Goal: Task Accomplishment & Management: Manage account settings

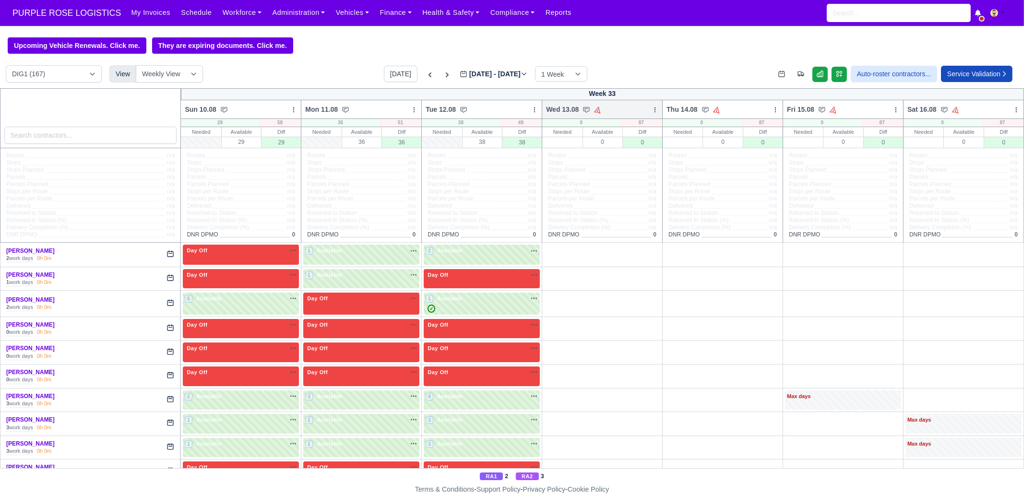
click at [653, 113] on icon at bounding box center [655, 110] width 7 height 7
click at [621, 147] on link "Bulk Status Change" at bounding box center [605, 143] width 108 height 17
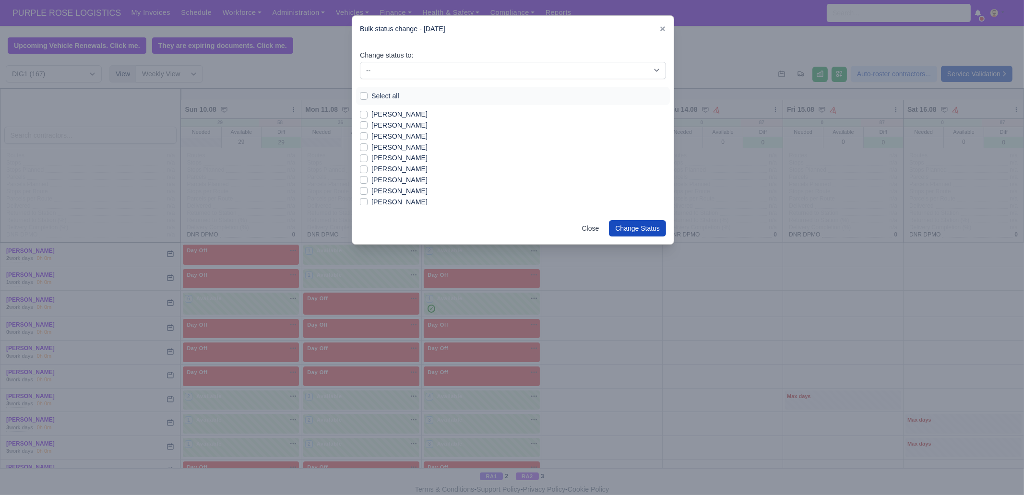
click at [391, 93] on label "Select all" at bounding box center [385, 96] width 28 height 11
click at [368, 93] on input "Select all" at bounding box center [364, 95] width 8 height 8
checkbox input "true"
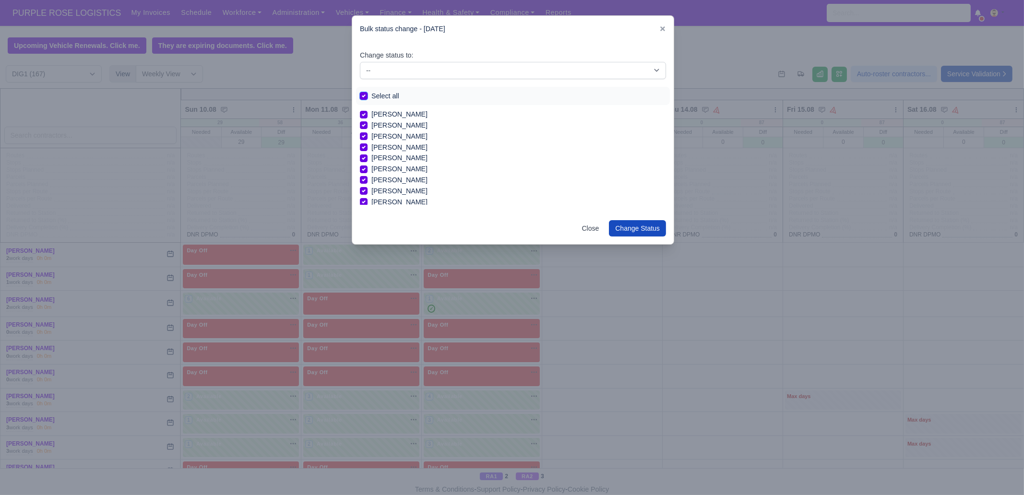
checkbox input "true"
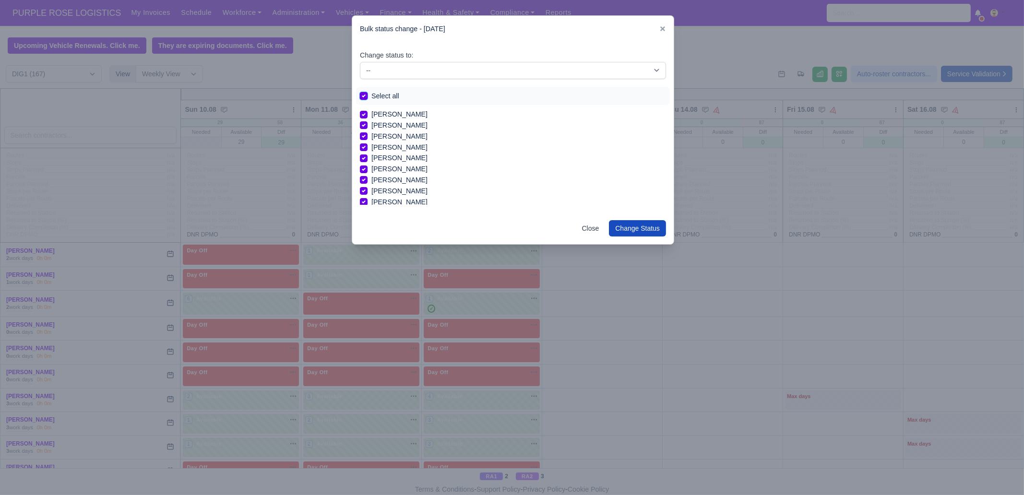
checkbox input "true"
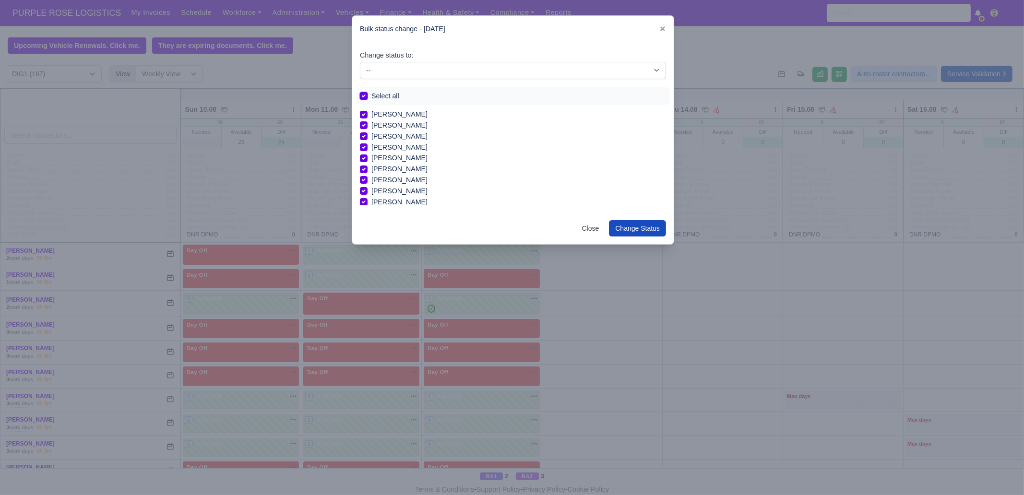
checkbox input "true"
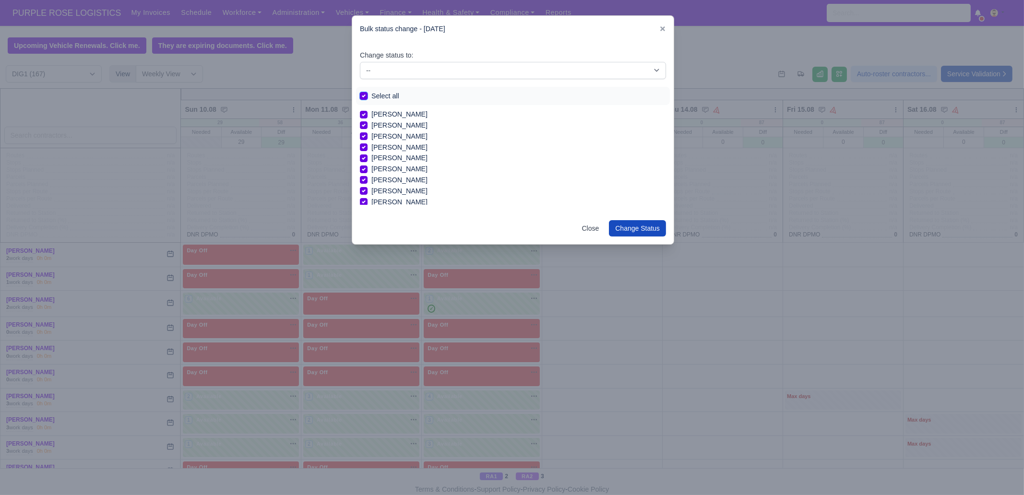
checkbox input "true"
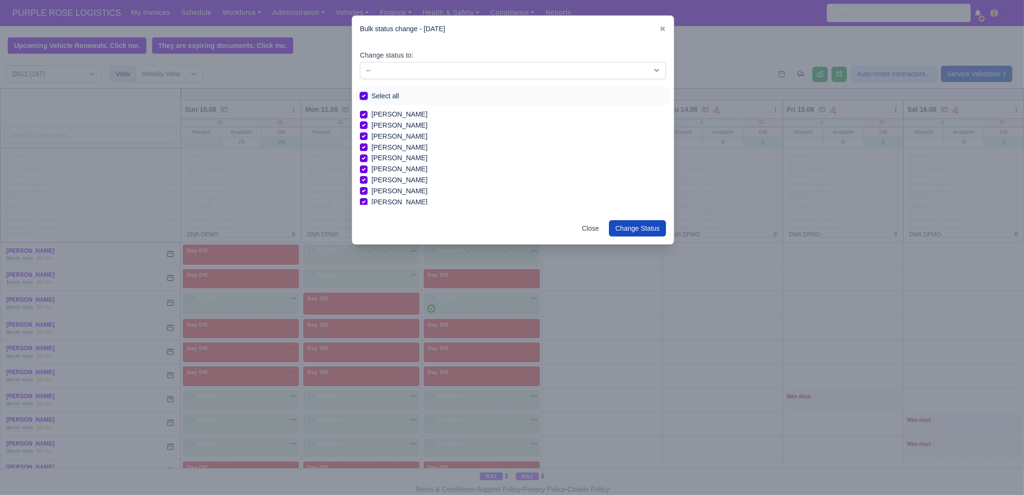
checkbox input "true"
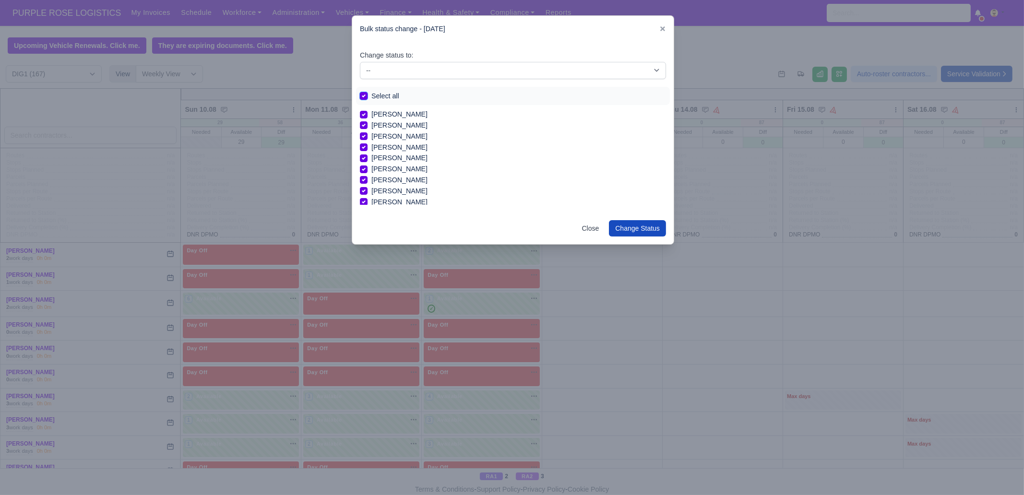
checkbox input "true"
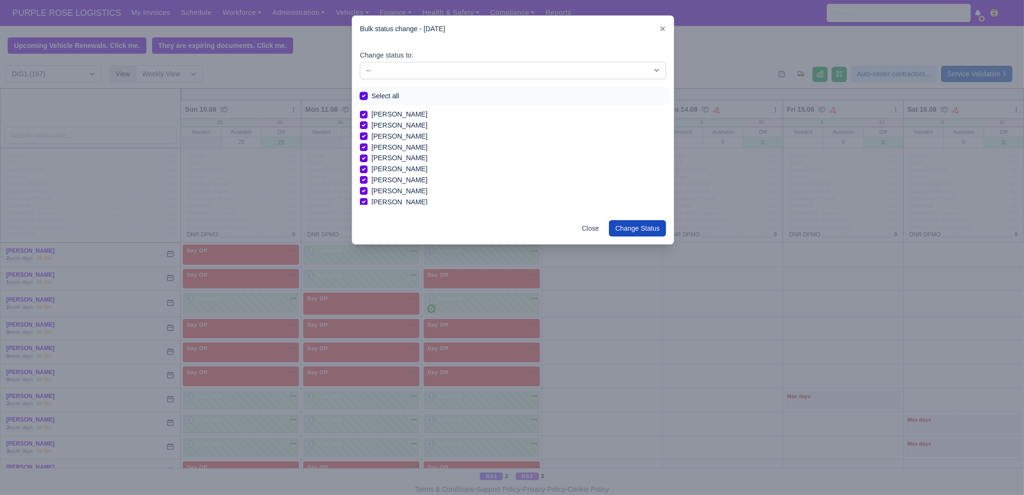
checkbox input "true"
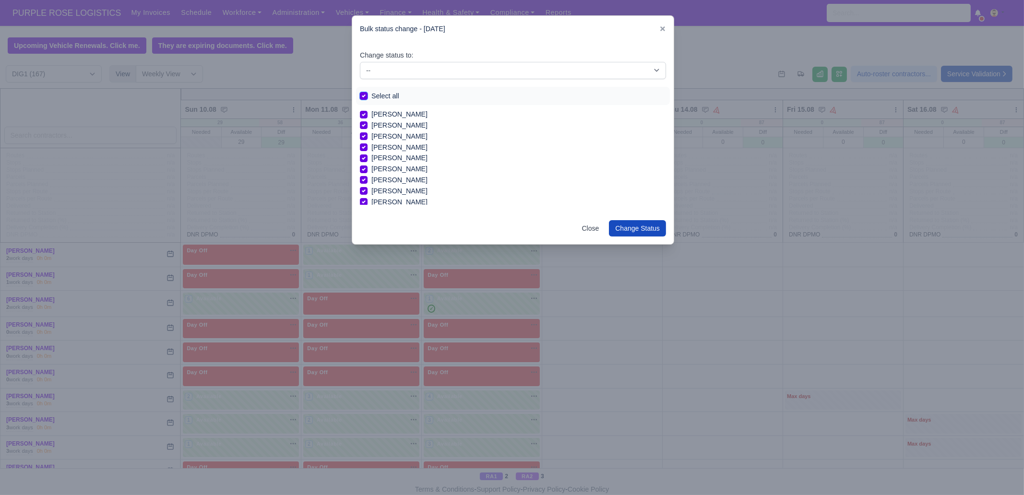
checkbox input "true"
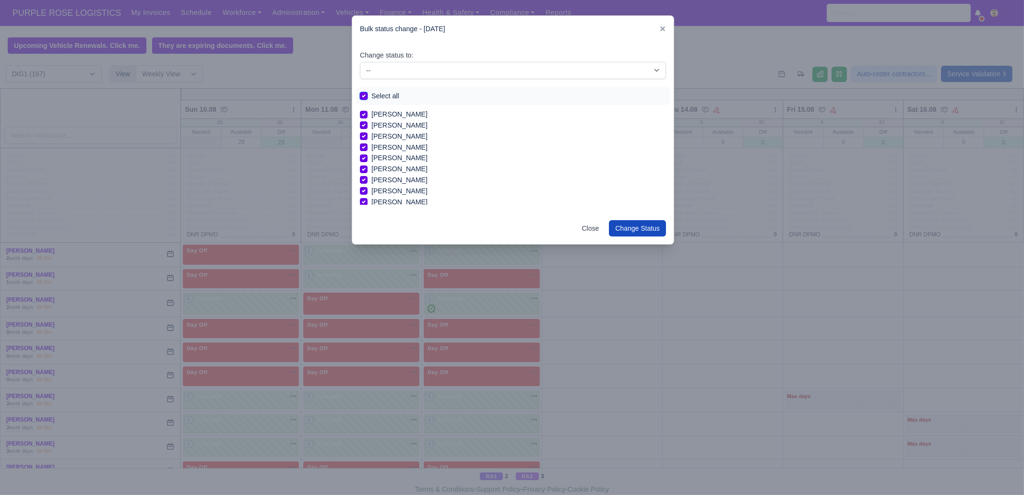
checkbox input "true"
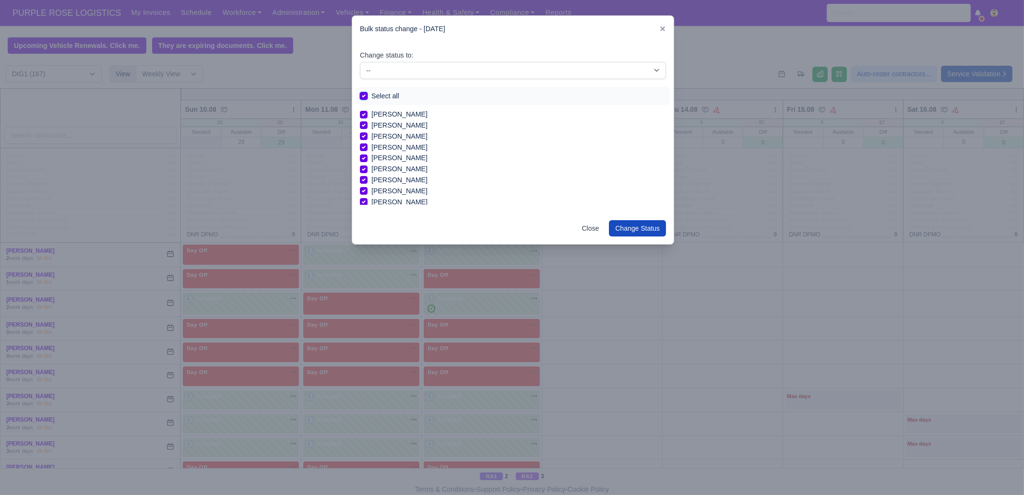
checkbox input "true"
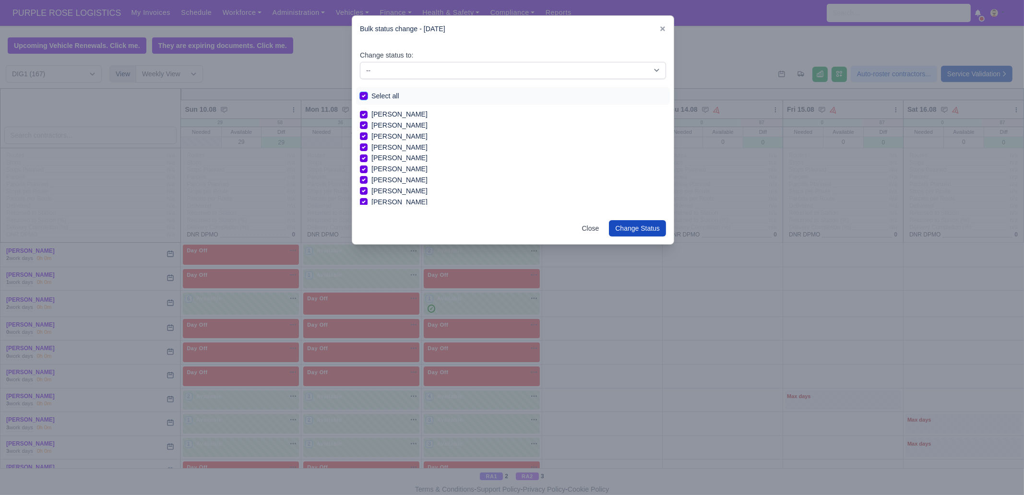
checkbox input "true"
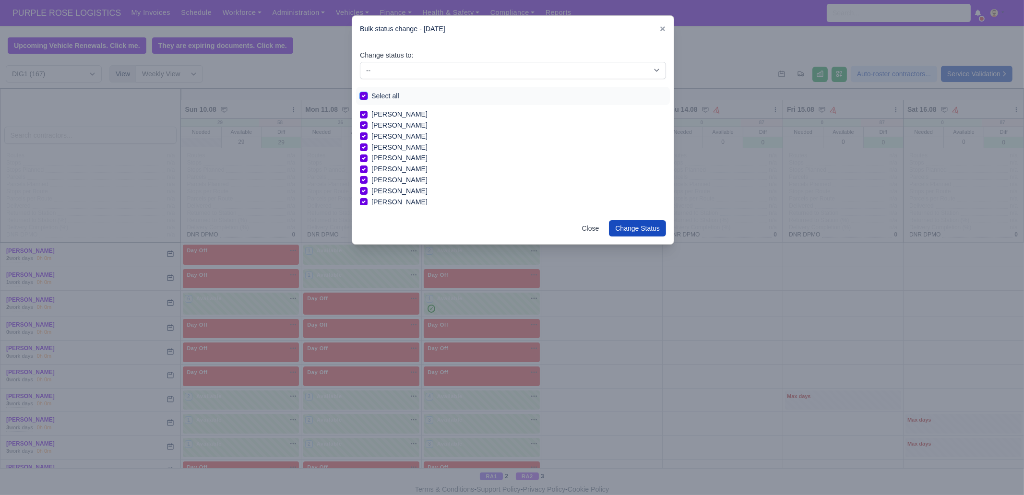
checkbox input "true"
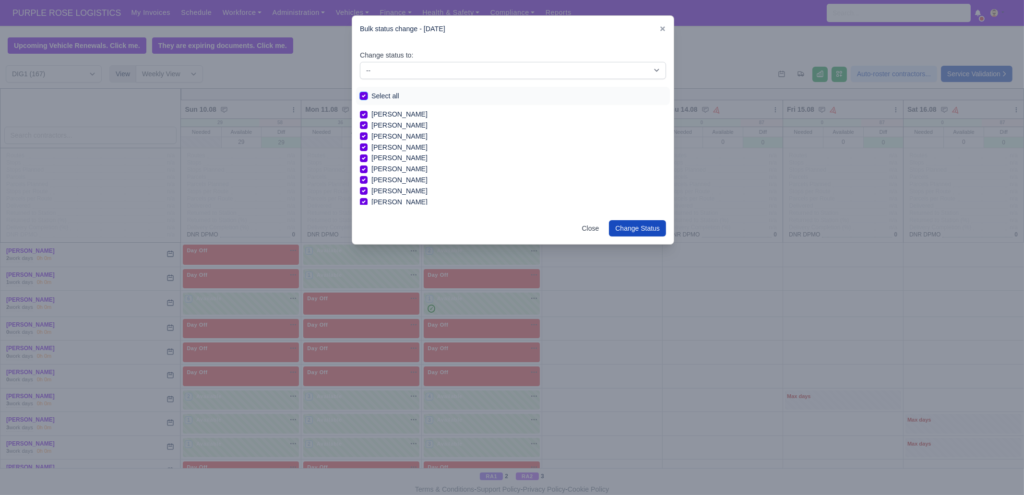
checkbox input "true"
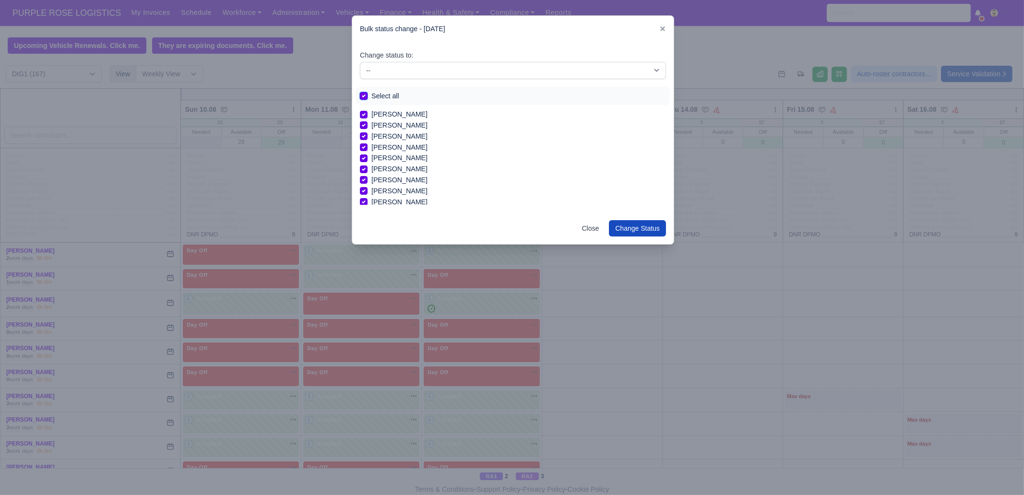
checkbox input "true"
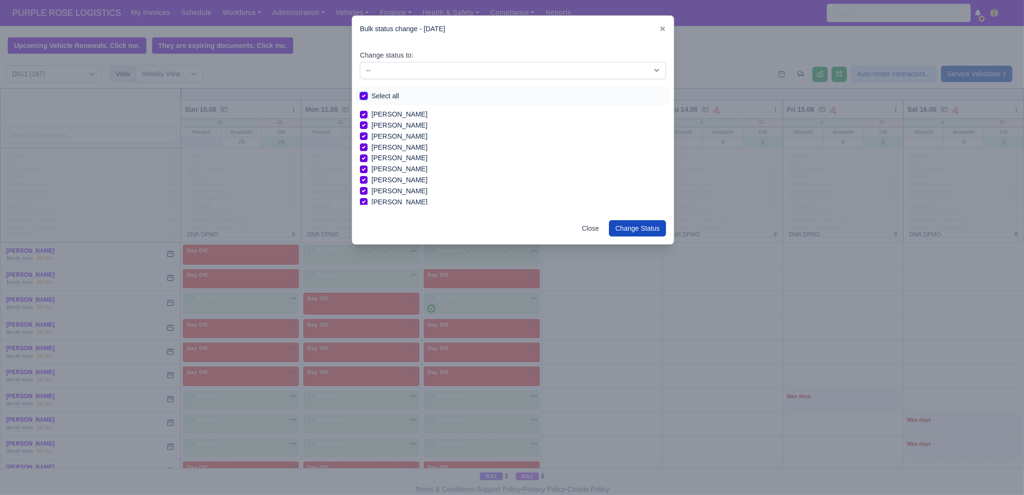
checkbox input "true"
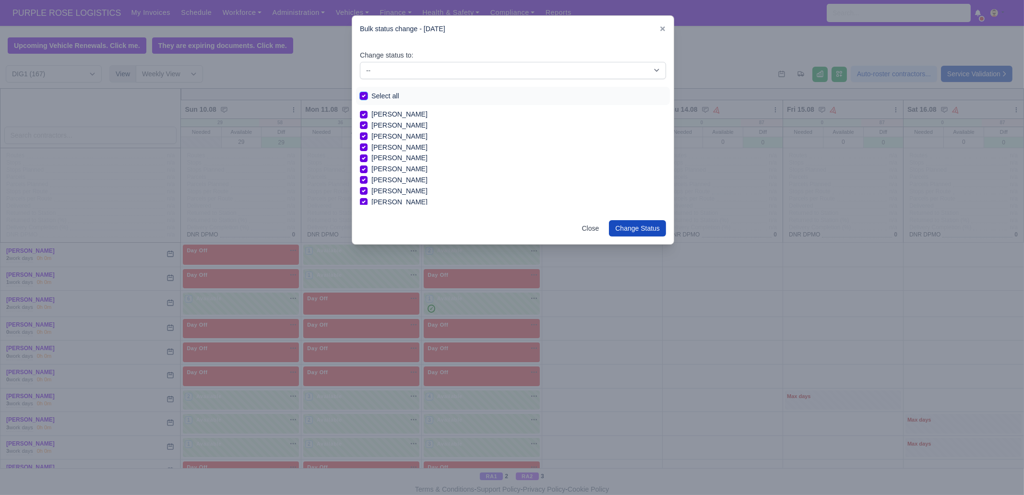
checkbox input "true"
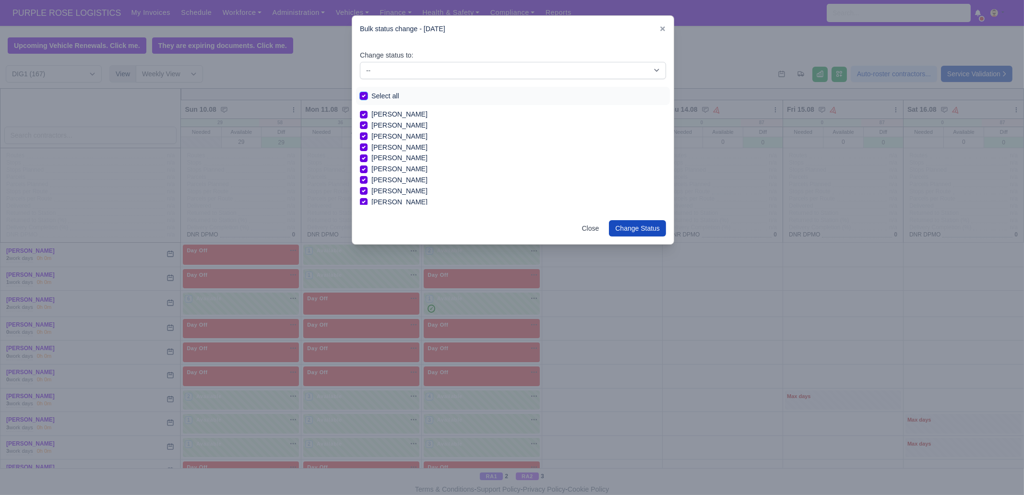
checkbox input "true"
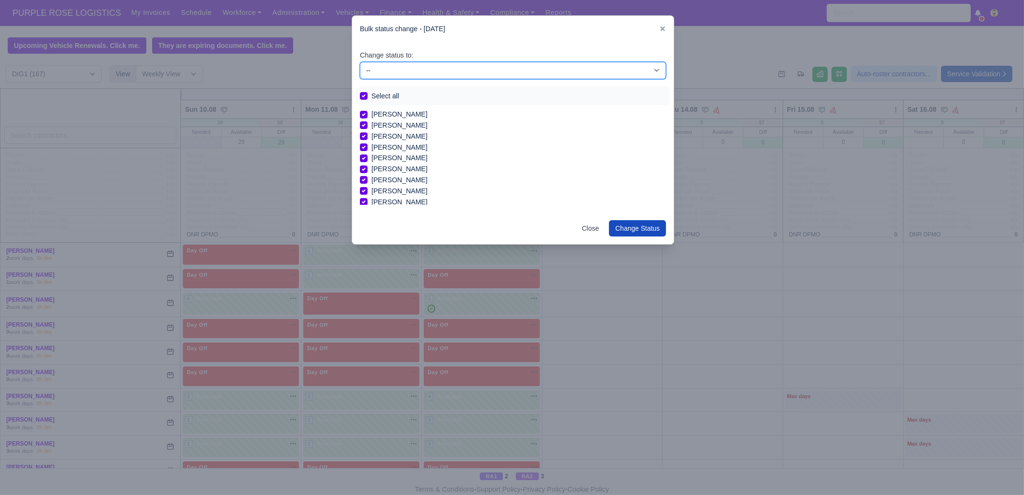
drag, startPoint x: 410, startPoint y: 67, endPoint x: 410, endPoint y: 72, distance: 5.3
click at [410, 67] on select "-- Unasigned Available Day Off Stand By Other Depot" at bounding box center [513, 70] width 306 height 17
select select "Day Off"
click at [360, 62] on select "-- Unasigned Available Day Off Stand By Other Depot" at bounding box center [513, 70] width 306 height 17
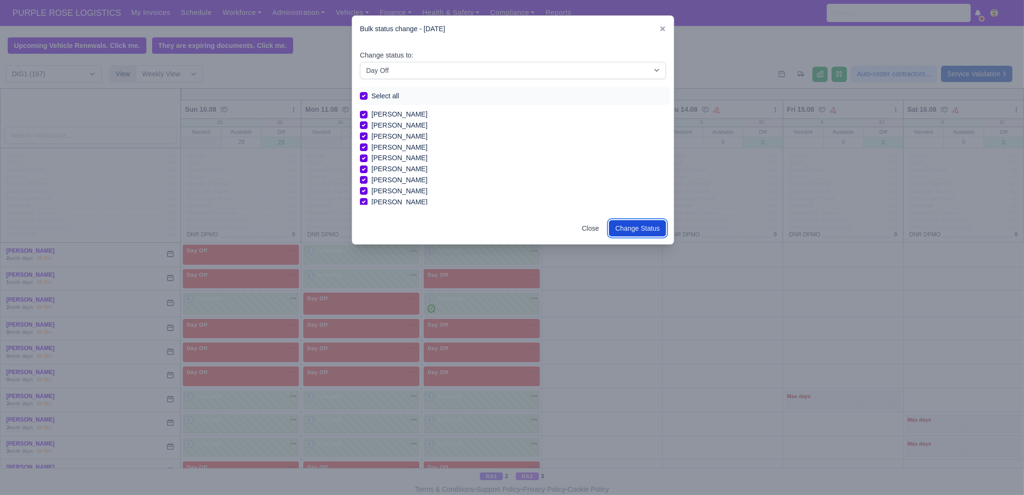
click at [648, 231] on button "Change Status" at bounding box center [637, 228] width 57 height 16
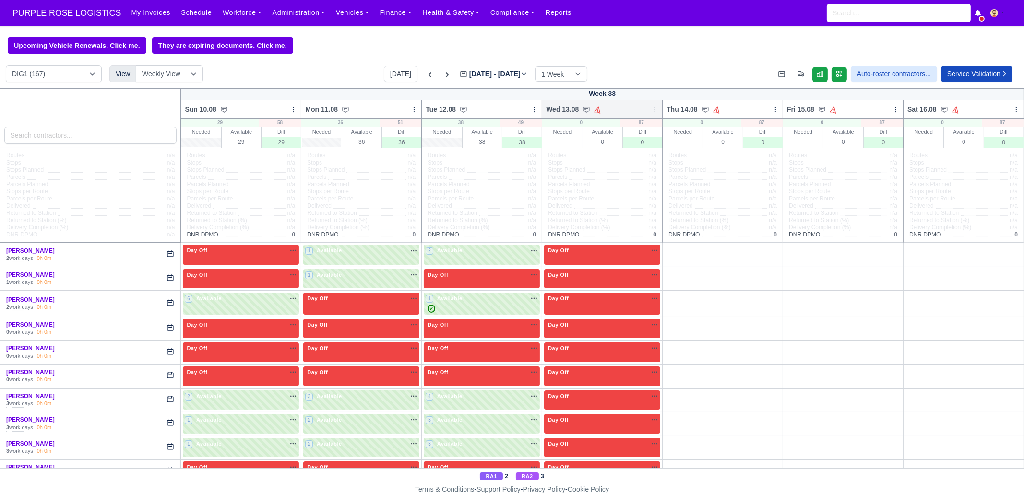
click at [652, 111] on icon at bounding box center [655, 110] width 7 height 7
click at [613, 148] on link "Bulk Status Change" at bounding box center [605, 143] width 108 height 17
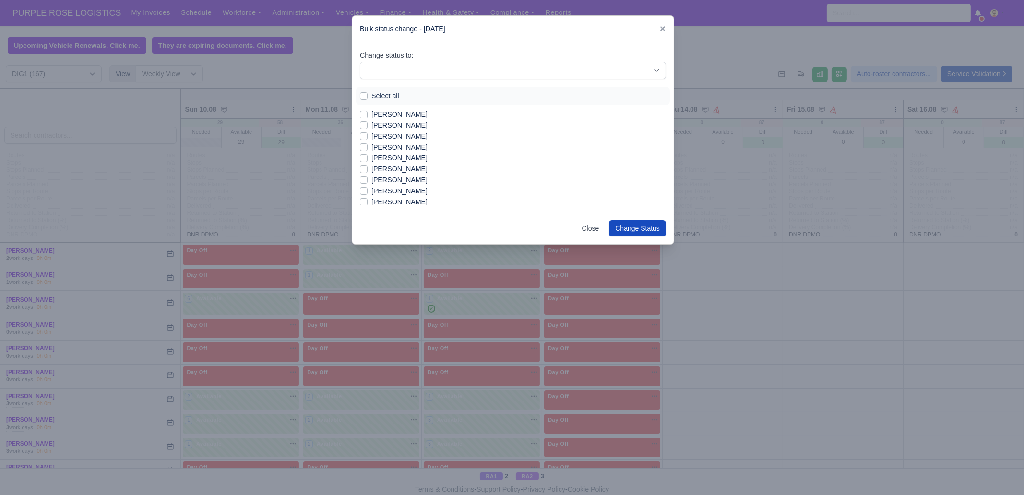
click at [382, 116] on label "[PERSON_NAME]" at bounding box center [399, 114] width 56 height 11
click at [368, 116] on input "[PERSON_NAME]" at bounding box center [364, 113] width 8 height 8
checkbox input "true"
click at [392, 135] on label "[PERSON_NAME]" at bounding box center [399, 136] width 56 height 11
click at [368, 135] on input "[PERSON_NAME]" at bounding box center [364, 135] width 8 height 8
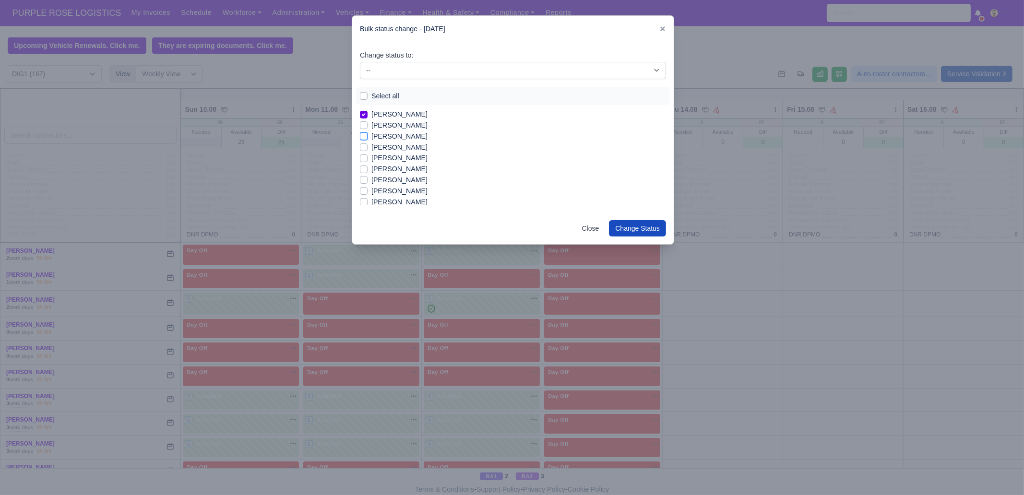
checkbox input "true"
click at [392, 145] on label "[PERSON_NAME]" at bounding box center [399, 147] width 56 height 11
click at [368, 145] on input "[PERSON_NAME]" at bounding box center [364, 146] width 8 height 8
checkbox input "true"
click at [395, 167] on label "[PERSON_NAME]" at bounding box center [399, 169] width 56 height 11
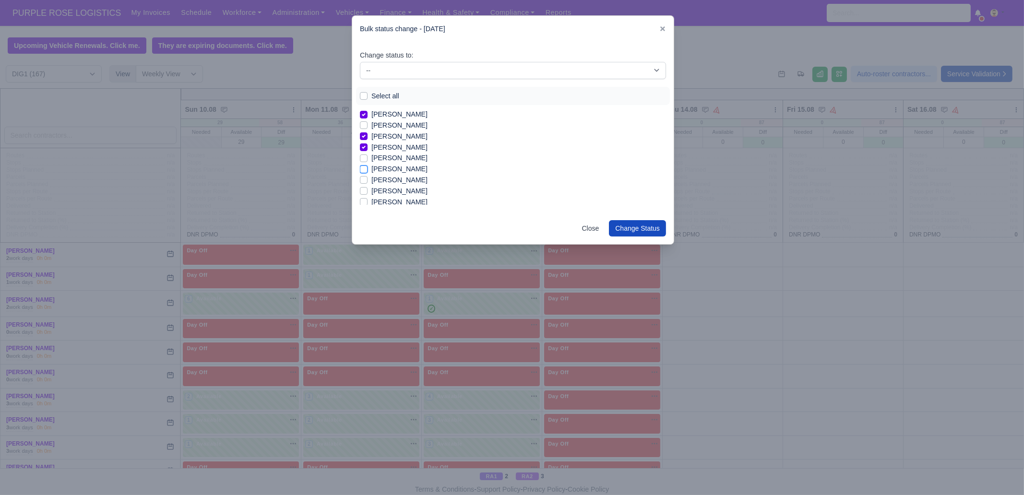
click at [368, 167] on input "[PERSON_NAME]" at bounding box center [364, 168] width 8 height 8
checkbox input "true"
click at [391, 181] on label "[PERSON_NAME]" at bounding box center [399, 180] width 56 height 11
click at [368, 181] on input "[PERSON_NAME]" at bounding box center [364, 179] width 8 height 8
checkbox input "true"
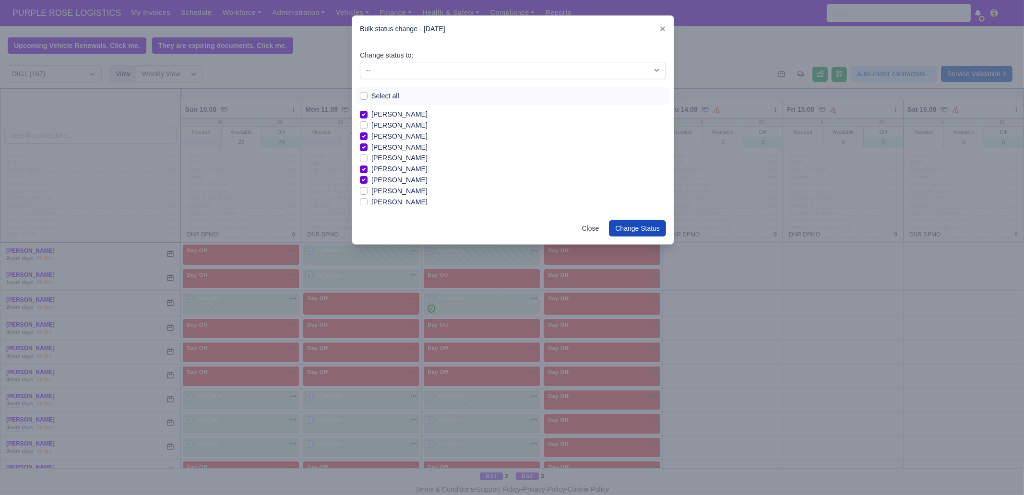
click at [396, 194] on label "[PERSON_NAME]" at bounding box center [399, 191] width 56 height 11
click at [368, 193] on input "[PERSON_NAME]" at bounding box center [364, 190] width 8 height 8
checkbox input "true"
click at [399, 202] on label "[PERSON_NAME]" at bounding box center [399, 202] width 56 height 11
click at [368, 202] on input "[PERSON_NAME]" at bounding box center [364, 201] width 8 height 8
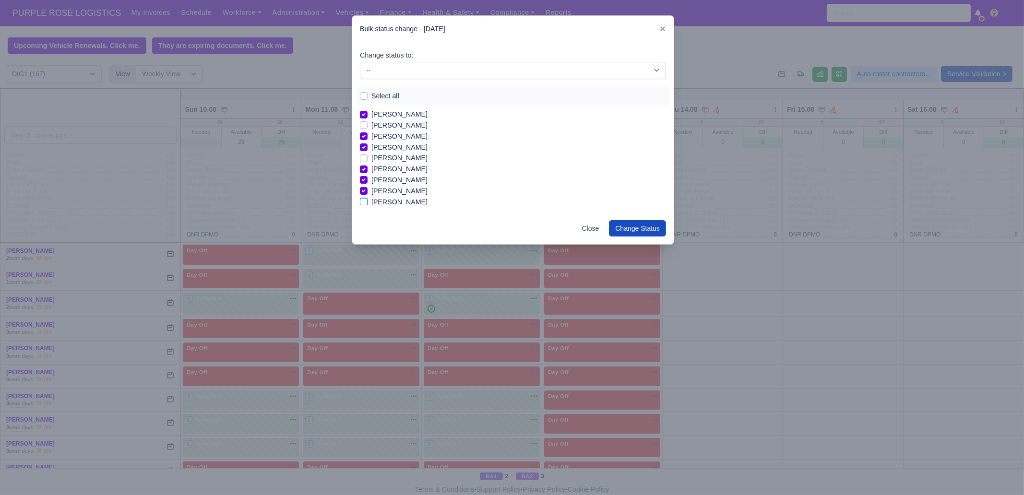
checkbox input "true"
click at [396, 150] on label "[PERSON_NAME]" at bounding box center [399, 153] width 56 height 11
click at [368, 150] on input "[PERSON_NAME]" at bounding box center [364, 152] width 8 height 8
checkbox input "true"
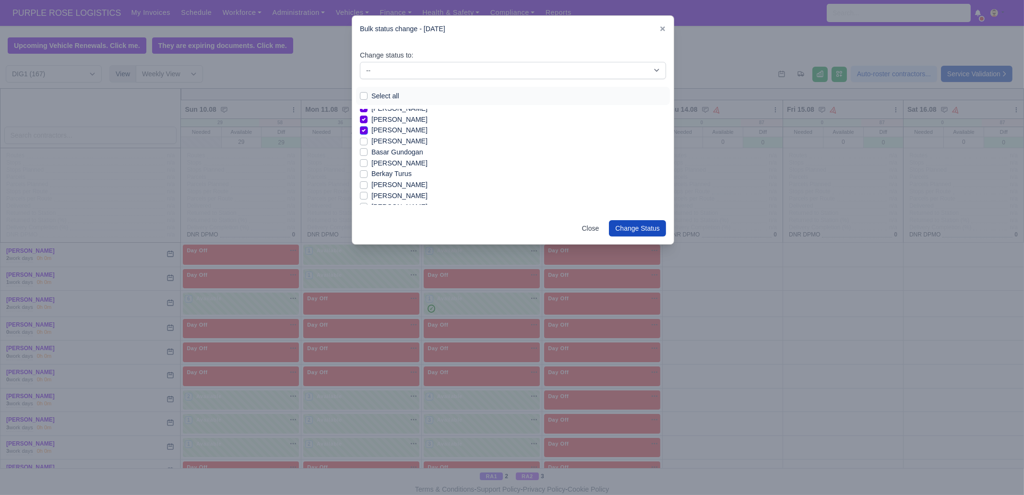
scroll to position [84, 0]
click at [392, 194] on label "[PERSON_NAME]" at bounding box center [399, 194] width 56 height 11
click at [368, 194] on input "[PERSON_NAME]" at bounding box center [364, 193] width 8 height 8
checkbox input "true"
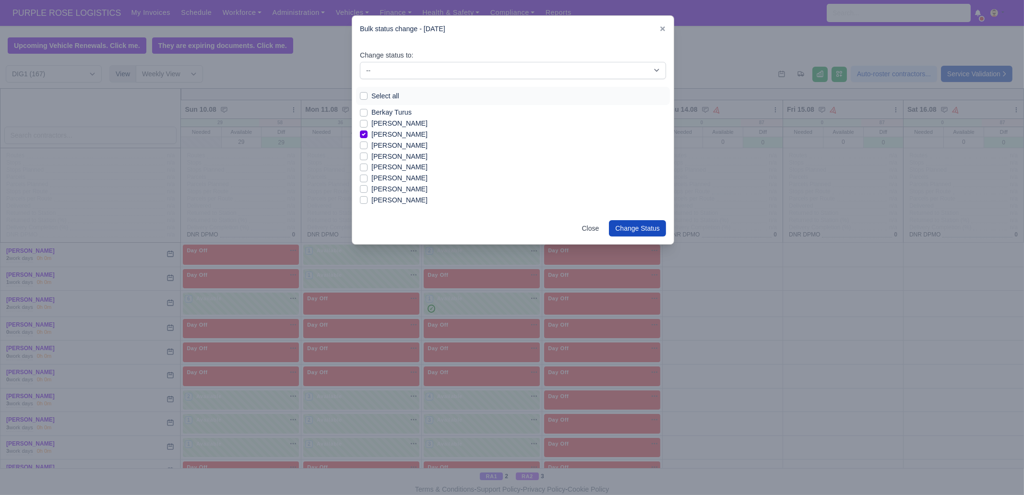
click at [392, 168] on label "[PERSON_NAME]" at bounding box center [399, 167] width 56 height 11
click at [368, 168] on input "[PERSON_NAME]" at bounding box center [364, 166] width 8 height 8
checkbox input "true"
click at [401, 179] on label "[PERSON_NAME]" at bounding box center [399, 178] width 56 height 11
click at [368, 179] on input "[PERSON_NAME]" at bounding box center [364, 177] width 8 height 8
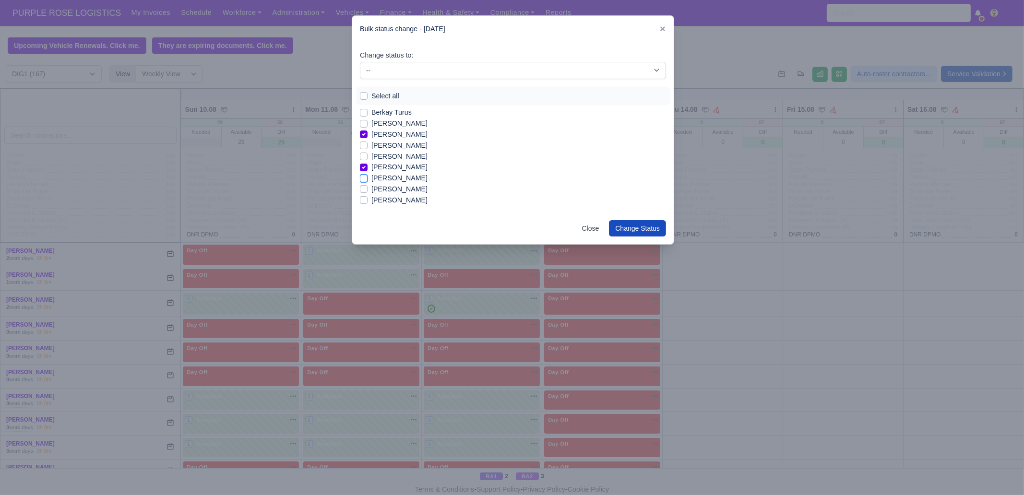
checkbox input "true"
click at [395, 190] on label "[PERSON_NAME]" at bounding box center [399, 189] width 56 height 11
click at [368, 190] on input "[PERSON_NAME]" at bounding box center [364, 188] width 8 height 8
checkbox input "true"
click at [391, 199] on label "[PERSON_NAME]" at bounding box center [399, 200] width 56 height 11
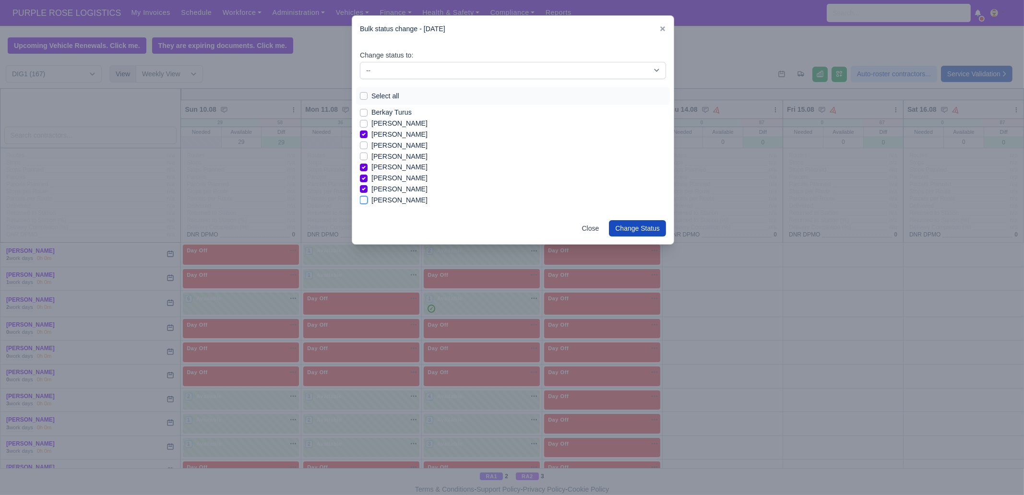
click at [368, 199] on input "[PERSON_NAME]" at bounding box center [364, 199] width 8 height 8
checkbox input "true"
click at [667, 202] on div "Change status to: -- Unasigned Available Day Off Stand By Other Depot Select al…" at bounding box center [513, 127] width 322 height 171
click at [385, 139] on label "[PERSON_NAME]" at bounding box center [399, 139] width 56 height 11
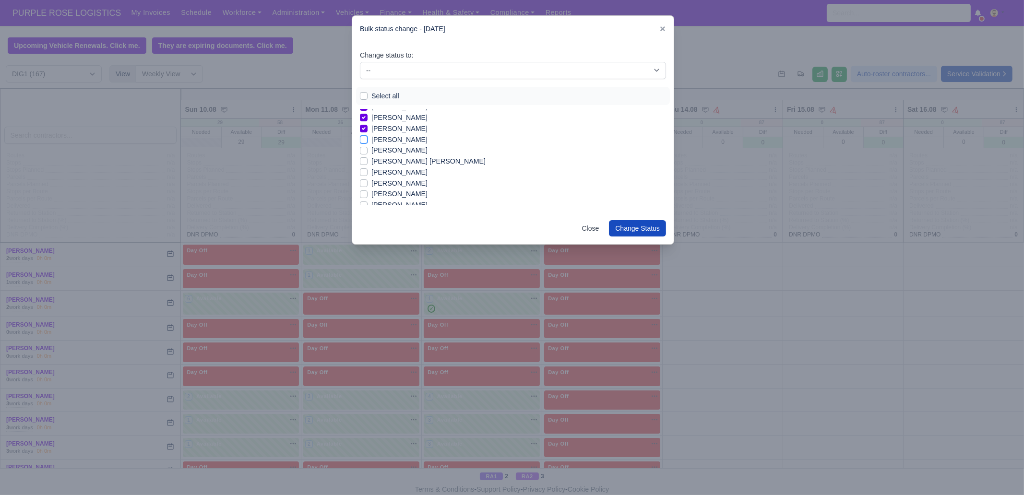
click at [368, 139] on input "[PERSON_NAME]" at bounding box center [364, 138] width 8 height 8
checkbox input "true"
click at [392, 147] on label "[PERSON_NAME]" at bounding box center [399, 150] width 56 height 11
click at [368, 147] on input "[PERSON_NAME]" at bounding box center [364, 149] width 8 height 8
checkbox input "true"
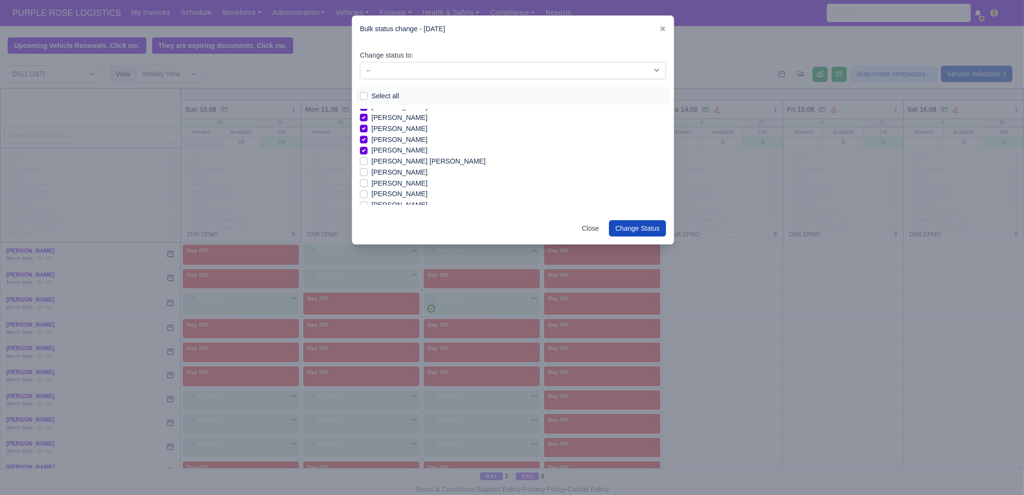
click at [503, 22] on div "Bulk status change - [DATE]" at bounding box center [513, 29] width 322 height 26
click at [396, 193] on label "[PERSON_NAME]" at bounding box center [399, 194] width 56 height 11
click at [368, 193] on input "[PERSON_NAME]" at bounding box center [364, 193] width 8 height 8
checkbox input "true"
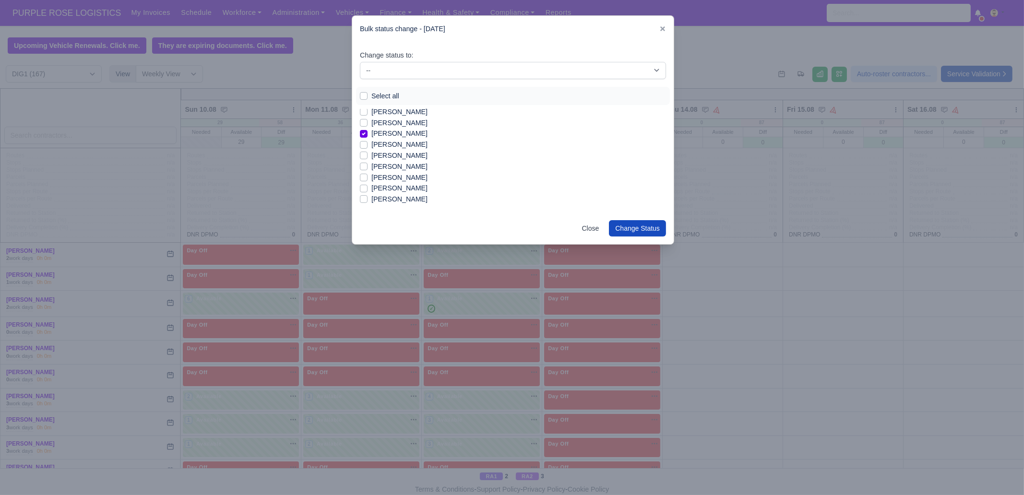
click at [394, 143] on label "[PERSON_NAME]" at bounding box center [399, 144] width 56 height 11
click at [368, 143] on input "[PERSON_NAME]" at bounding box center [364, 143] width 8 height 8
checkbox input "true"
click at [390, 156] on label "[PERSON_NAME]" at bounding box center [399, 155] width 56 height 11
click at [368, 156] on input "[PERSON_NAME]" at bounding box center [364, 154] width 8 height 8
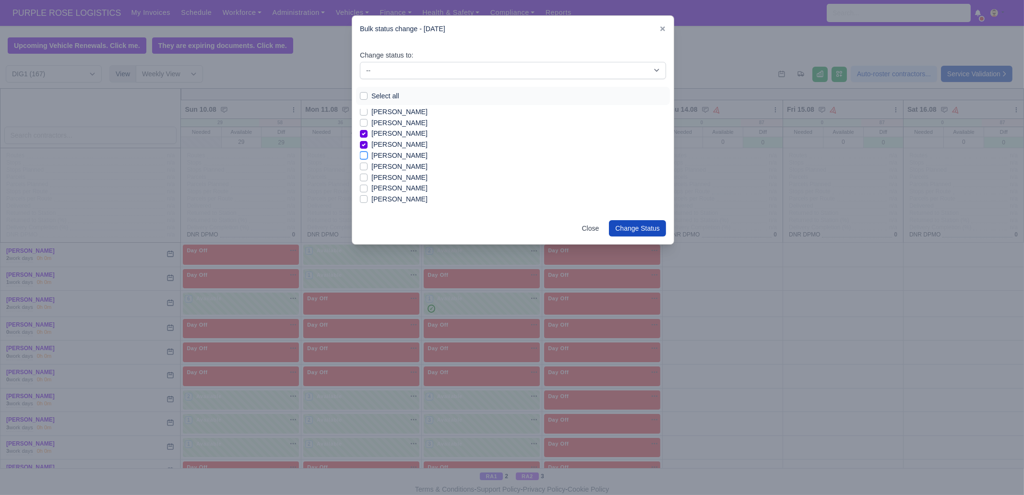
checkbox input "true"
click at [400, 200] on label "[PERSON_NAME]" at bounding box center [399, 199] width 56 height 11
click at [368, 200] on input "[PERSON_NAME]" at bounding box center [364, 198] width 8 height 8
checkbox input "true"
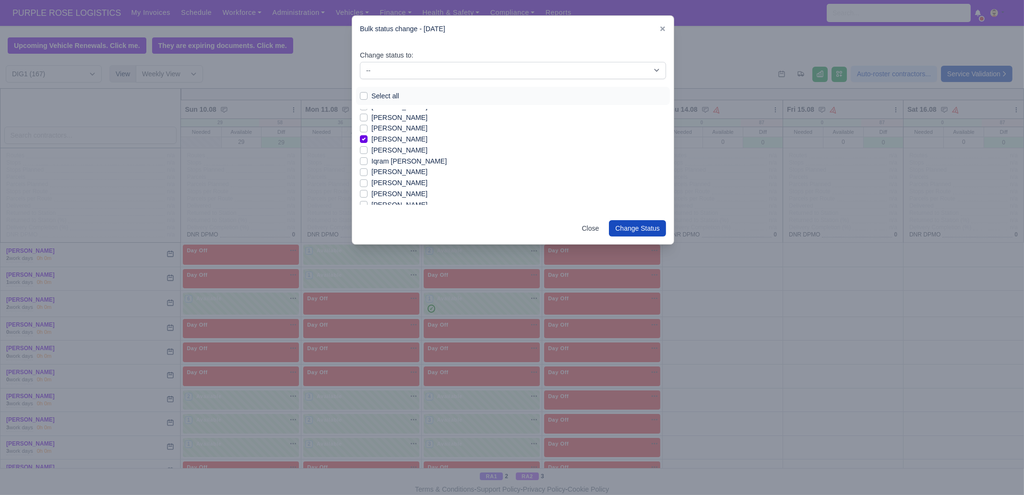
click at [410, 150] on label "[PERSON_NAME]" at bounding box center [399, 150] width 56 height 11
click at [368, 150] on input "[PERSON_NAME]" at bounding box center [364, 149] width 8 height 8
checkbox input "true"
click at [396, 175] on label "[PERSON_NAME]" at bounding box center [399, 172] width 56 height 11
click at [368, 174] on input "[PERSON_NAME]" at bounding box center [364, 171] width 8 height 8
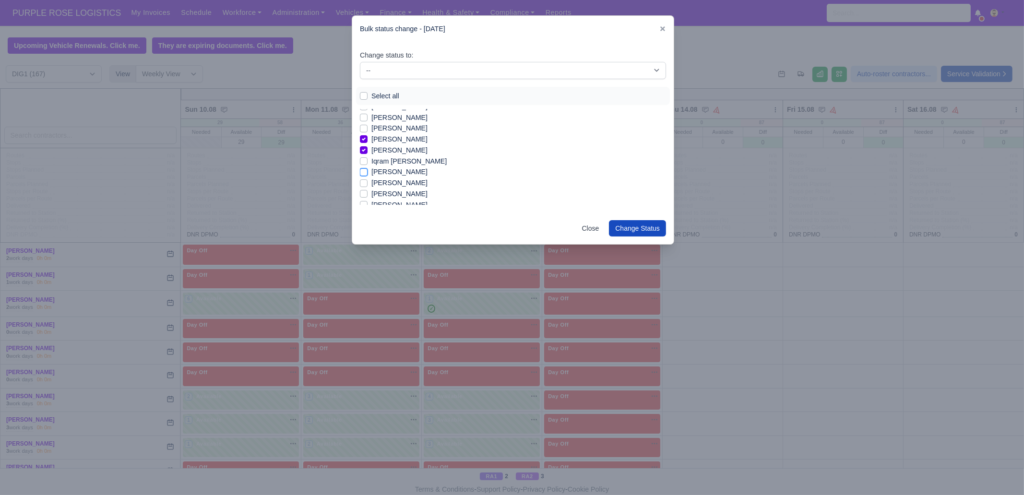
checkbox input "true"
click at [398, 194] on label "[PERSON_NAME]" at bounding box center [399, 194] width 56 height 11
click at [368, 194] on input "[PERSON_NAME]" at bounding box center [364, 193] width 8 height 8
checkbox input "true"
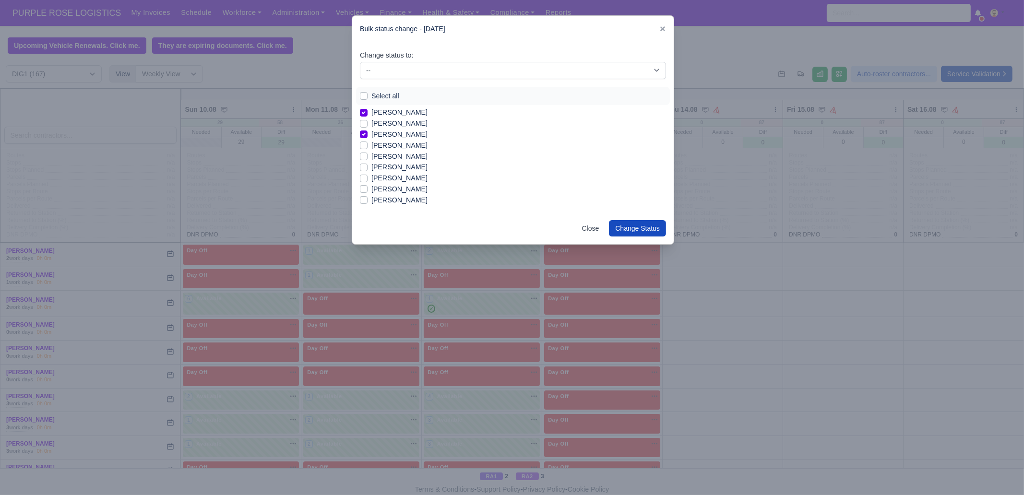
click at [402, 156] on label "[PERSON_NAME]" at bounding box center [399, 156] width 56 height 11
click at [368, 156] on input "[PERSON_NAME]" at bounding box center [364, 155] width 8 height 8
checkbox input "true"
click at [401, 144] on label "[PERSON_NAME]" at bounding box center [399, 145] width 56 height 11
click at [368, 144] on input "[PERSON_NAME]" at bounding box center [364, 144] width 8 height 8
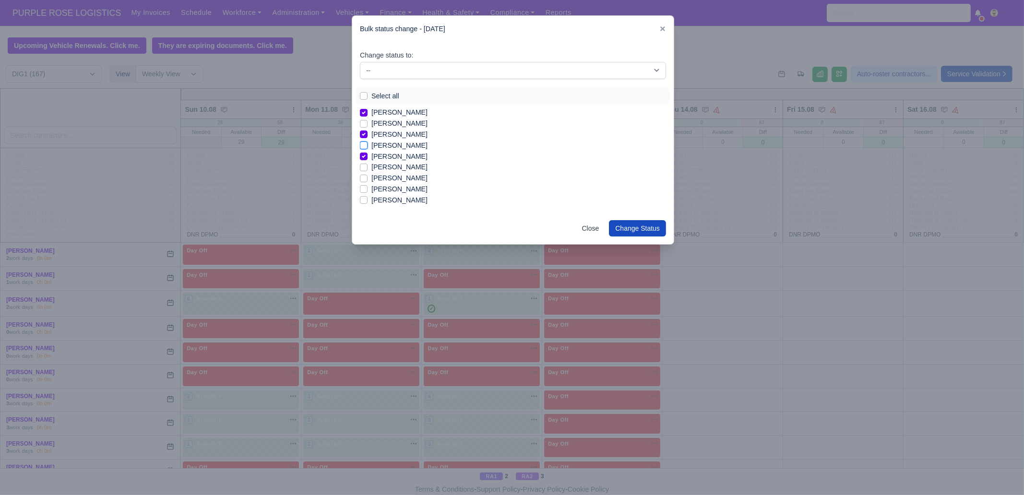
checkbox input "true"
click at [399, 147] on label "[PERSON_NAME]" at bounding box center [399, 145] width 56 height 11
click at [368, 147] on input "[PERSON_NAME]" at bounding box center [364, 144] width 8 height 8
checkbox input "true"
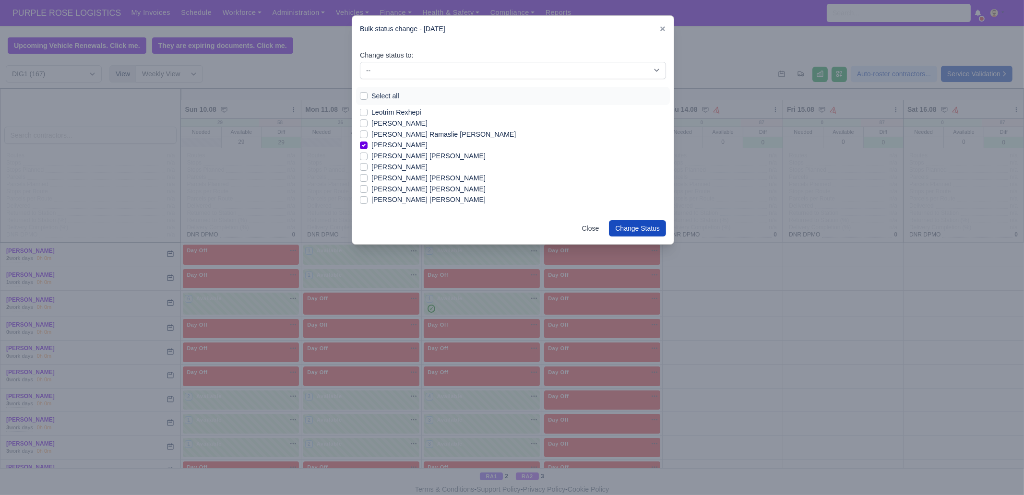
click at [417, 180] on label "[PERSON_NAME] [PERSON_NAME]" at bounding box center [428, 178] width 114 height 11
click at [368, 180] on input "[PERSON_NAME] [PERSON_NAME]" at bounding box center [364, 177] width 8 height 8
checkbox input "true"
click at [416, 160] on label "[PERSON_NAME] [PERSON_NAME]" at bounding box center [428, 161] width 114 height 11
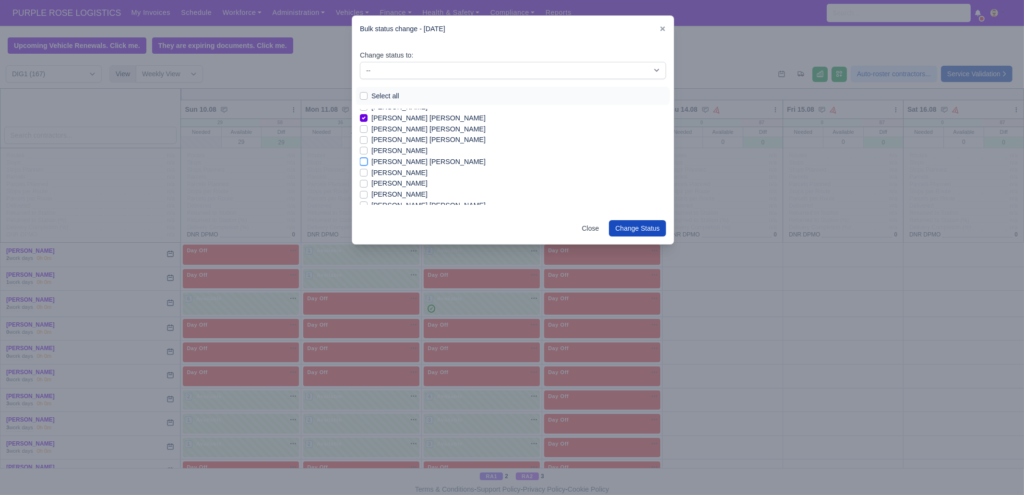
click at [368, 160] on input "[PERSON_NAME] [PERSON_NAME]" at bounding box center [364, 160] width 8 height 8
click at [416, 160] on label "[PERSON_NAME] [PERSON_NAME]" at bounding box center [428, 161] width 114 height 11
click at [368, 160] on input "[PERSON_NAME] [PERSON_NAME]" at bounding box center [364, 160] width 8 height 8
checkbox input "false"
click at [411, 171] on label "[PERSON_NAME]" at bounding box center [399, 173] width 56 height 11
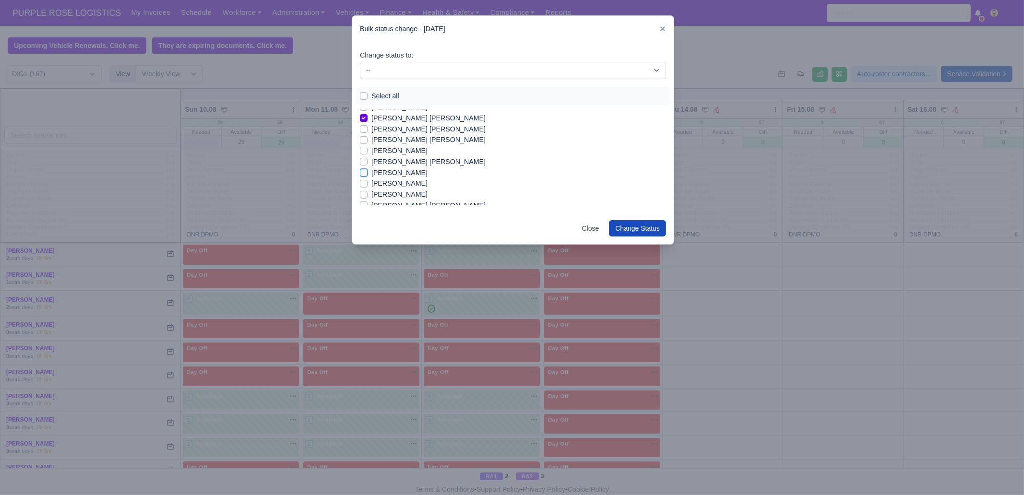
click at [368, 171] on input "[PERSON_NAME]" at bounding box center [364, 172] width 8 height 8
checkbox input "true"
click at [410, 184] on label "[PERSON_NAME]" at bounding box center [399, 183] width 56 height 11
click at [368, 184] on input "[PERSON_NAME]" at bounding box center [364, 182] width 8 height 8
checkbox input "true"
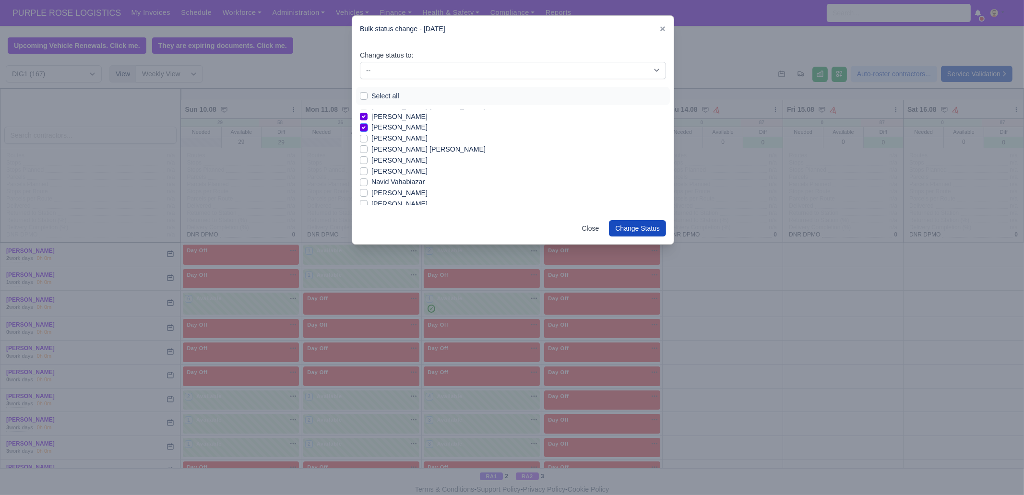
scroll to position [636, 0]
click at [413, 157] on label "[PERSON_NAME]" at bounding box center [399, 156] width 56 height 11
click at [368, 157] on input "[PERSON_NAME]" at bounding box center [364, 155] width 8 height 8
checkbox input "true"
click at [410, 165] on label "[PERSON_NAME]" at bounding box center [399, 167] width 56 height 11
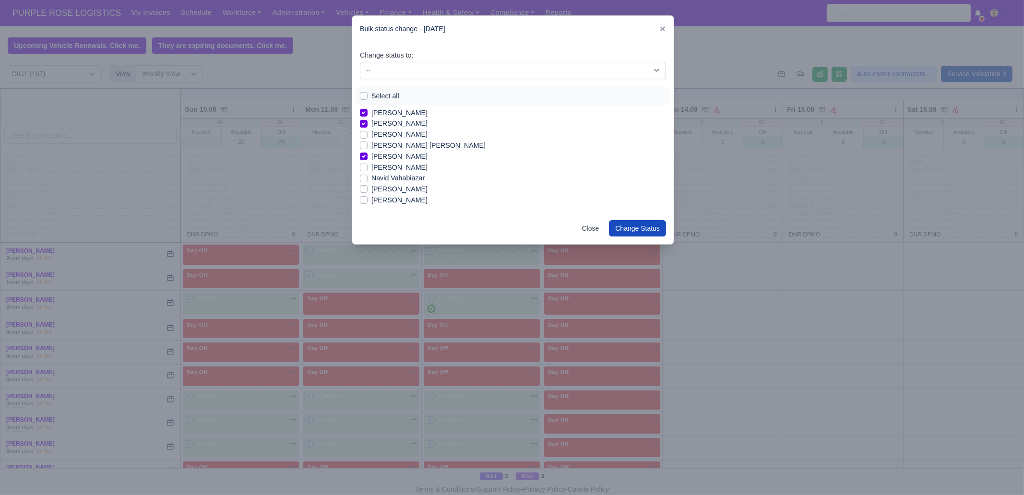
click at [406, 165] on label "[PERSON_NAME]" at bounding box center [399, 167] width 56 height 11
click at [368, 165] on input "[PERSON_NAME]" at bounding box center [364, 166] width 8 height 8
checkbox input "true"
click at [391, 186] on label "[PERSON_NAME]" at bounding box center [399, 189] width 56 height 11
click at [368, 186] on input "[PERSON_NAME]" at bounding box center [364, 188] width 8 height 8
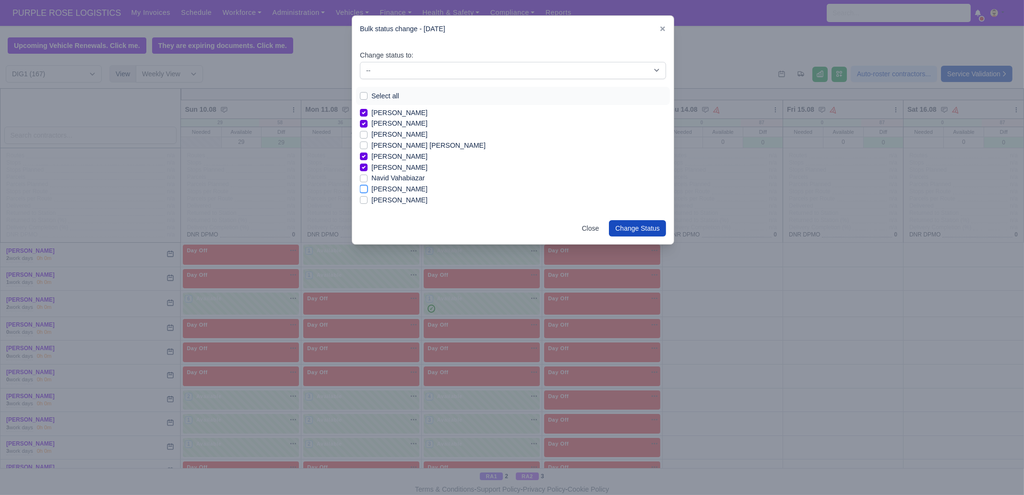
checkbox input "true"
click at [393, 171] on label "[PERSON_NAME]" at bounding box center [399, 173] width 56 height 11
click at [368, 171] on input "[PERSON_NAME]" at bounding box center [364, 172] width 8 height 8
checkbox input "true"
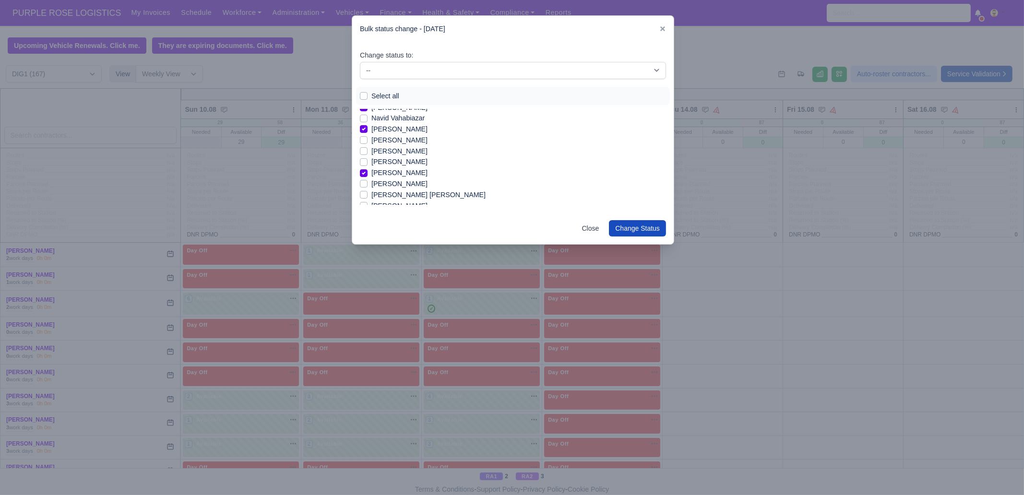
click at [392, 183] on label "[PERSON_NAME]" at bounding box center [399, 184] width 56 height 11
click at [368, 183] on input "[PERSON_NAME]" at bounding box center [364, 183] width 8 height 8
checkbox input "true"
click at [395, 157] on label "[PERSON_NAME] Lo [PERSON_NAME]" at bounding box center [433, 157] width 124 height 11
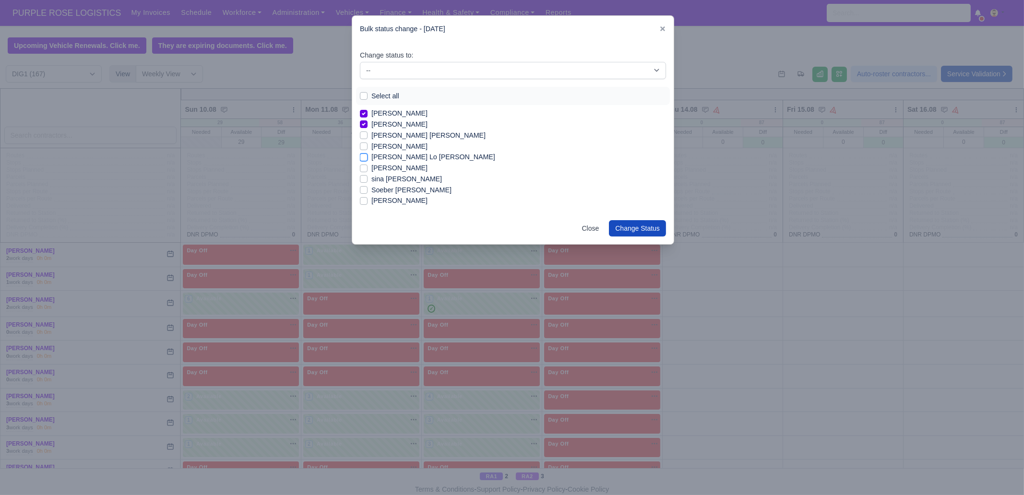
click at [368, 157] on input "[PERSON_NAME] Lo [PERSON_NAME]" at bounding box center [364, 156] width 8 height 8
checkbox input "true"
click at [392, 177] on label "sina [PERSON_NAME]" at bounding box center [406, 179] width 71 height 11
click at [368, 177] on input "sina [PERSON_NAME]" at bounding box center [364, 178] width 8 height 8
checkbox input "true"
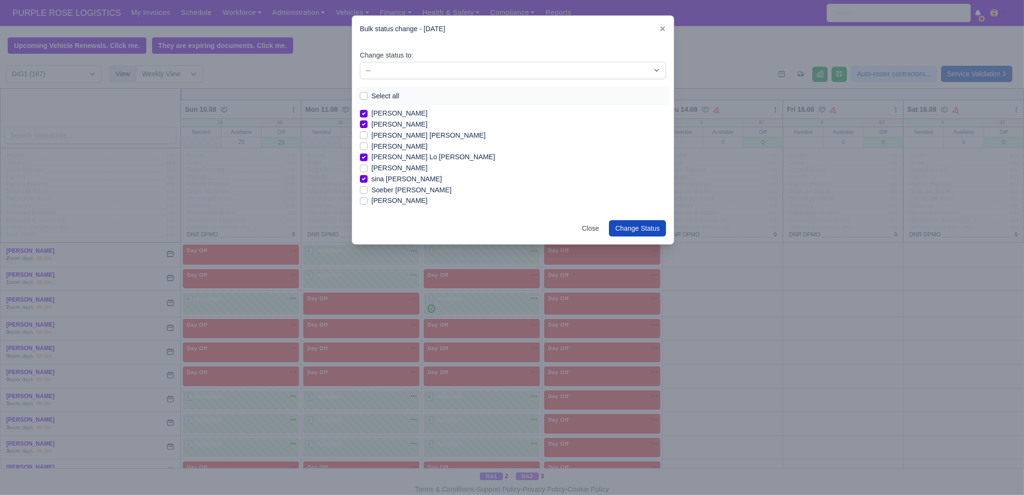
click at [390, 200] on label "[PERSON_NAME]" at bounding box center [399, 200] width 56 height 11
click at [368, 200] on input "[PERSON_NAME]" at bounding box center [364, 199] width 8 height 8
checkbox input "true"
click at [418, 149] on label "[PERSON_NAME]" at bounding box center [399, 151] width 56 height 11
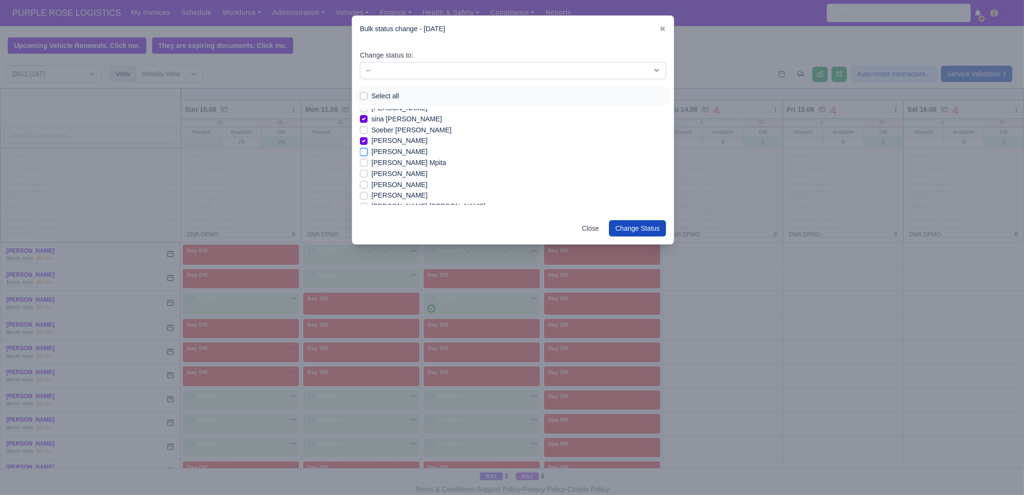
click at [368, 149] on input "[PERSON_NAME]" at bounding box center [364, 150] width 8 height 8
checkbox input "true"
click at [413, 163] on label "[PERSON_NAME] Mpita" at bounding box center [408, 162] width 75 height 11
click at [368, 163] on input "[PERSON_NAME] Mpita" at bounding box center [364, 161] width 8 height 8
checkbox input "true"
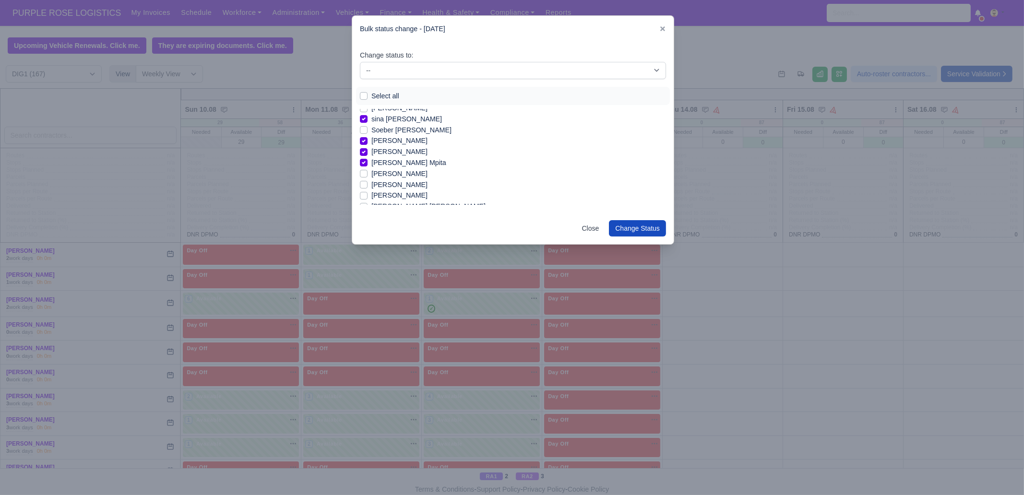
click at [398, 186] on label "[PERSON_NAME]" at bounding box center [399, 185] width 56 height 11
click at [368, 186] on input "[PERSON_NAME]" at bounding box center [364, 184] width 8 height 8
checkbox input "true"
click at [392, 195] on label "[PERSON_NAME]" at bounding box center [399, 195] width 56 height 11
click at [368, 195] on input "[PERSON_NAME]" at bounding box center [364, 194] width 8 height 8
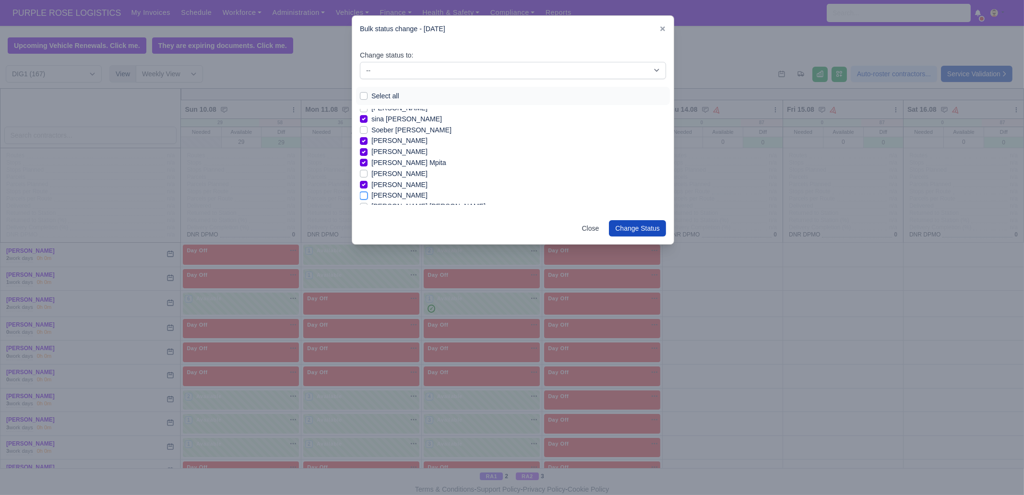
checkbox input "true"
click at [391, 171] on label "[PERSON_NAME]" at bounding box center [399, 170] width 56 height 11
click at [368, 171] on input "[PERSON_NAME]" at bounding box center [364, 169] width 8 height 8
checkbox input "true"
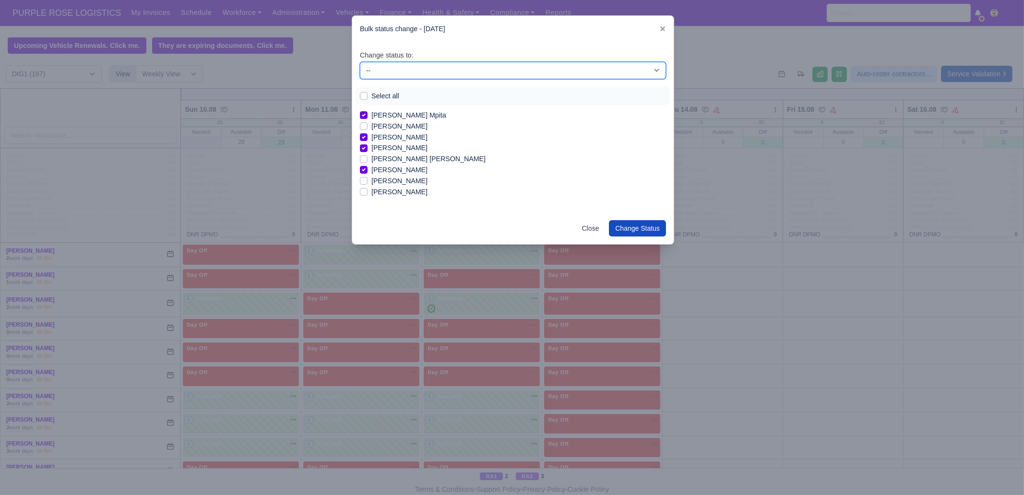
click at [395, 70] on select "-- Unasigned Available Day Off Stand By Other Depot" at bounding box center [513, 70] width 306 height 17
select select "Available"
click at [360, 62] on select "-- Unasigned Available Day Off Stand By Other Depot" at bounding box center [513, 70] width 306 height 17
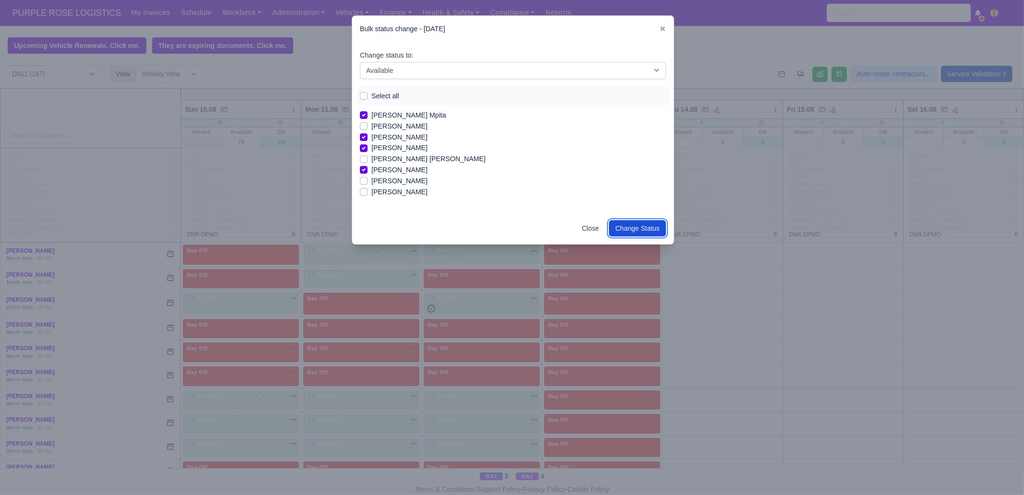
click at [628, 232] on button "Change Status" at bounding box center [637, 228] width 57 height 16
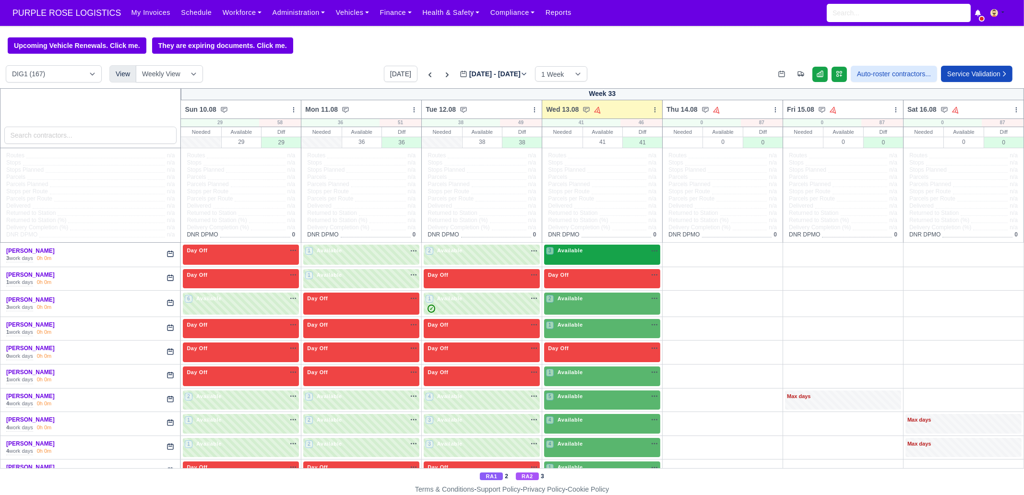
click at [609, 257] on div "3 Available na" at bounding box center [602, 252] width 112 height 10
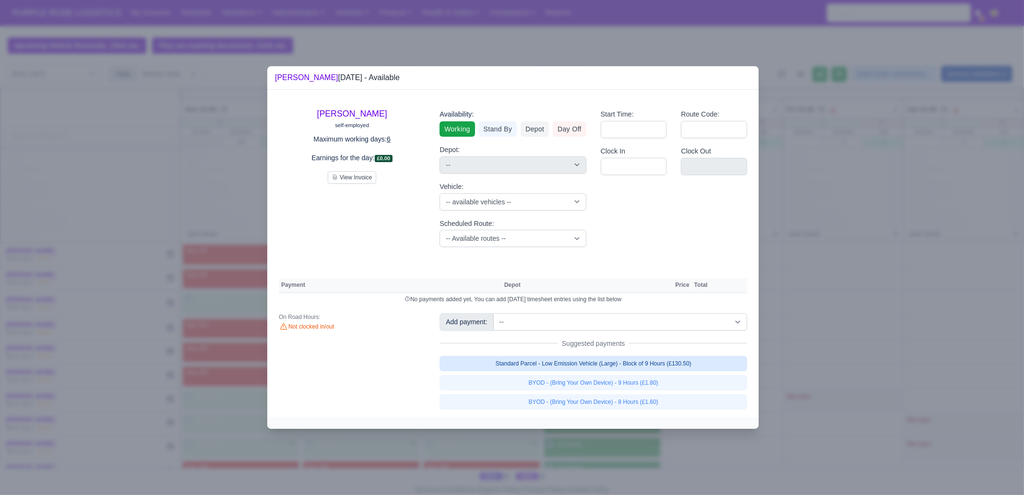
click at [561, 361] on link "Standard Parcel - Low Emission Vehicle (Large) - Block of 9 Hours (£130.50)" at bounding box center [594, 363] width 308 height 15
select select "1"
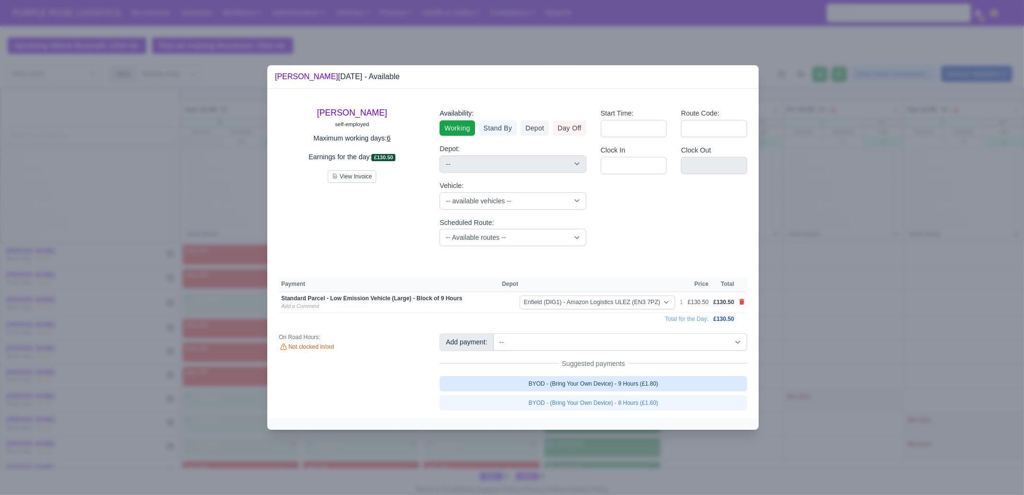
click at [570, 376] on link "BYOD - (Bring Your Own Device) - 9 Hours (£1.80)" at bounding box center [594, 383] width 308 height 15
select select "1"
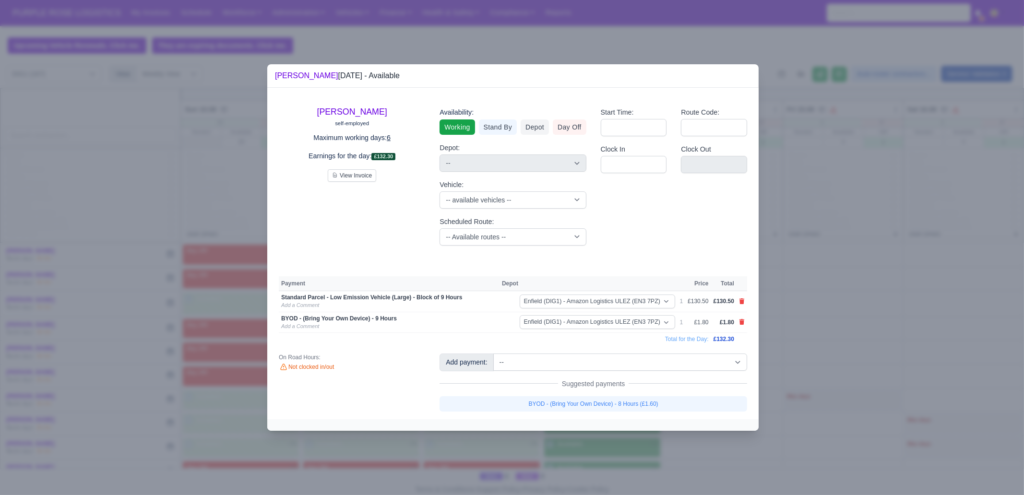
click at [862, 283] on div at bounding box center [512, 247] width 1024 height 495
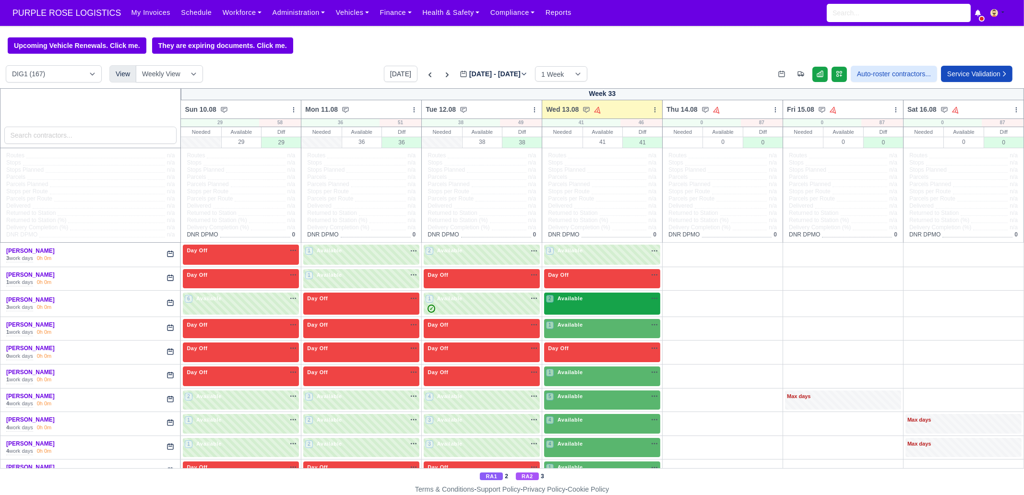
click at [593, 294] on div "2 Available" at bounding box center [602, 304] width 116 height 22
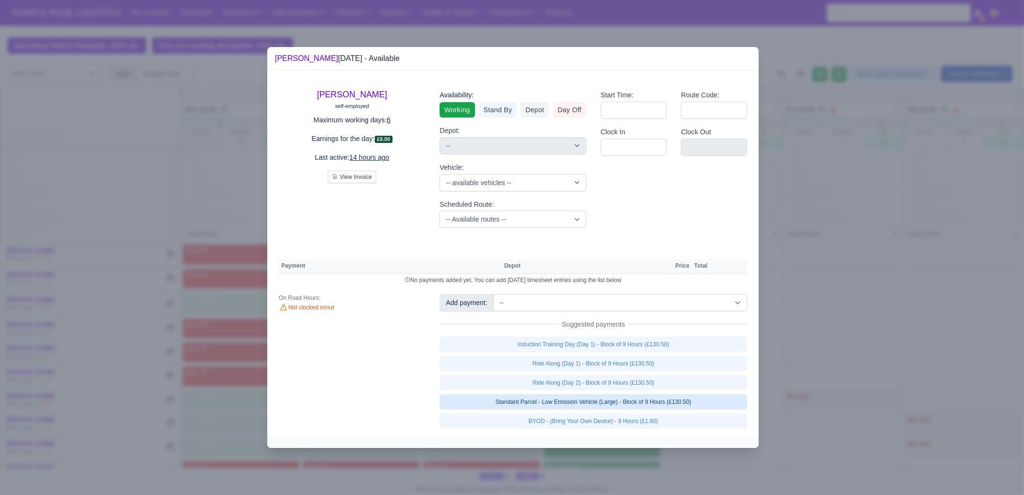
click at [658, 409] on link "Standard Parcel - Low Emission Vehicle (Large) - Block of 9 Hours (£130.50)" at bounding box center [594, 402] width 308 height 15
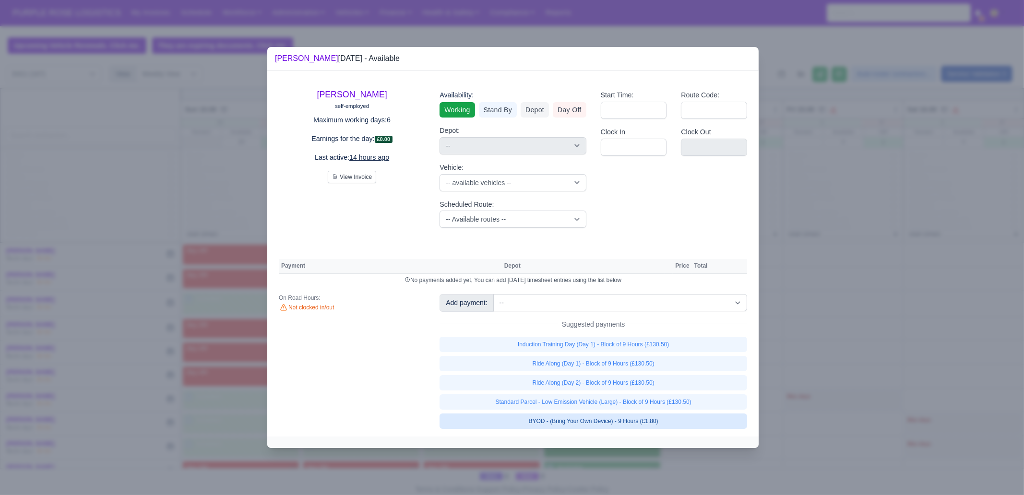
select select "1"
click at [653, 410] on link "Standard Parcel - Low Emission Vehicle (Large) - Block of 9 Hours (£130.50)" at bounding box center [594, 402] width 308 height 15
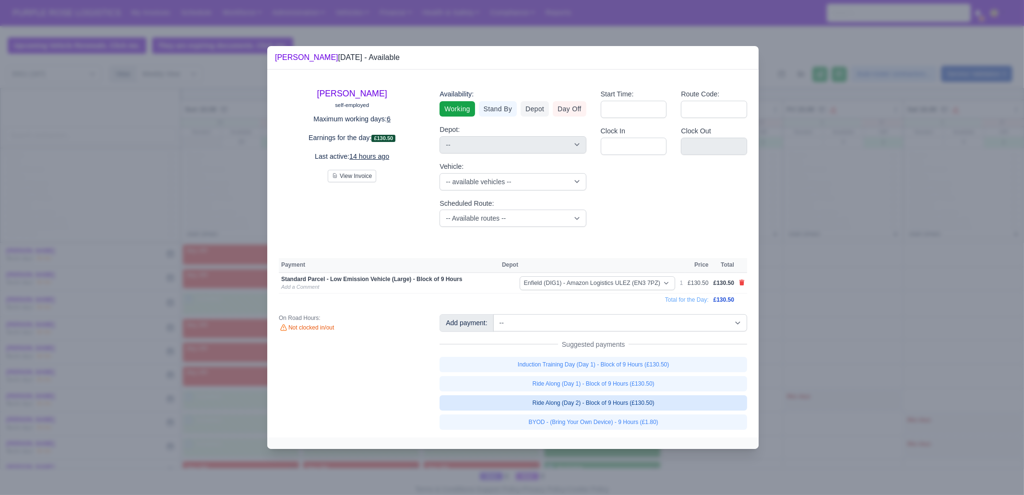
select select "1"
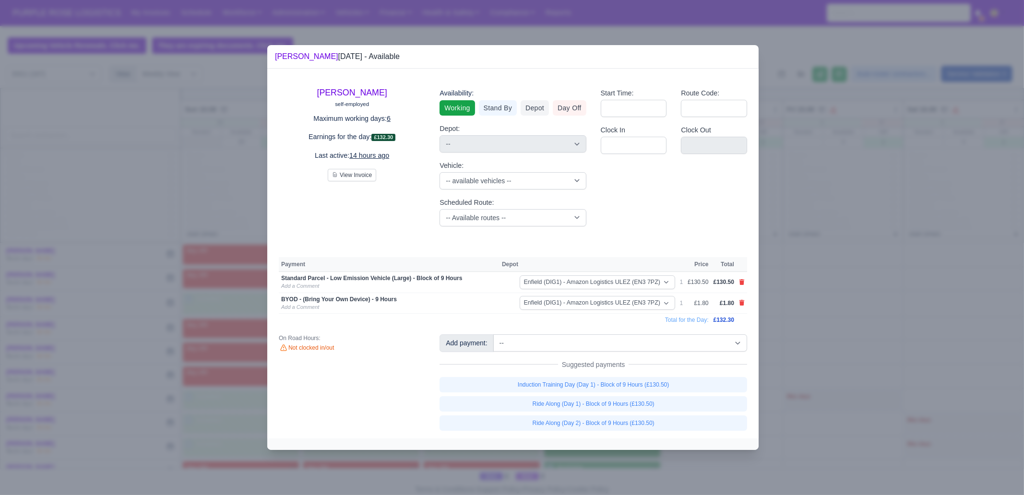
click at [830, 361] on div at bounding box center [512, 247] width 1024 height 495
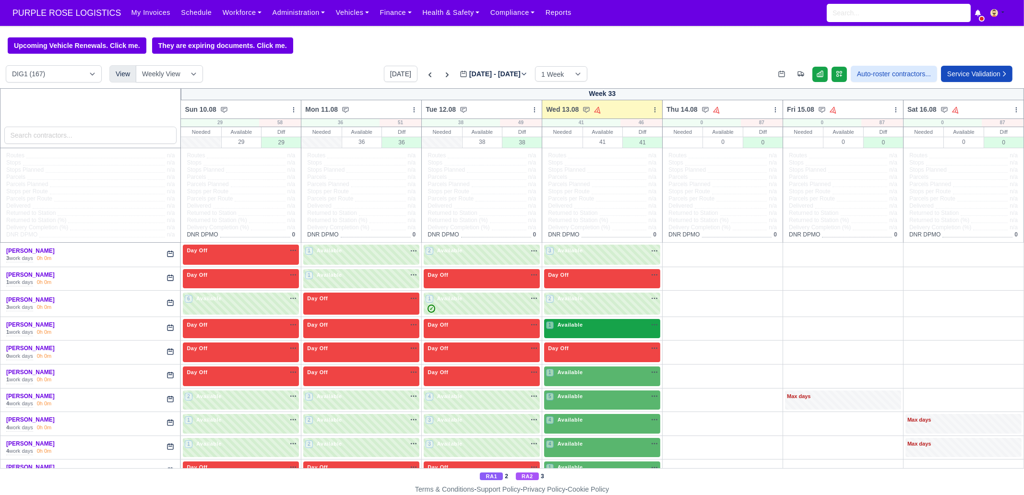
click at [619, 330] on div "1 Available na" at bounding box center [602, 326] width 112 height 10
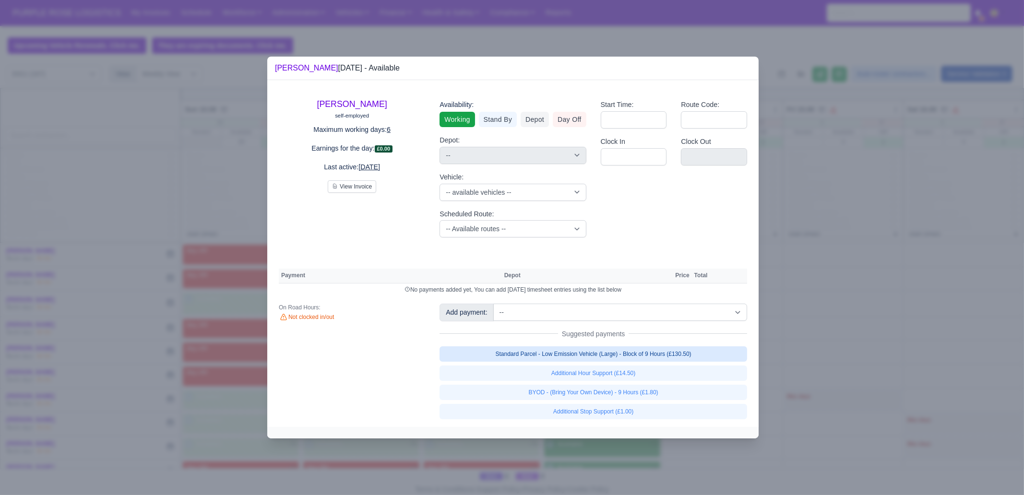
click at [677, 354] on link "Standard Parcel - Low Emission Vehicle (Large) - Block of 9 Hours (£130.50)" at bounding box center [594, 354] width 308 height 15
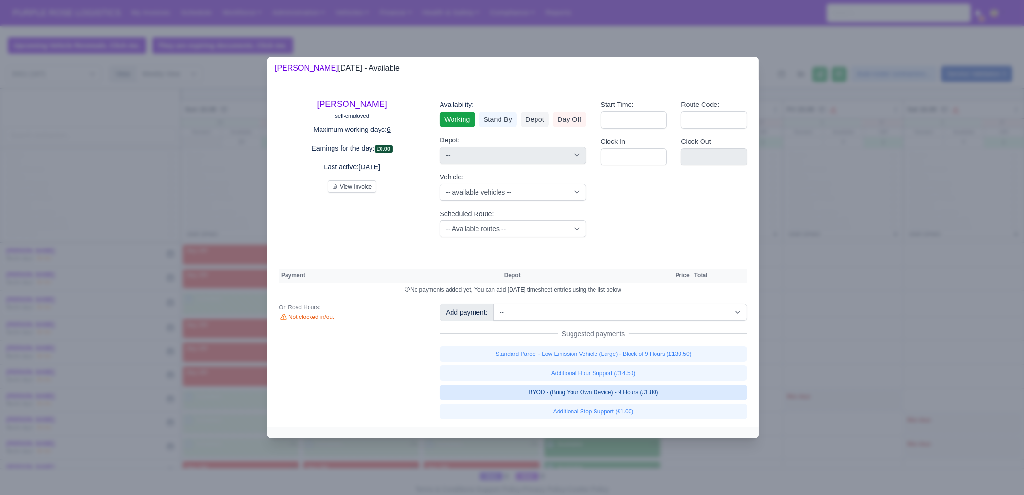
select select "1"
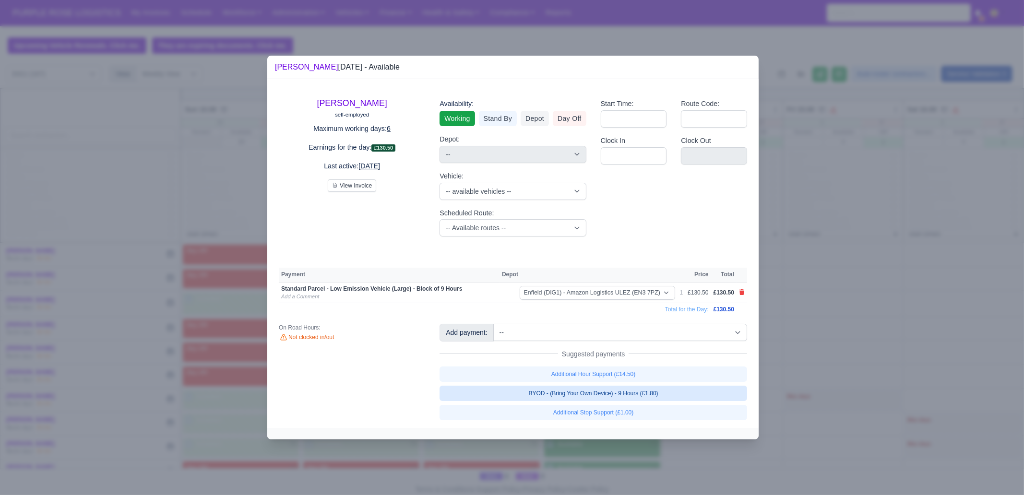
click at [671, 392] on link "BYOD - (Bring Your Own Device) - 9 Hours (£1.80)" at bounding box center [594, 393] width 308 height 15
select select "1"
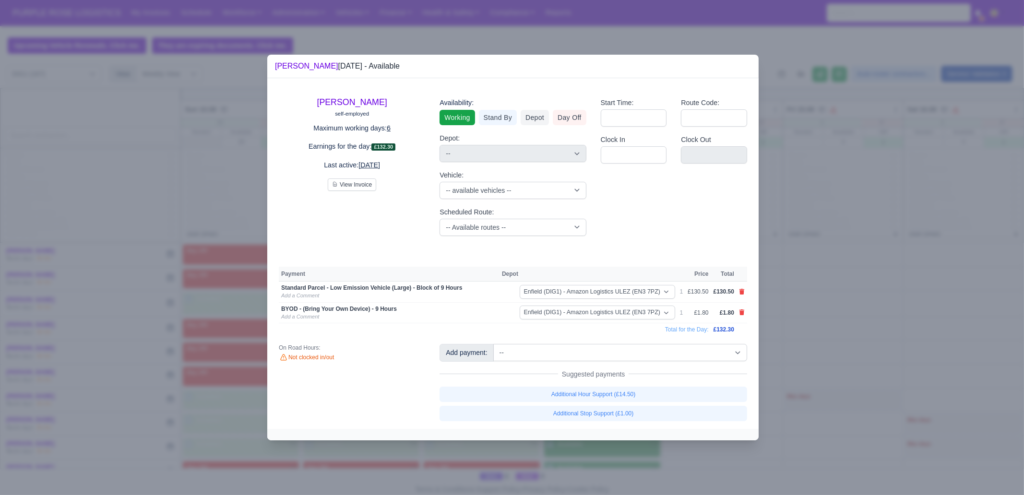
click at [826, 329] on div at bounding box center [512, 247] width 1024 height 495
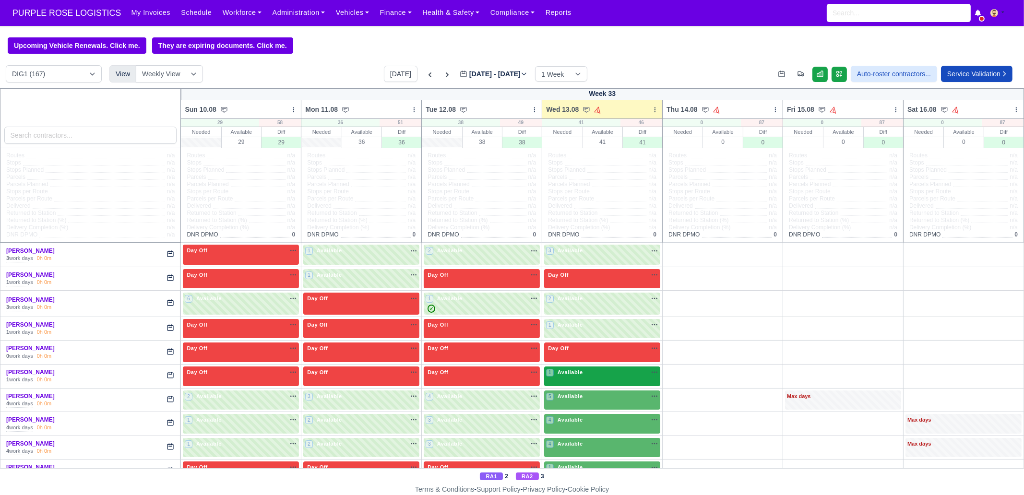
click at [594, 381] on div "1 Available" at bounding box center [602, 377] width 116 height 20
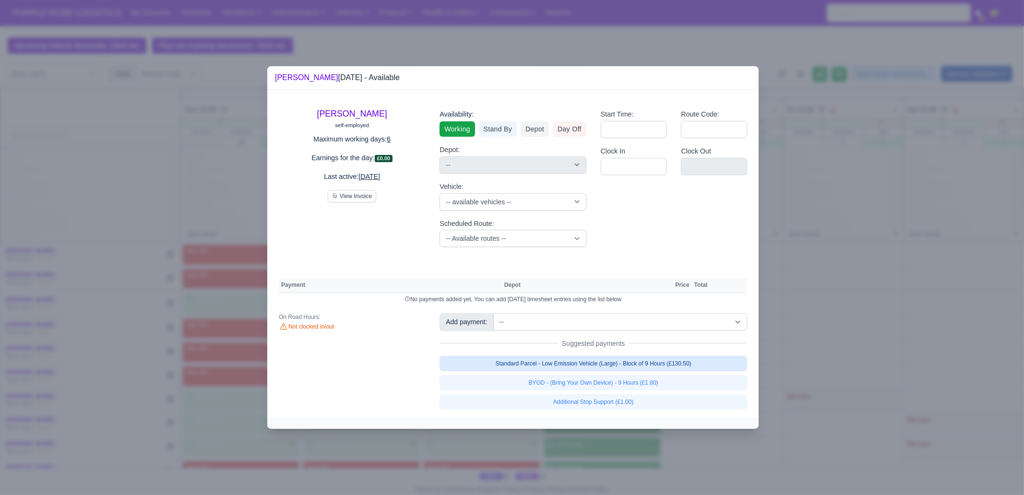
click at [672, 366] on link "Standard Parcel - Low Emission Vehicle (Large) - Block of 9 Hours (£130.50)" at bounding box center [594, 363] width 308 height 15
select select "1"
click at [669, 371] on link "Standard Parcel - Low Emission Vehicle (Large) - Block of 9 Hours (£130.50)" at bounding box center [594, 363] width 308 height 15
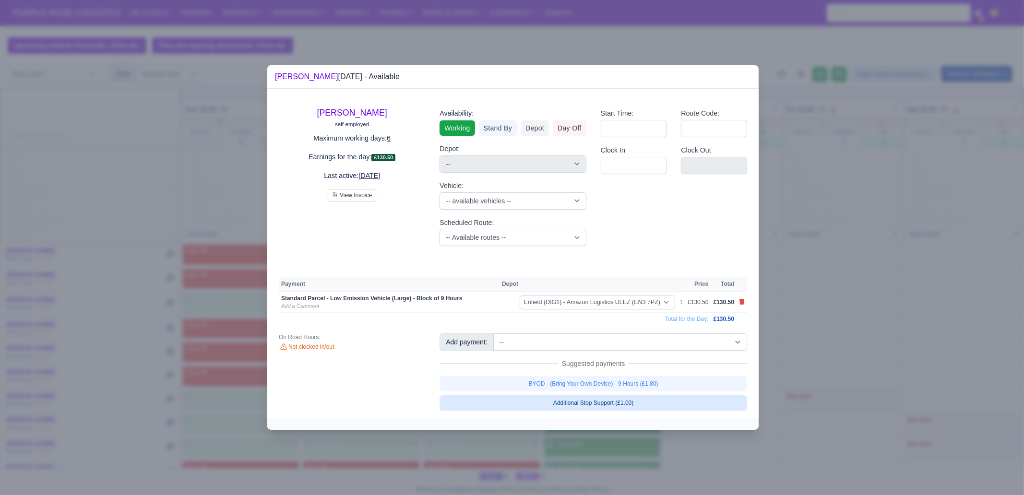
select select "1"
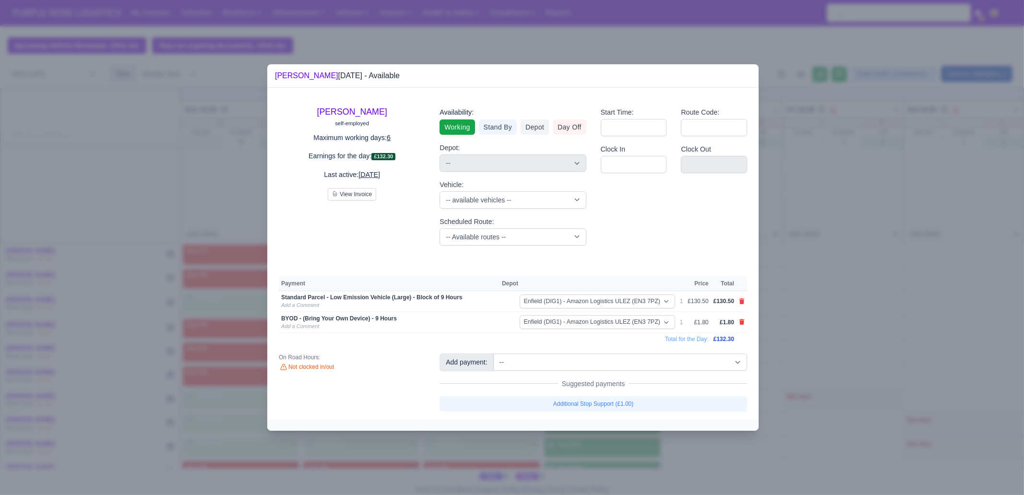
click at [817, 353] on div at bounding box center [512, 247] width 1024 height 495
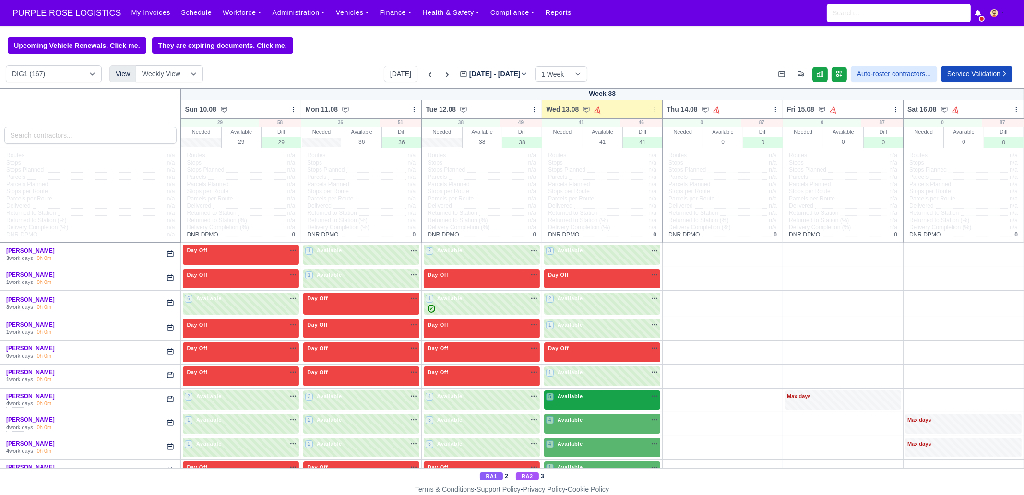
click at [596, 400] on div "5 Available na" at bounding box center [602, 398] width 112 height 10
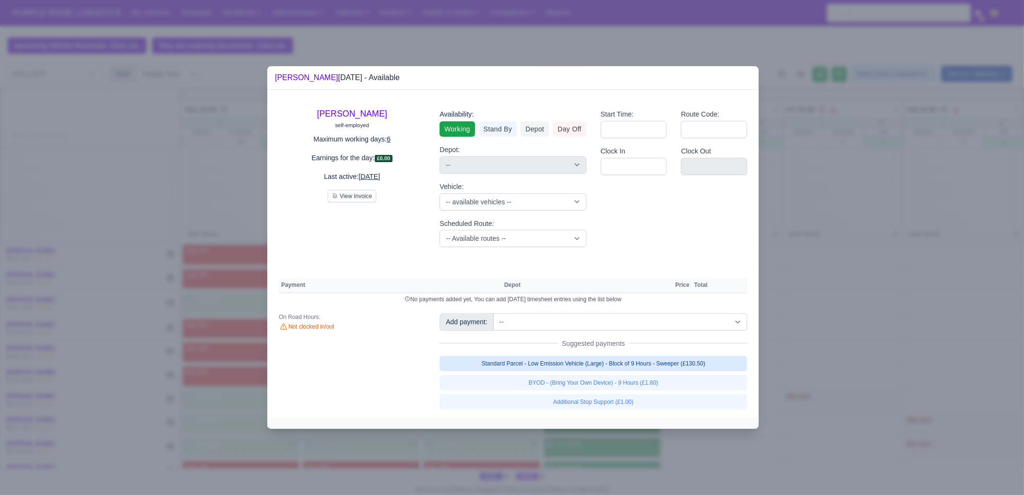
click at [663, 361] on link "Standard Parcel - Low Emission Vehicle (Large) - Block of 9 Hours - Sweeper (£1…" at bounding box center [594, 363] width 308 height 15
select select "1"
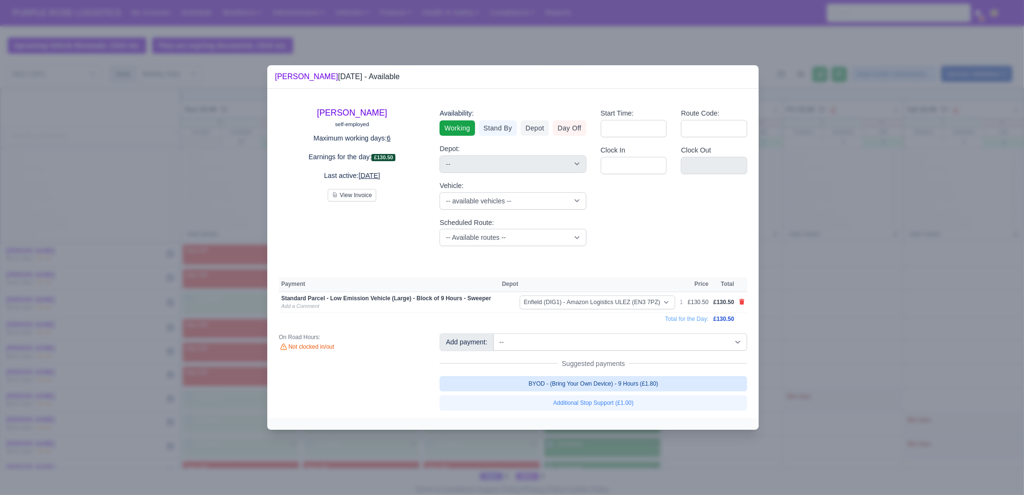
click at [659, 380] on link "BYOD - (Bring Your Own Device) - 9 Hours (£1.80)" at bounding box center [594, 383] width 308 height 15
select select "1"
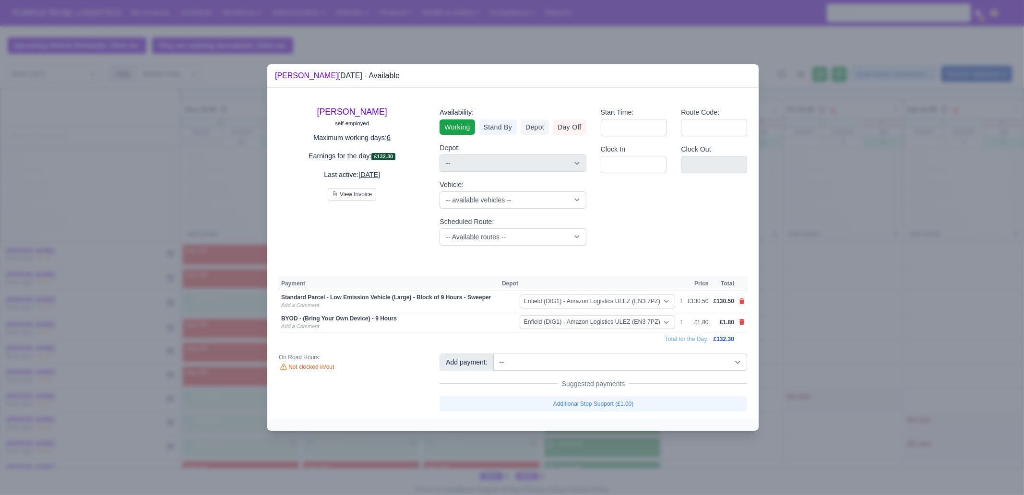
click at [749, 448] on div at bounding box center [512, 247] width 1024 height 495
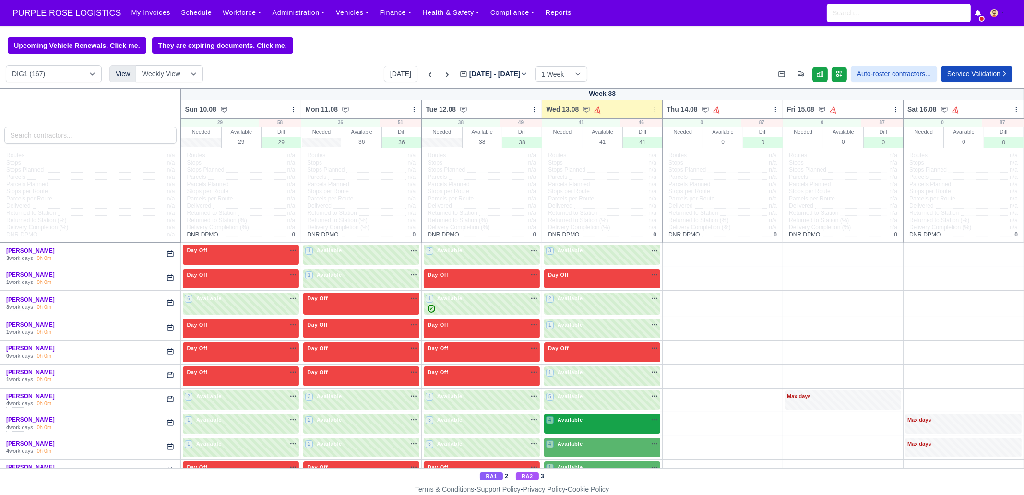
click at [586, 421] on div "4 Available na" at bounding box center [602, 420] width 112 height 8
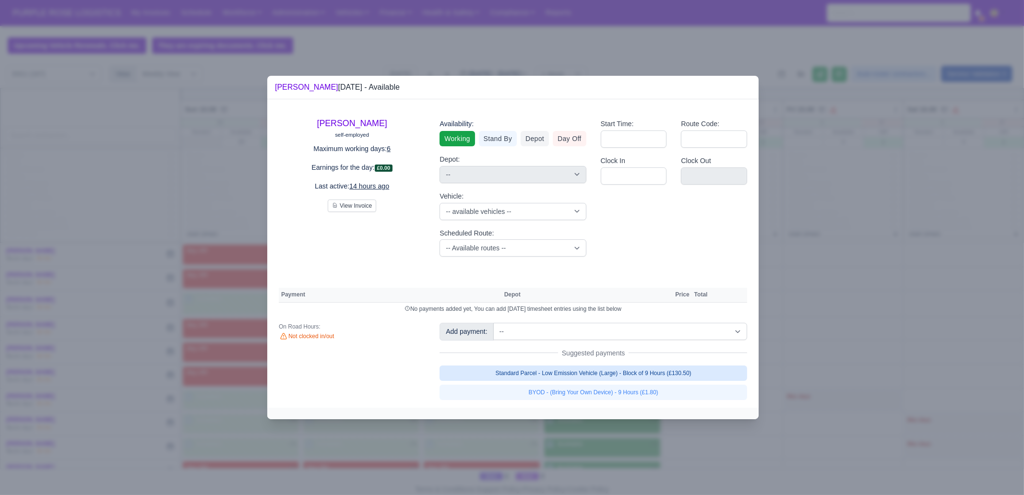
click at [676, 376] on link "Standard Parcel - Low Emission Vehicle (Large) - Block of 9 Hours (£130.50)" at bounding box center [594, 373] width 308 height 15
click at [673, 395] on link "BYOD - (Bring Your Own Device) - 9 Hours (£1.80)" at bounding box center [594, 392] width 308 height 15
select select "1"
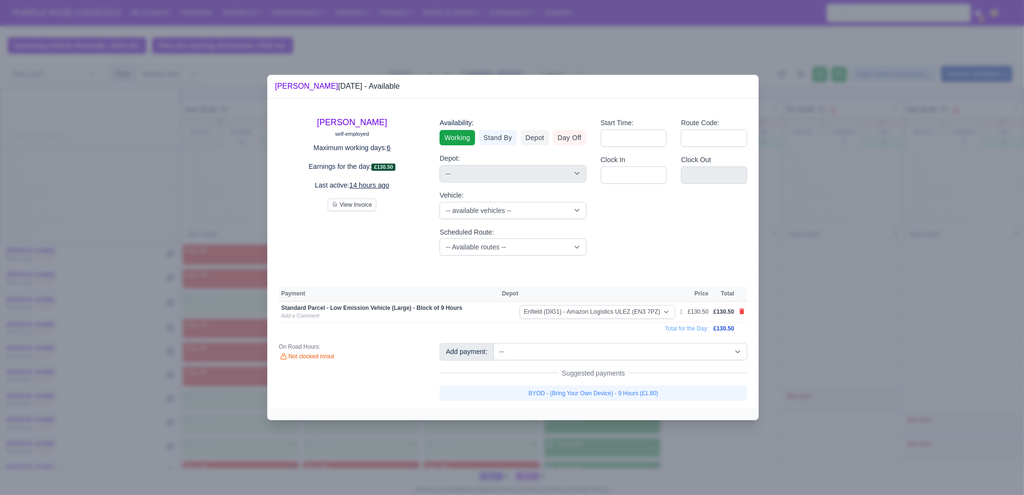
select select "1"
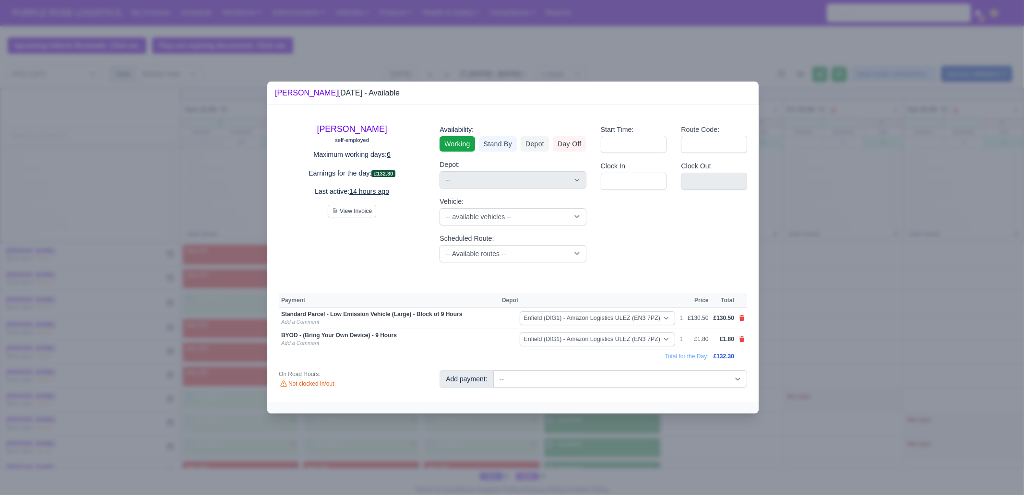
click at [670, 452] on div at bounding box center [512, 247] width 1024 height 495
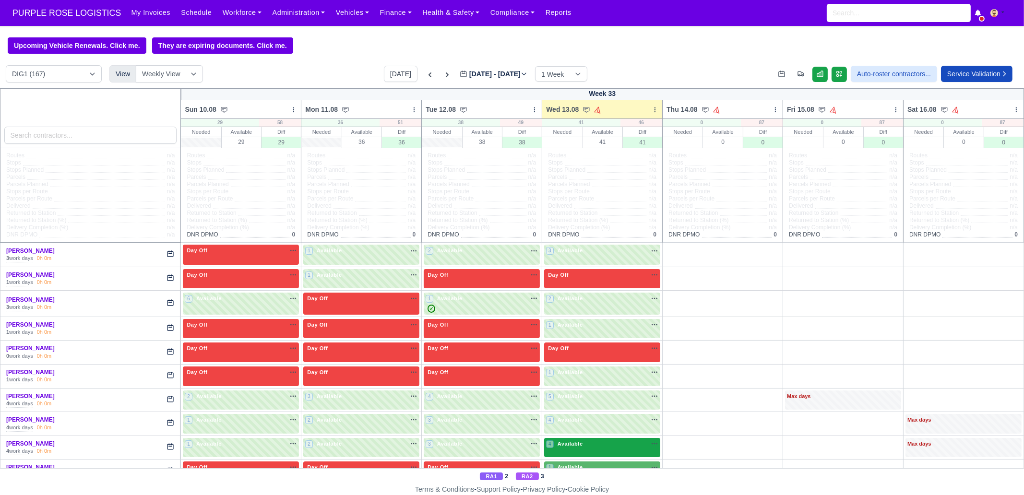
click at [578, 443] on div "4 Available na" at bounding box center [602, 444] width 112 height 8
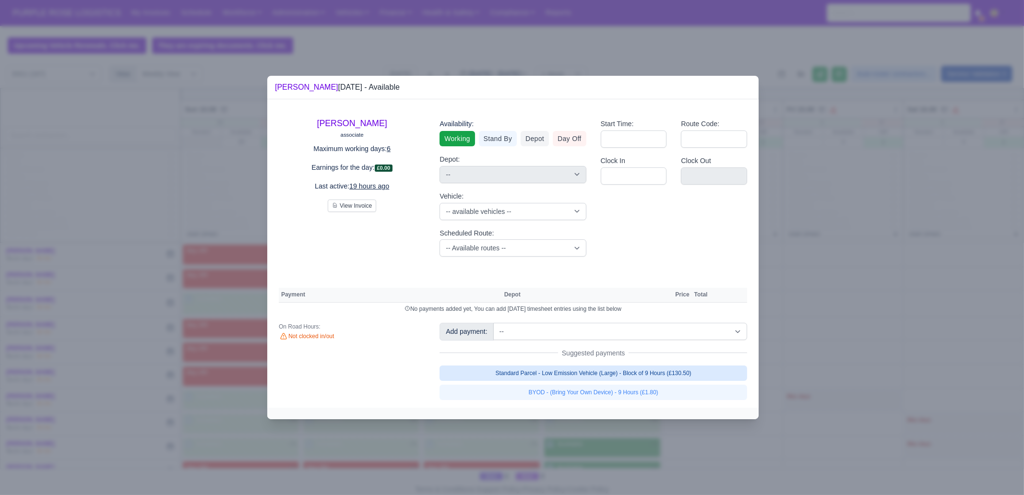
click at [595, 371] on link "Standard Parcel - Low Emission Vehicle (Large) - Block of 9 Hours (£130.50)" at bounding box center [594, 373] width 308 height 15
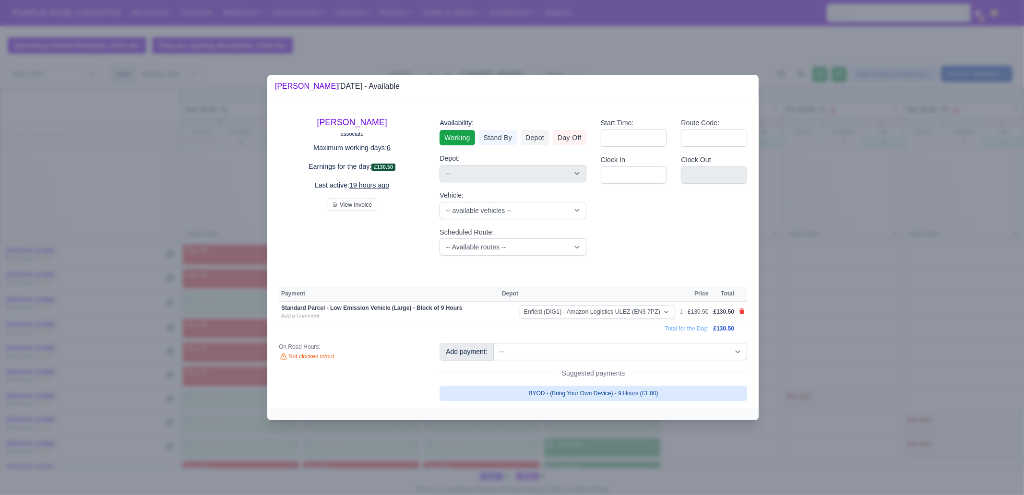
click at [592, 398] on link "BYOD - (Bring Your Own Device) - 9 Hours (£1.80)" at bounding box center [594, 393] width 308 height 15
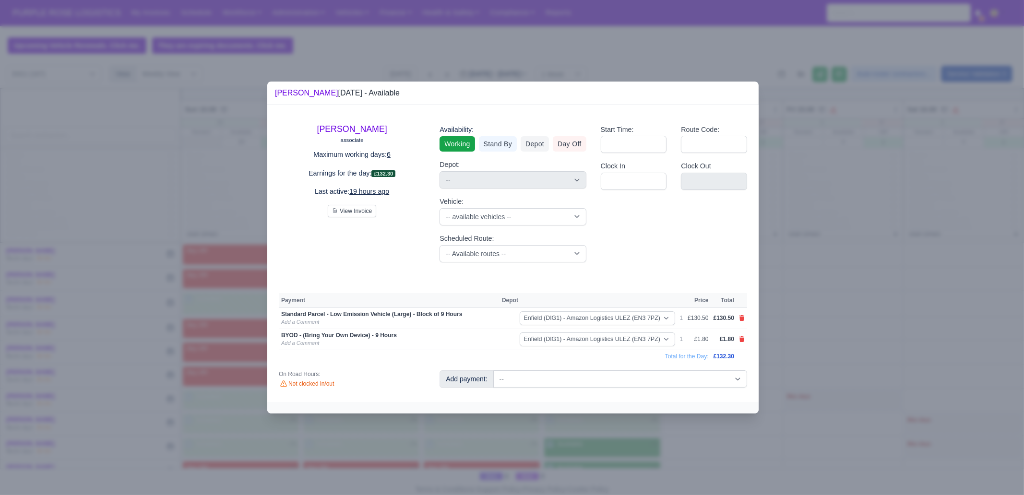
click at [693, 457] on div at bounding box center [512, 247] width 1024 height 495
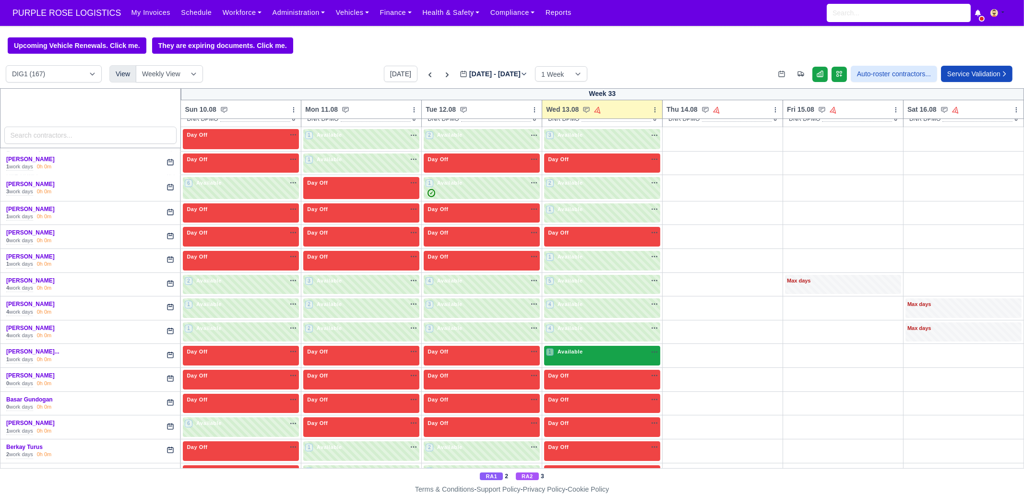
scroll to position [120, 0]
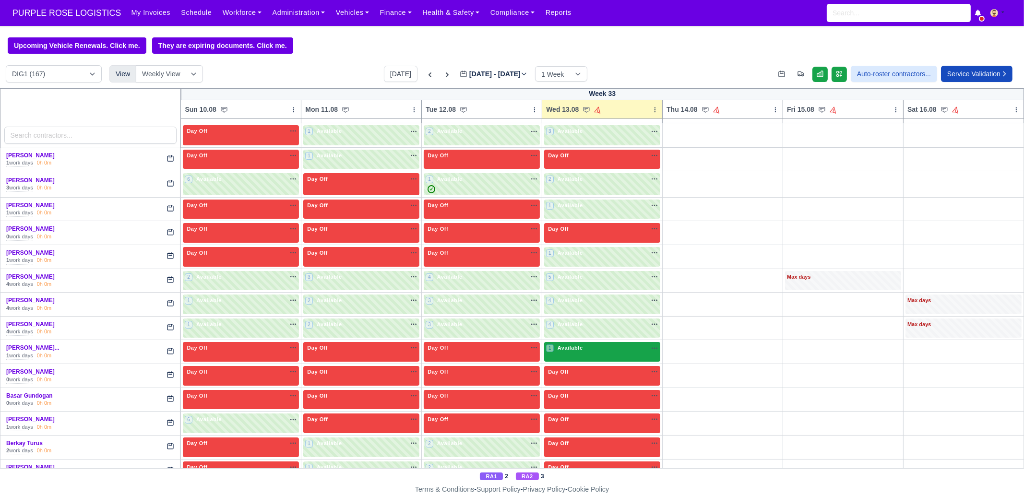
click at [559, 354] on div "1 Available" at bounding box center [602, 352] width 116 height 20
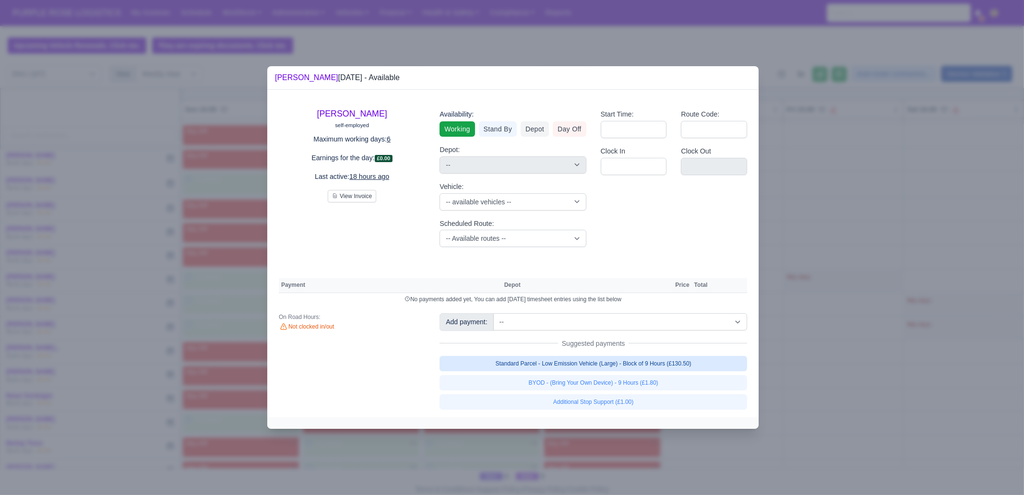
click at [600, 361] on link "Standard Parcel - Low Emission Vehicle (Large) - Block of 9 Hours (£130.50)" at bounding box center [594, 363] width 308 height 15
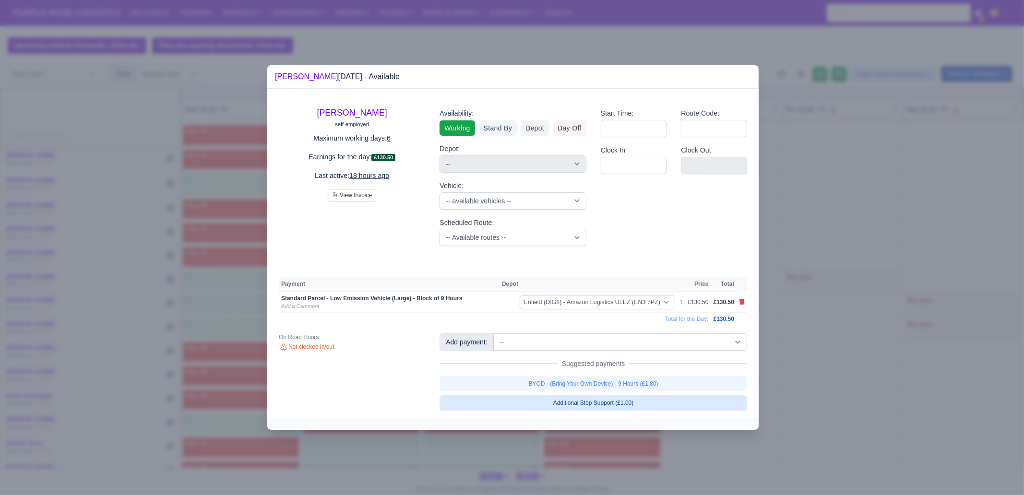
click at [605, 387] on link "BYOD - (Bring Your Own Device) - 9 Hours (£1.80)" at bounding box center [594, 383] width 308 height 15
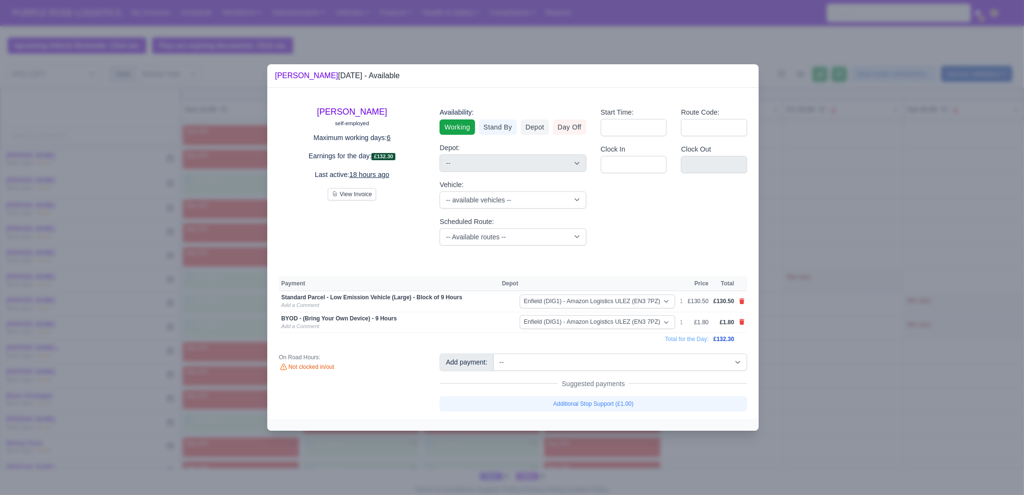
click at [824, 370] on div at bounding box center [512, 247] width 1024 height 495
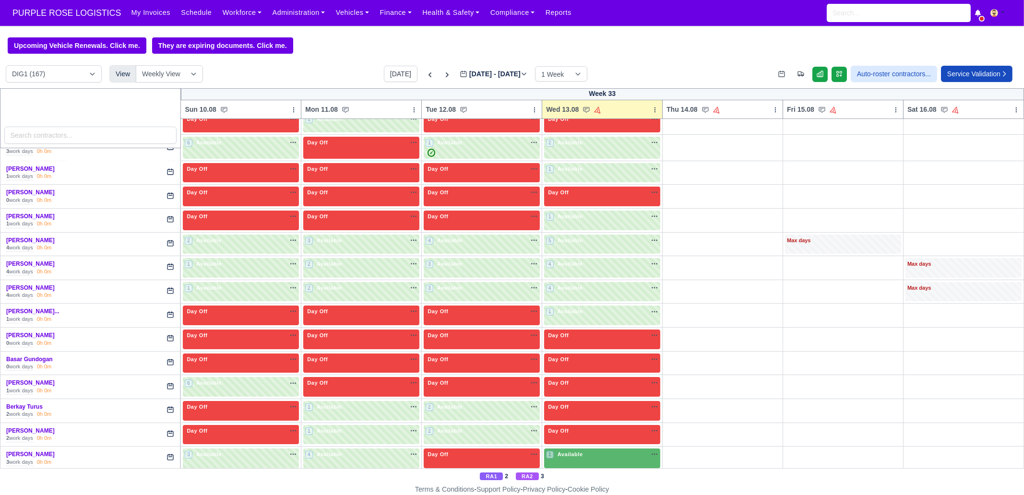
scroll to position [300, 0]
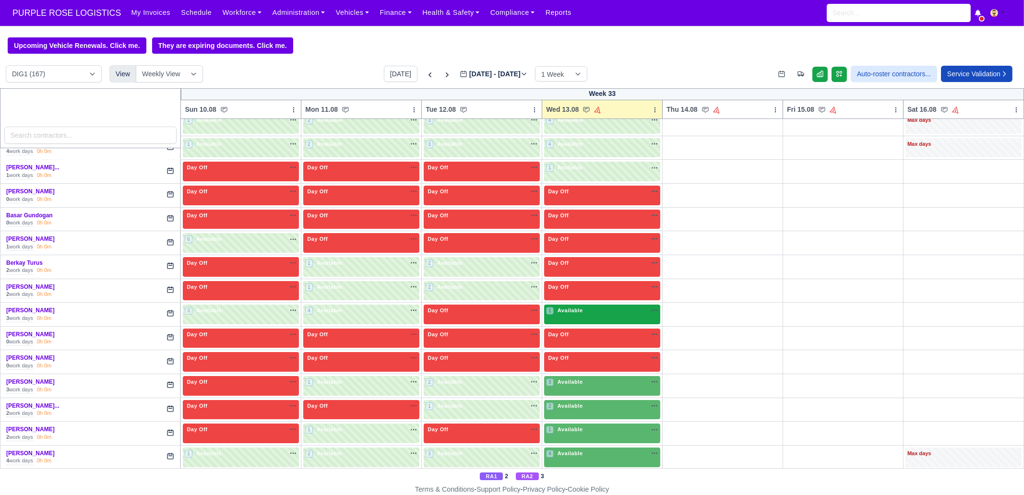
click at [581, 307] on div "1 Available na" at bounding box center [602, 311] width 112 height 8
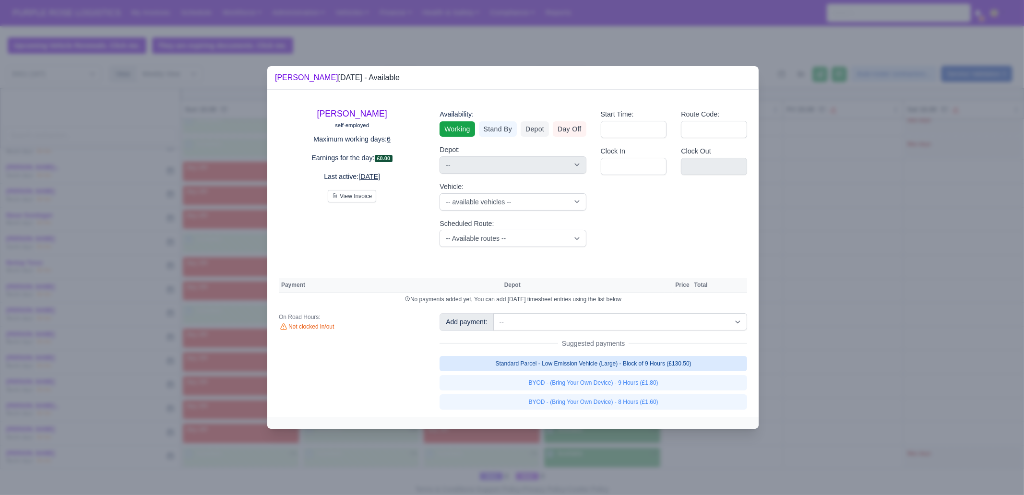
click at [629, 361] on link "Standard Parcel - Low Emission Vehicle (Large) - Block of 9 Hours (£130.50)" at bounding box center [594, 363] width 308 height 15
click at [629, 371] on link "Standard Parcel - Low Emission Vehicle (Large) - Block of 9 Hours (£130.50)" at bounding box center [594, 363] width 308 height 15
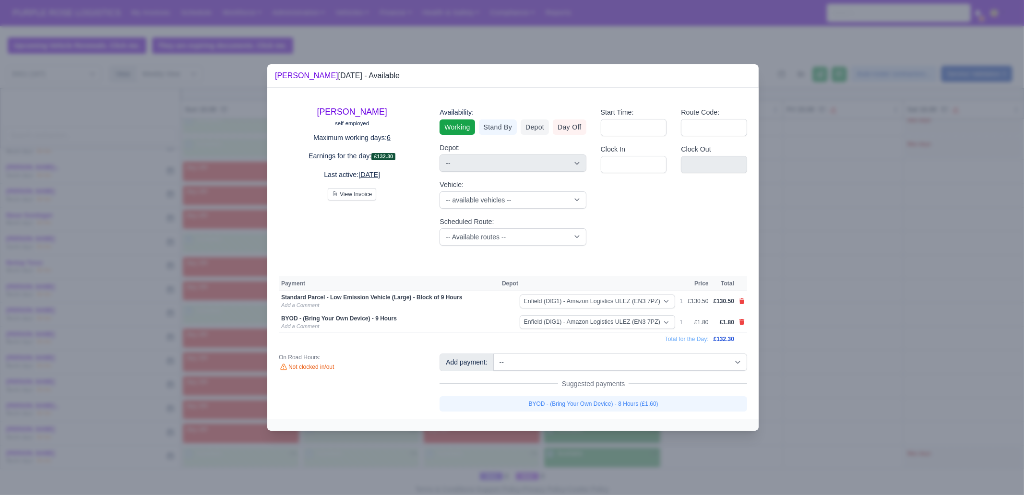
drag, startPoint x: 862, startPoint y: 366, endPoint x: 650, endPoint y: 421, distance: 218.6
click at [862, 366] on div at bounding box center [512, 247] width 1024 height 495
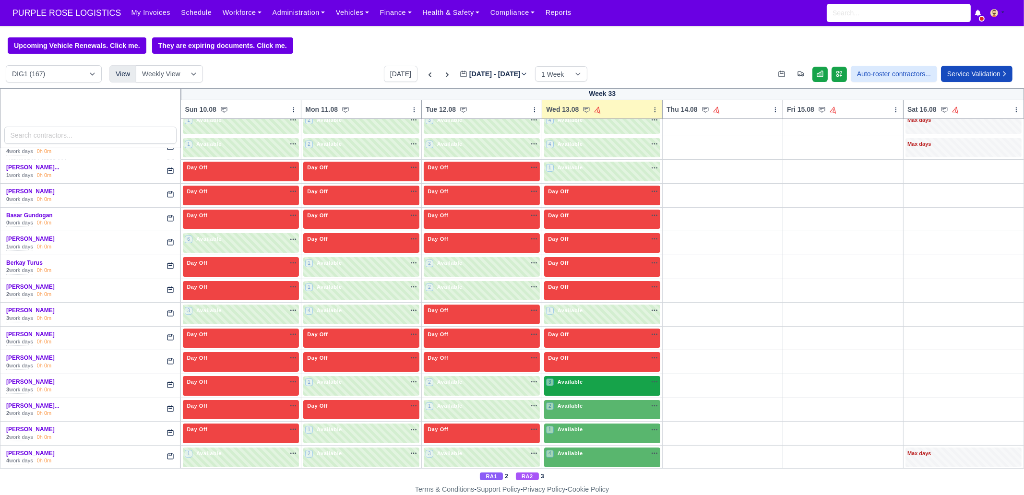
click at [582, 382] on div "3 Available na" at bounding box center [602, 382] width 112 height 8
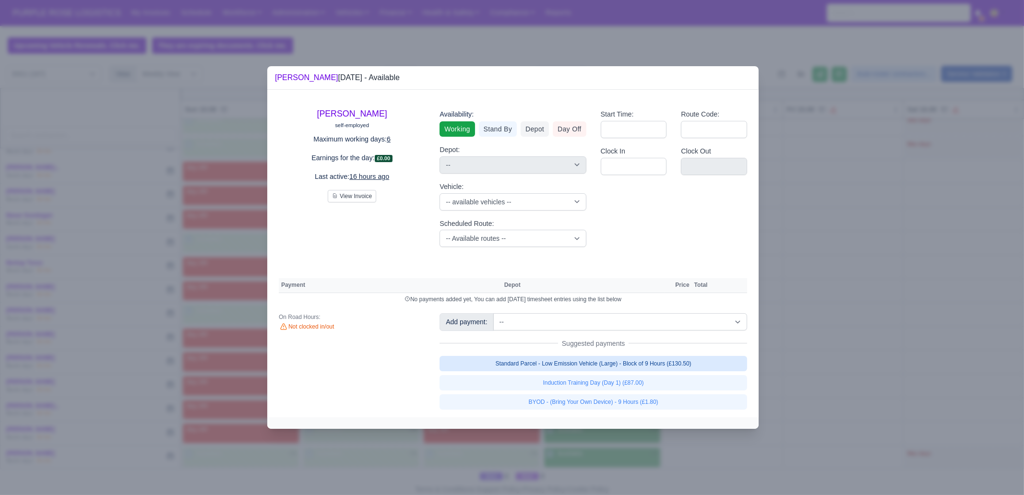
click at [658, 365] on link "Standard Parcel - Low Emission Vehicle (Large) - Block of 9 Hours (£130.50)" at bounding box center [594, 363] width 308 height 15
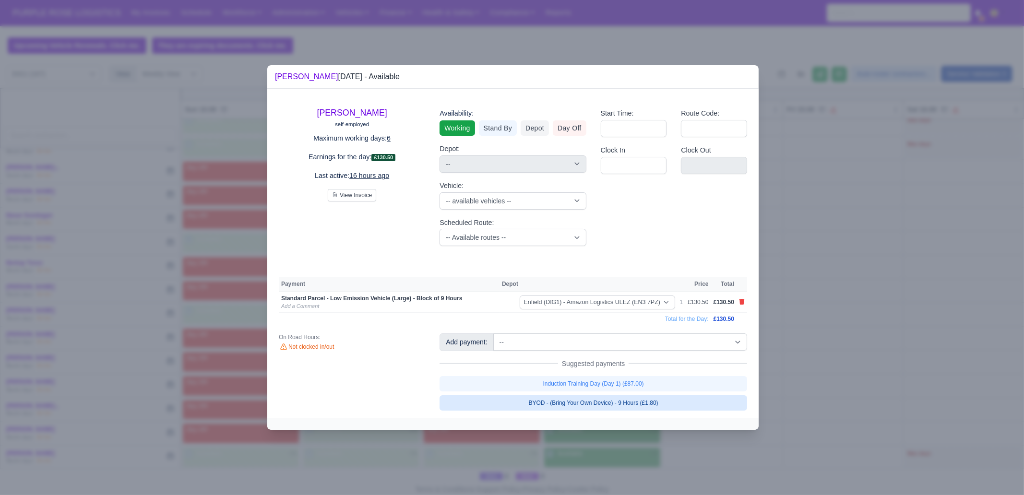
click at [650, 407] on link "BYOD - (Bring Your Own Device) - 9 Hours (£1.80)" at bounding box center [594, 402] width 308 height 15
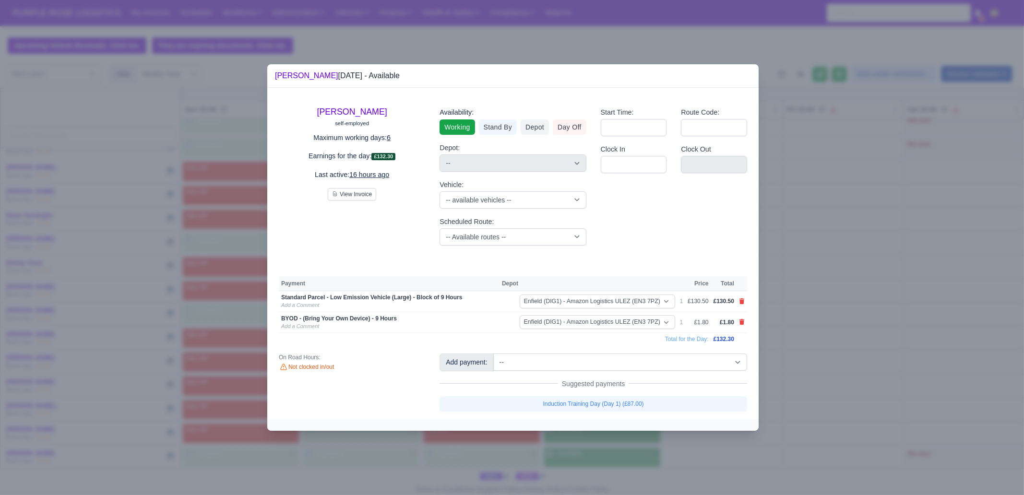
click at [661, 449] on div at bounding box center [512, 247] width 1024 height 495
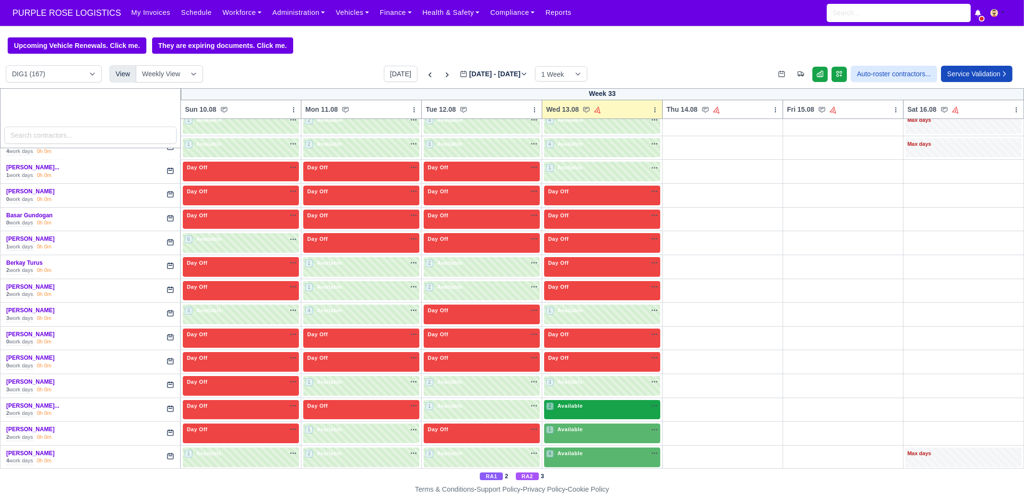
click at [594, 407] on div "2 Available na" at bounding box center [602, 406] width 112 height 8
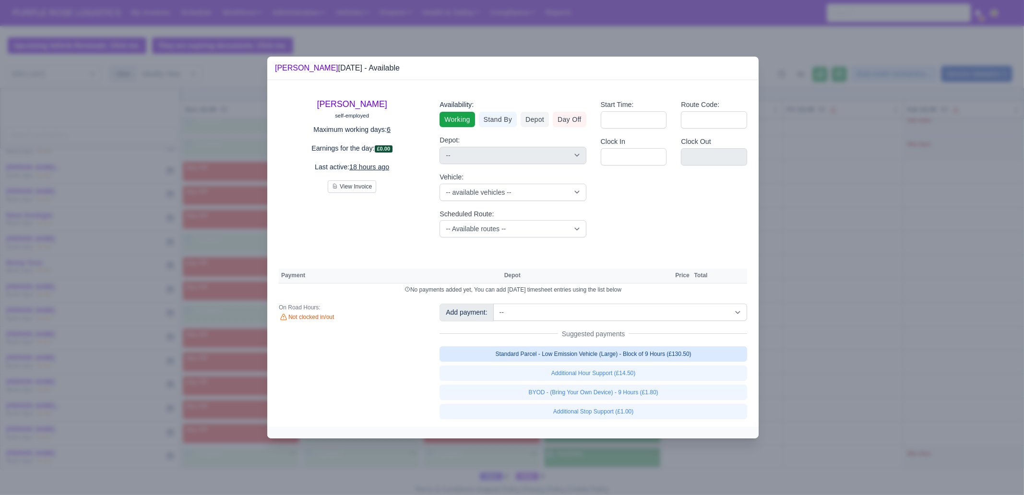
click at [639, 356] on link "Standard Parcel - Low Emission Vehicle (Large) - Block of 9 Hours (£130.50)" at bounding box center [594, 354] width 308 height 15
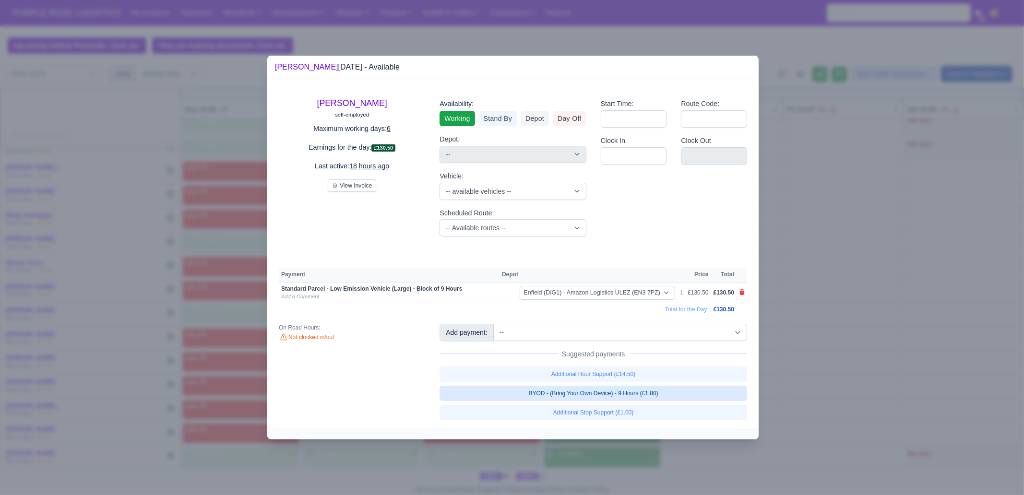
click at [639, 393] on link "BYOD - (Bring Your Own Device) - 9 Hours (£1.80)" at bounding box center [594, 393] width 308 height 15
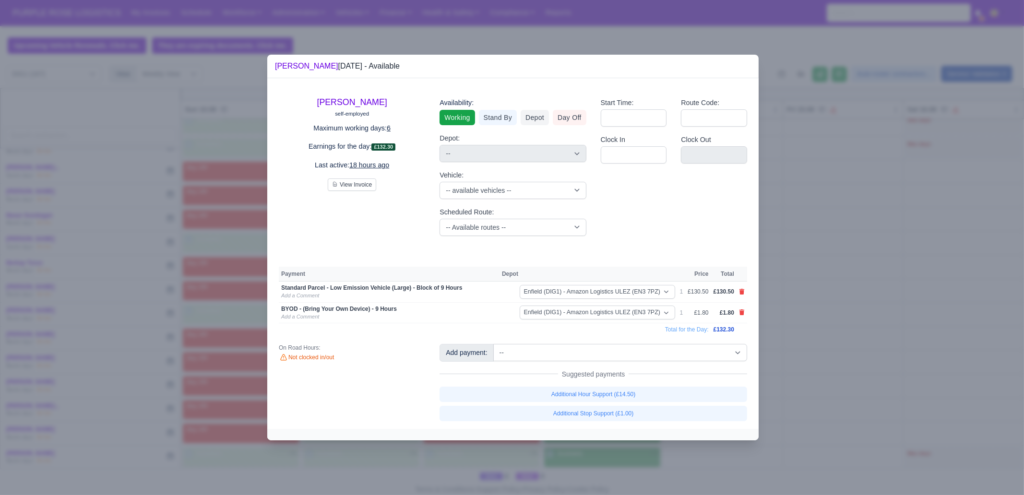
drag, startPoint x: 686, startPoint y: 465, endPoint x: 671, endPoint y: 460, distance: 15.8
click at [686, 465] on div at bounding box center [512, 247] width 1024 height 495
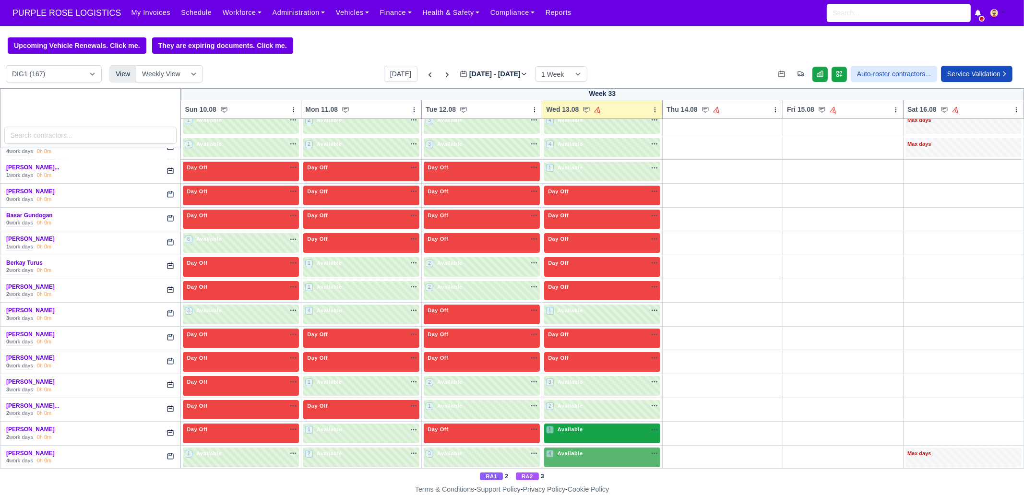
click at [602, 427] on div "1 Available na" at bounding box center [602, 430] width 112 height 8
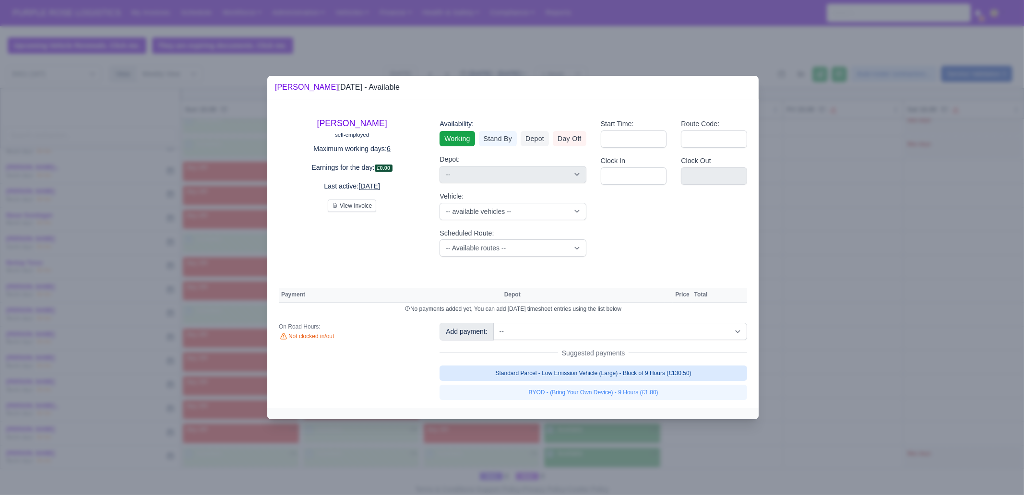
click at [636, 375] on link "Standard Parcel - Low Emission Vehicle (Large) - Block of 9 Hours (£130.50)" at bounding box center [594, 373] width 308 height 15
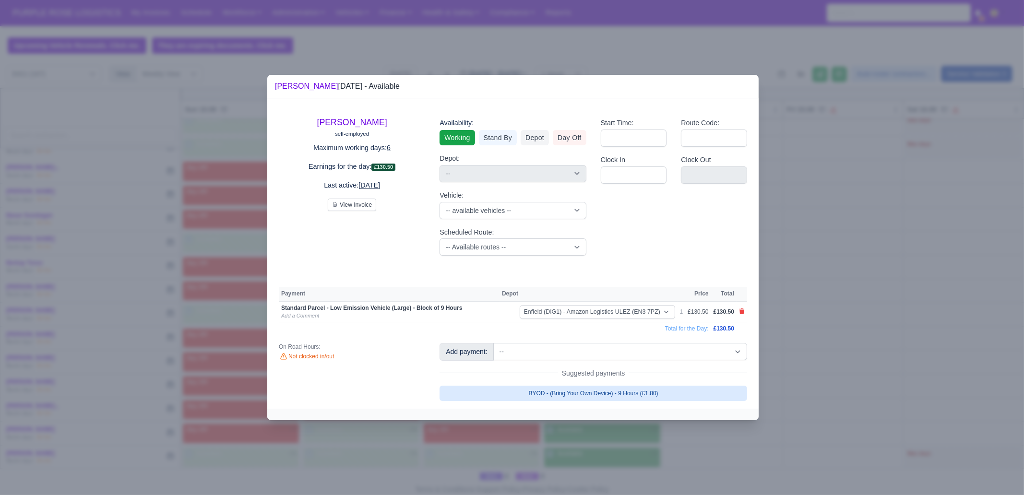
click at [622, 394] on link "BYOD - (Bring Your Own Device) - 9 Hours (£1.80)" at bounding box center [594, 393] width 308 height 15
click at [612, 445] on div at bounding box center [512, 247] width 1024 height 495
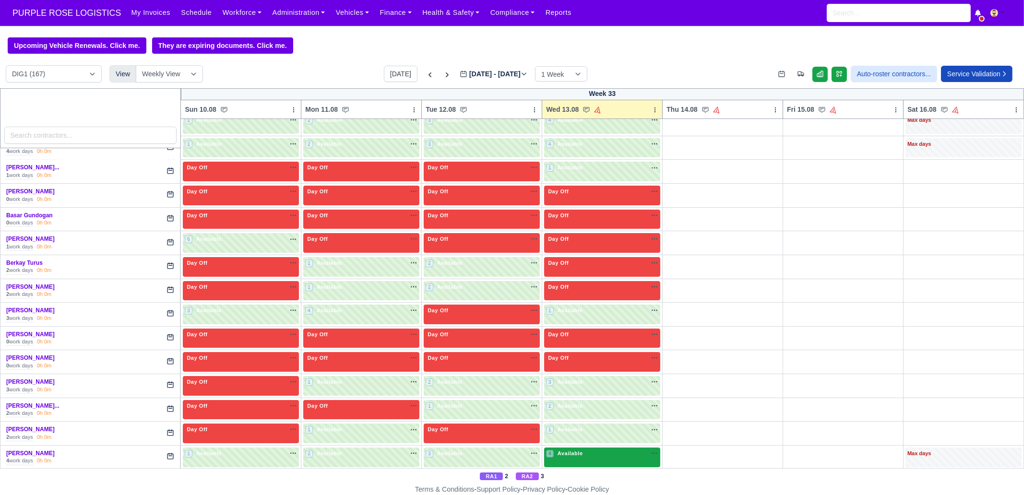
click at [610, 448] on div "4 Available" at bounding box center [602, 458] width 116 height 20
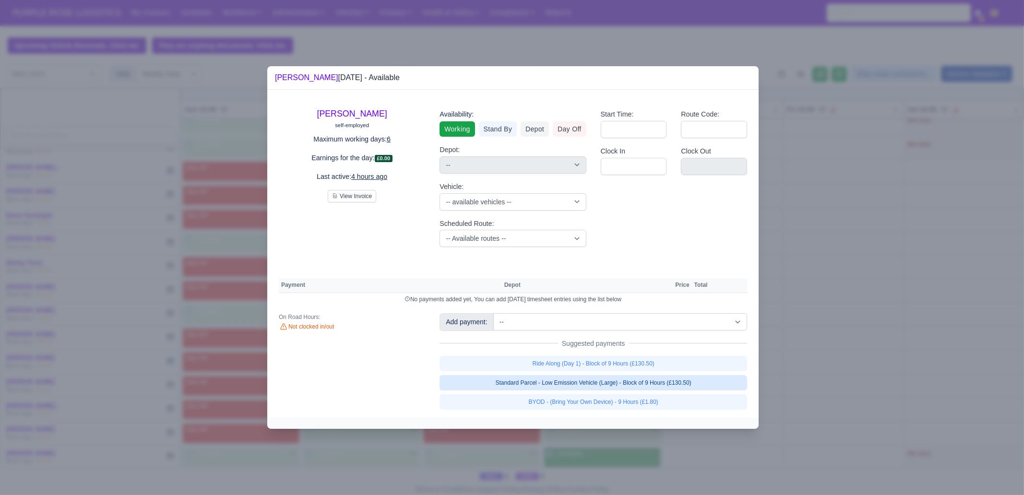
click at [629, 384] on link "Standard Parcel - Low Emission Vehicle (Large) - Block of 9 Hours (£130.50)" at bounding box center [594, 382] width 308 height 15
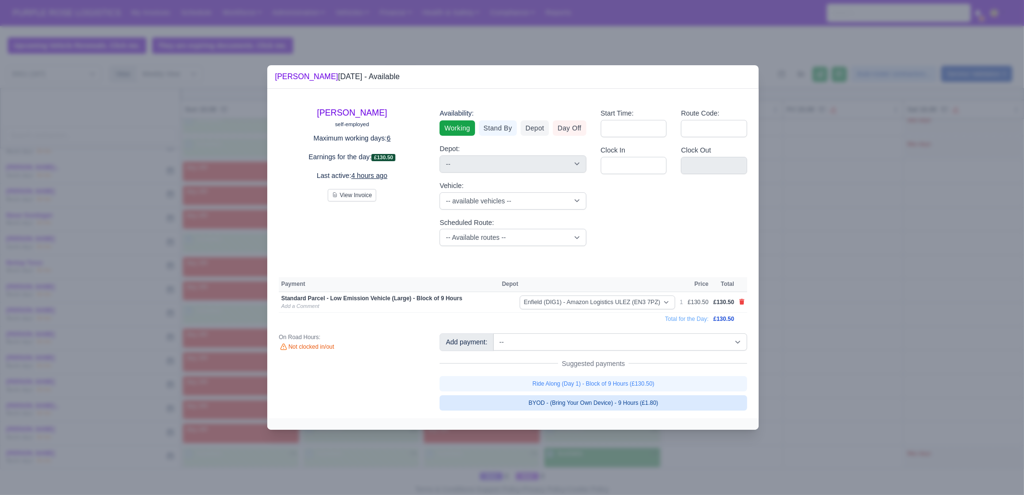
click at [625, 402] on link "BYOD - (Bring Your Own Device) - 9 Hours (£1.80)" at bounding box center [594, 402] width 308 height 15
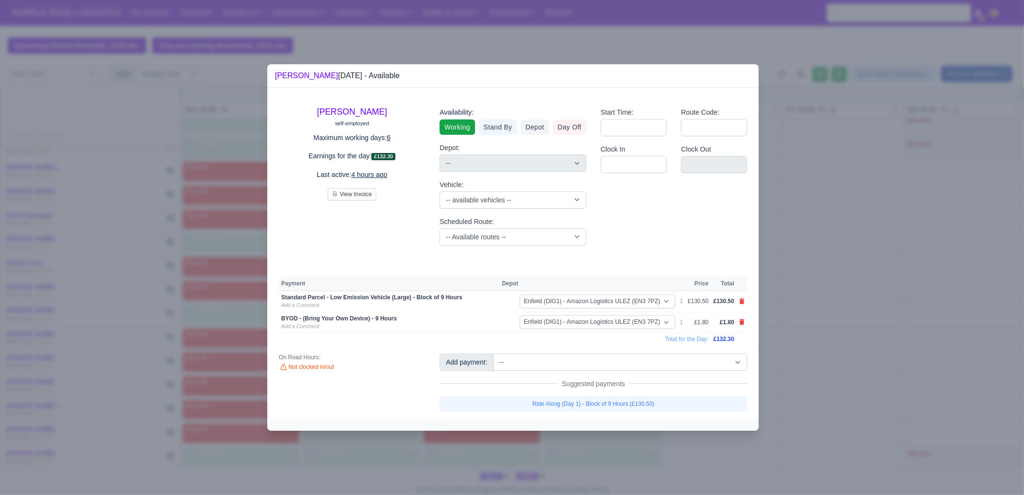
click at [625, 459] on div at bounding box center [512, 247] width 1024 height 495
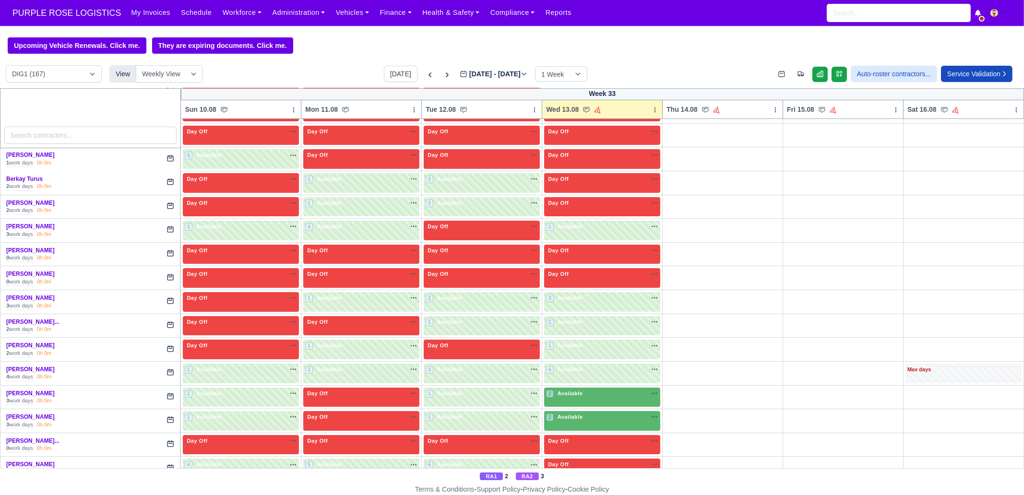
scroll to position [479, 0]
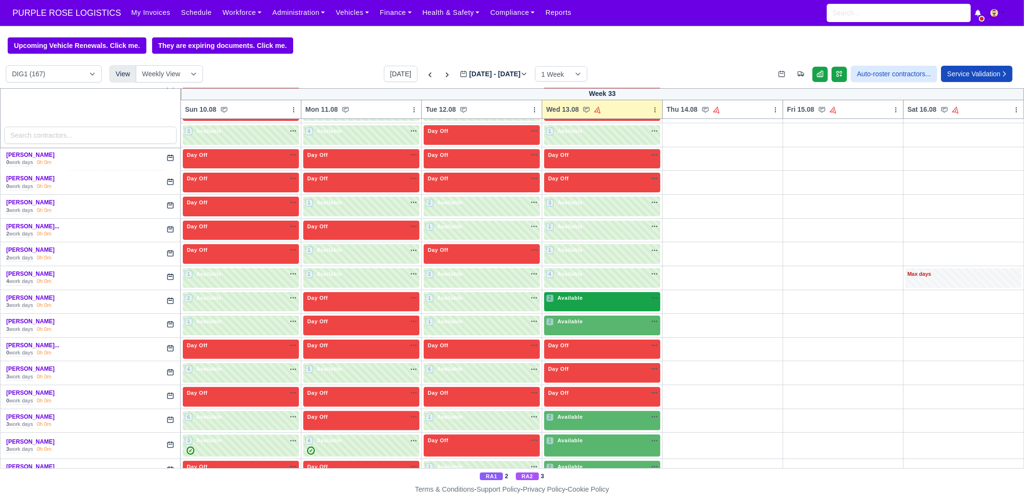
click at [579, 299] on div "2 Available na" at bounding box center [602, 298] width 112 height 8
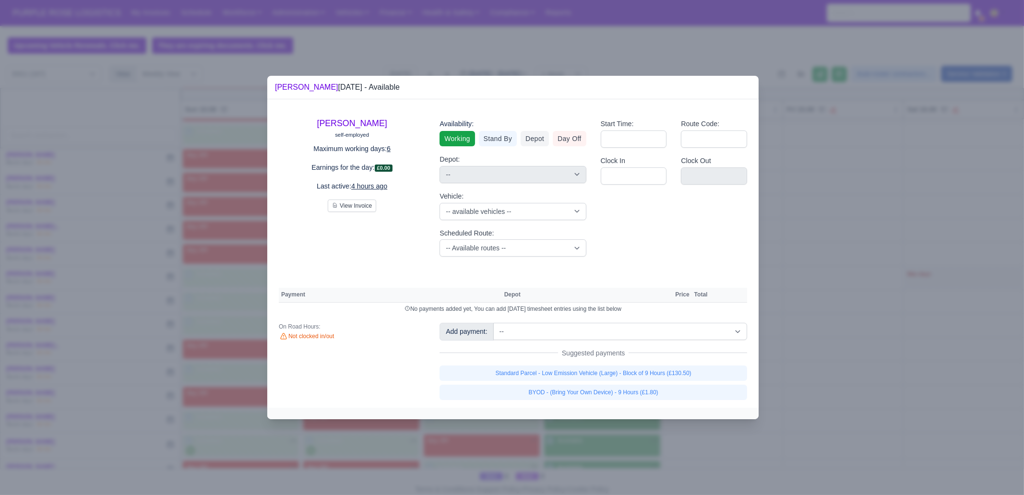
click at [602, 363] on div "Add payment: -- Additional Hour Support (£14.50) Additional Stop Support (£1.00…" at bounding box center [593, 361] width 322 height 77
drag, startPoint x: 602, startPoint y: 370, endPoint x: 602, endPoint y: 381, distance: 11.5
click at [602, 370] on link "Standard Parcel - Low Emission Vehicle (Large) - Block of 9 Hours (£130.50)" at bounding box center [594, 373] width 308 height 15
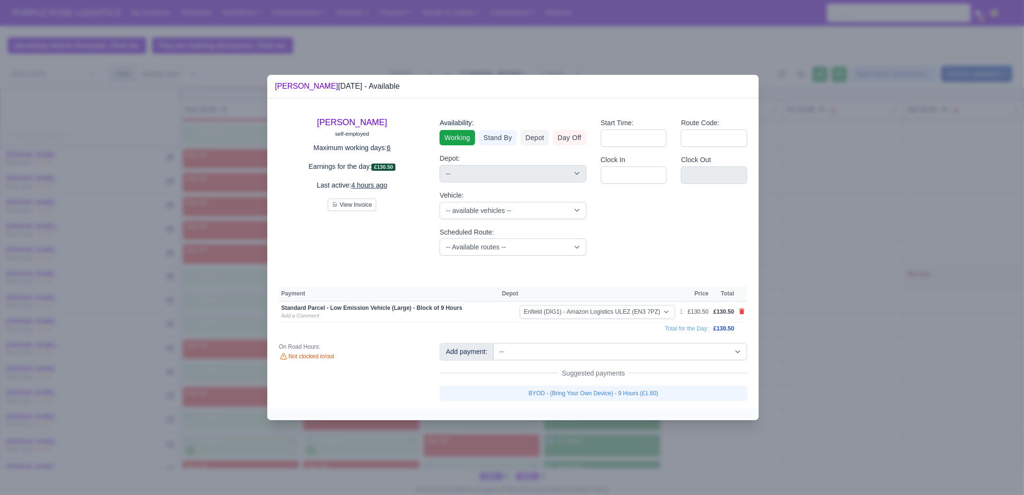
click at [588, 397] on link "BYOD - (Bring Your Own Device) - 9 Hours (£1.80)" at bounding box center [594, 393] width 308 height 15
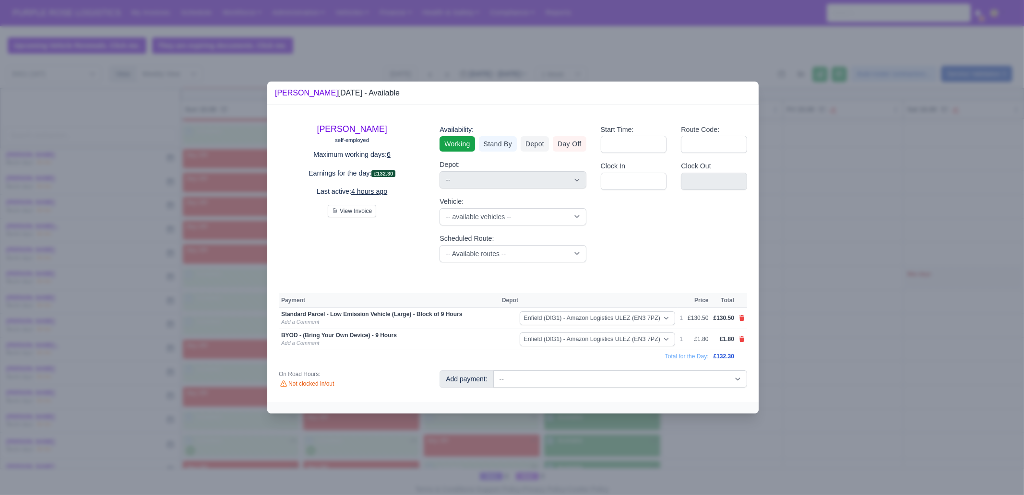
click at [597, 444] on div at bounding box center [512, 247] width 1024 height 495
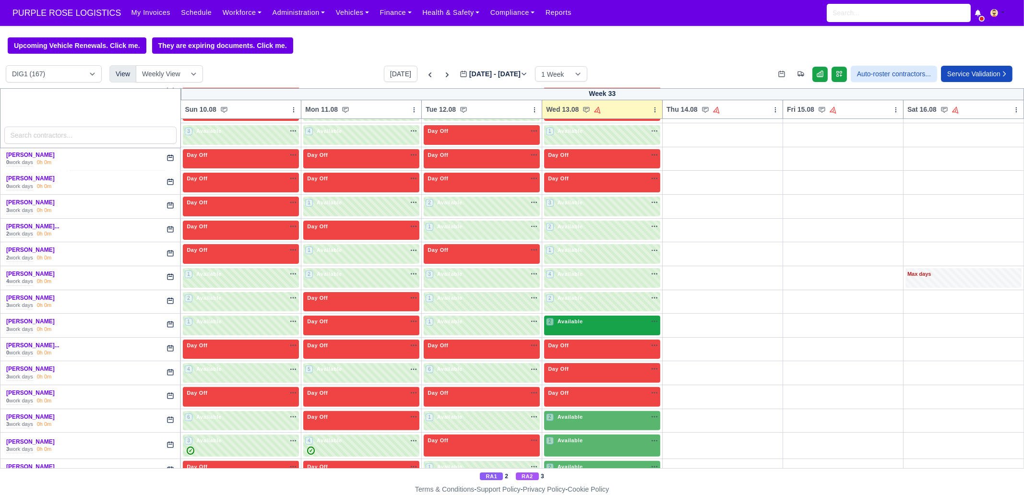
click at [589, 321] on div "2 Available na" at bounding box center [602, 322] width 112 height 8
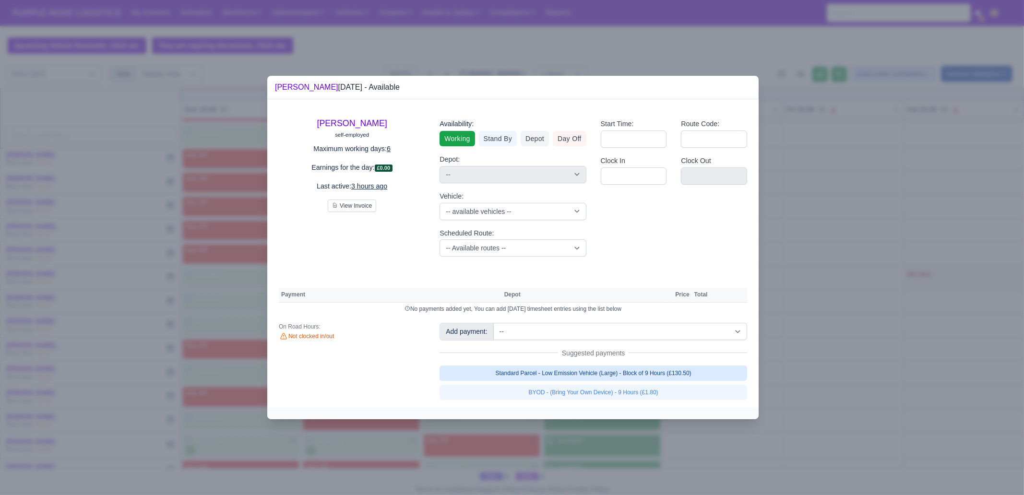
click at [602, 379] on link "Standard Parcel - Low Emission Vehicle (Large) - Block of 9 Hours (£130.50)" at bounding box center [594, 373] width 308 height 15
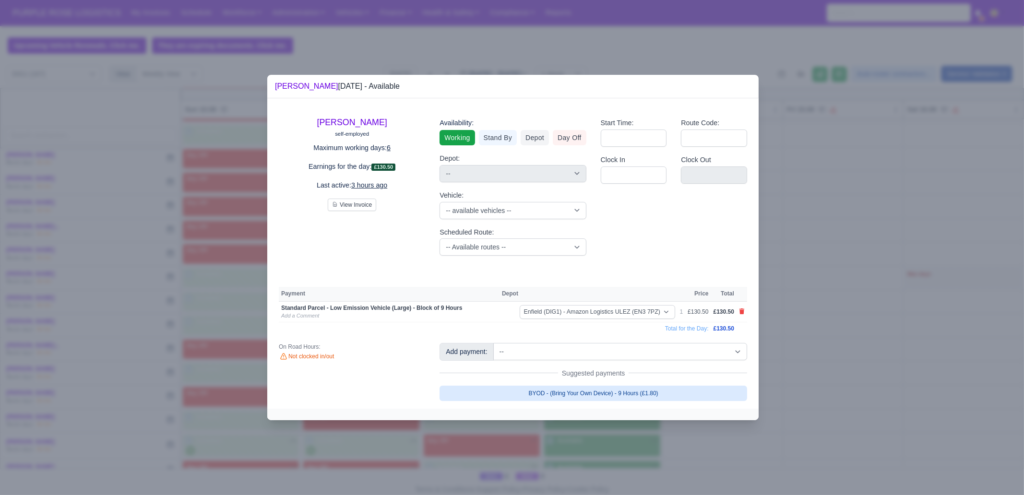
click at [616, 394] on link "BYOD - (Bring Your Own Device) - 9 Hours (£1.80)" at bounding box center [594, 393] width 308 height 15
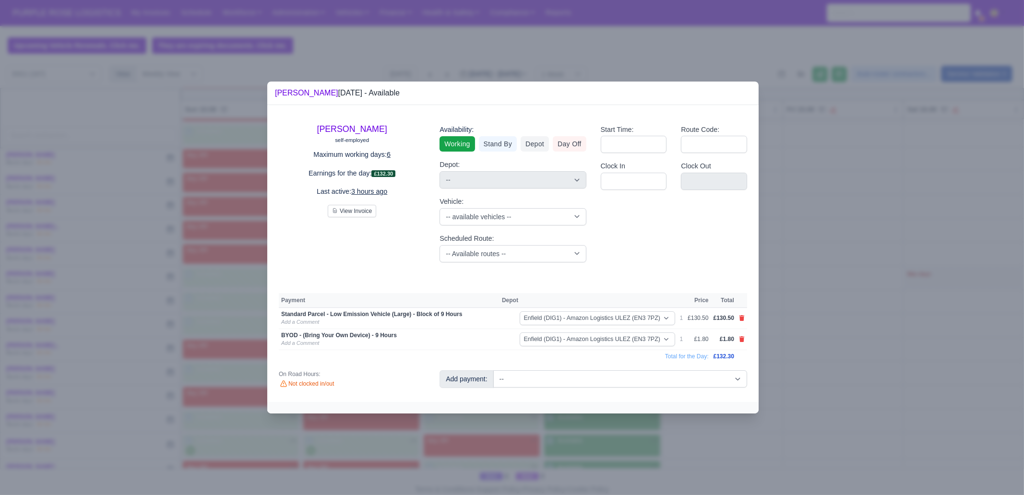
click at [922, 376] on div at bounding box center [512, 247] width 1024 height 495
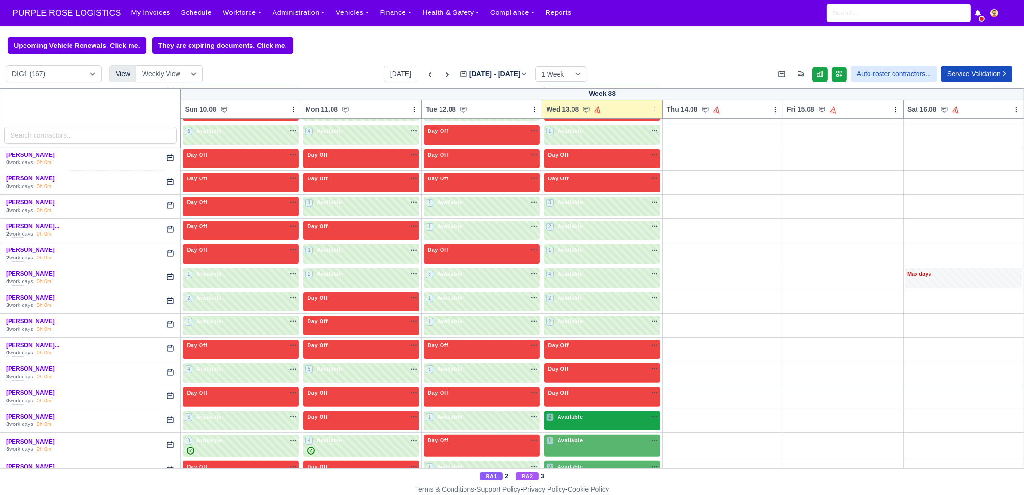
click at [610, 414] on div "2 Available na" at bounding box center [602, 417] width 112 height 8
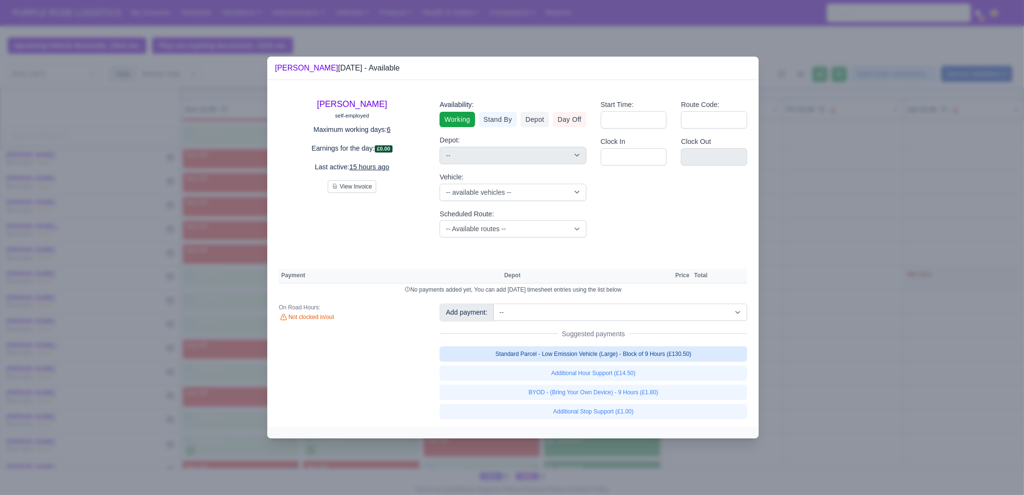
click at [634, 351] on link "Standard Parcel - Low Emission Vehicle (Large) - Block of 9 Hours (£130.50)" at bounding box center [594, 354] width 308 height 15
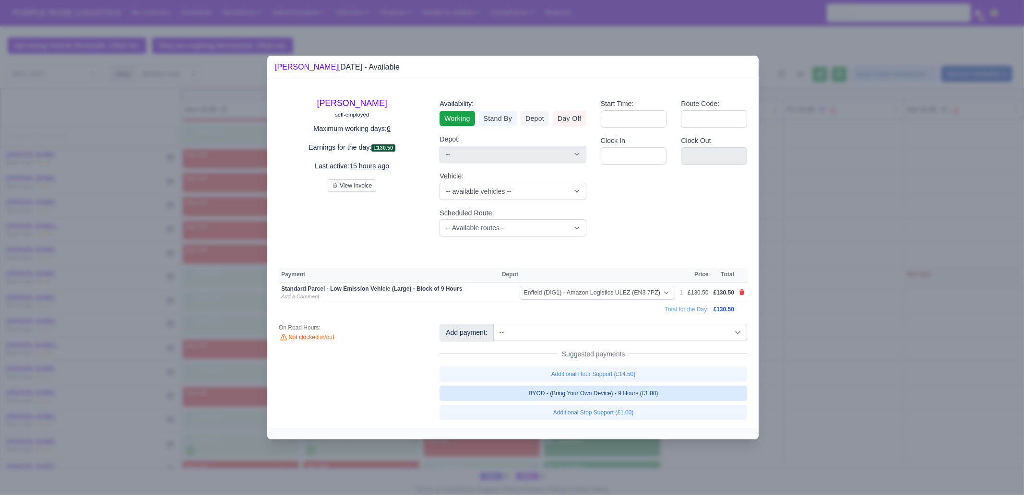
click at [628, 396] on link "BYOD - (Bring Your Own Device) - 9 Hours (£1.80)" at bounding box center [594, 393] width 308 height 15
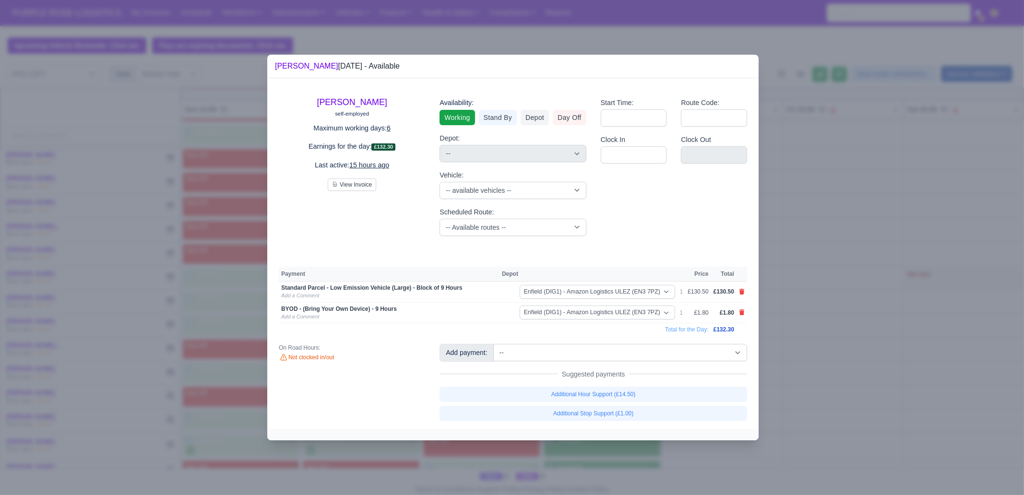
click at [824, 394] on div at bounding box center [512, 247] width 1024 height 495
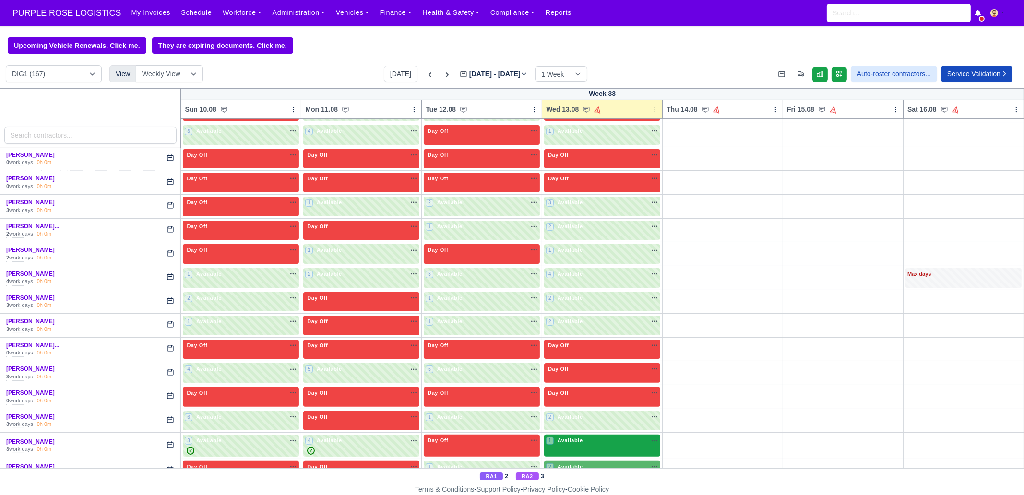
click at [598, 445] on div "1 Available" at bounding box center [602, 446] width 116 height 22
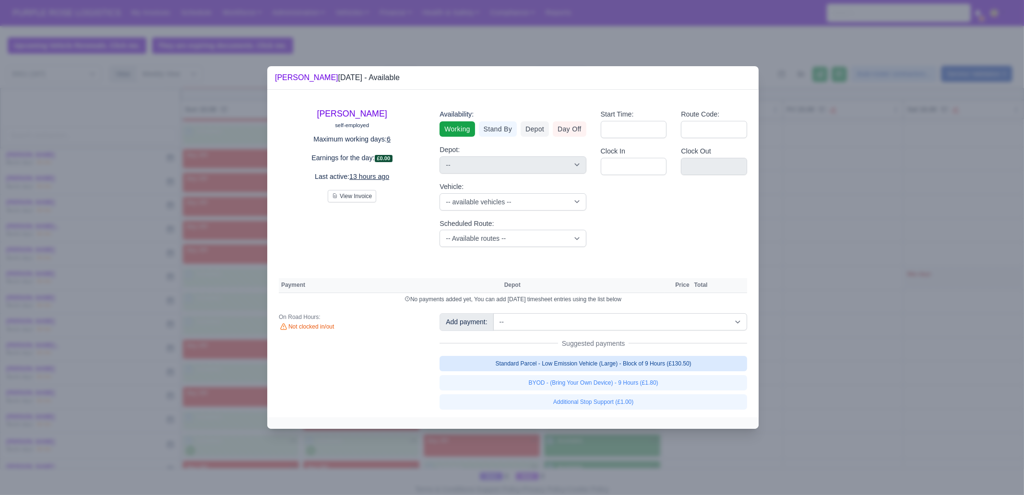
click at [653, 359] on link "Standard Parcel - Low Emission Vehicle (Large) - Block of 9 Hours (£130.50)" at bounding box center [594, 363] width 308 height 15
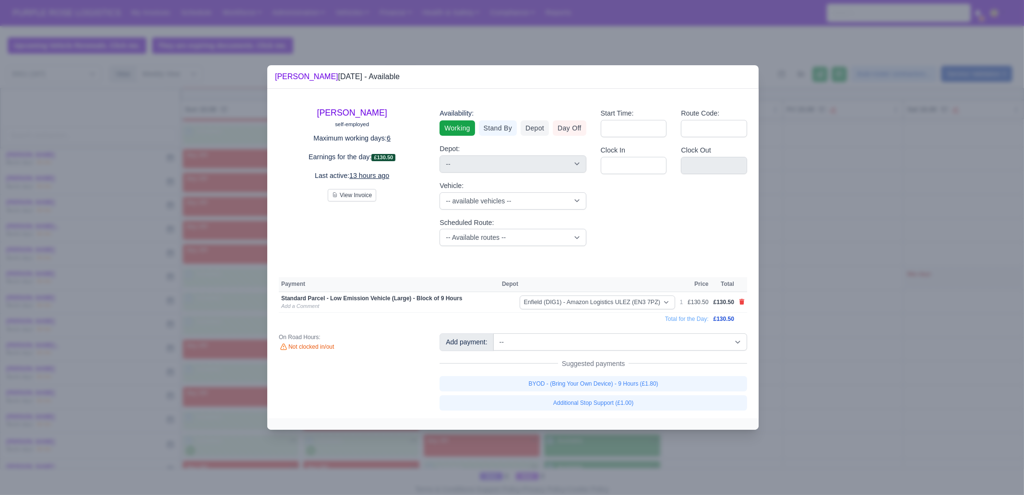
click at [640, 390] on link "BYOD - (Bring Your Own Device) - 9 Hours (£1.80)" at bounding box center [594, 383] width 308 height 15
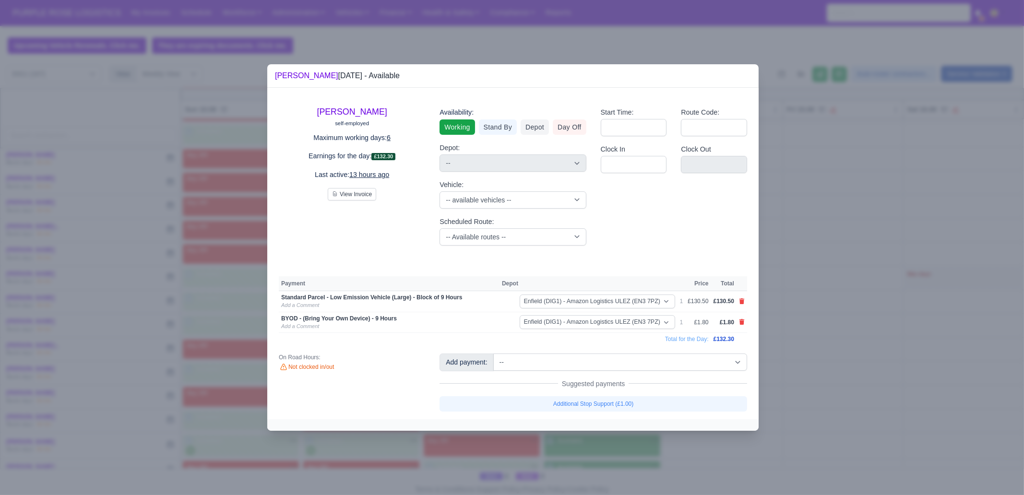
click at [833, 391] on div at bounding box center [512, 247] width 1024 height 495
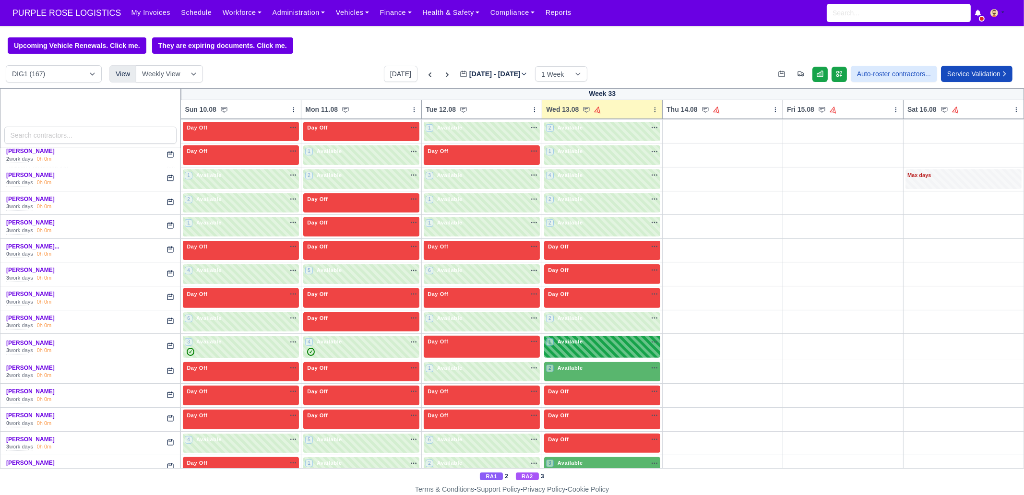
scroll to position [600, 0]
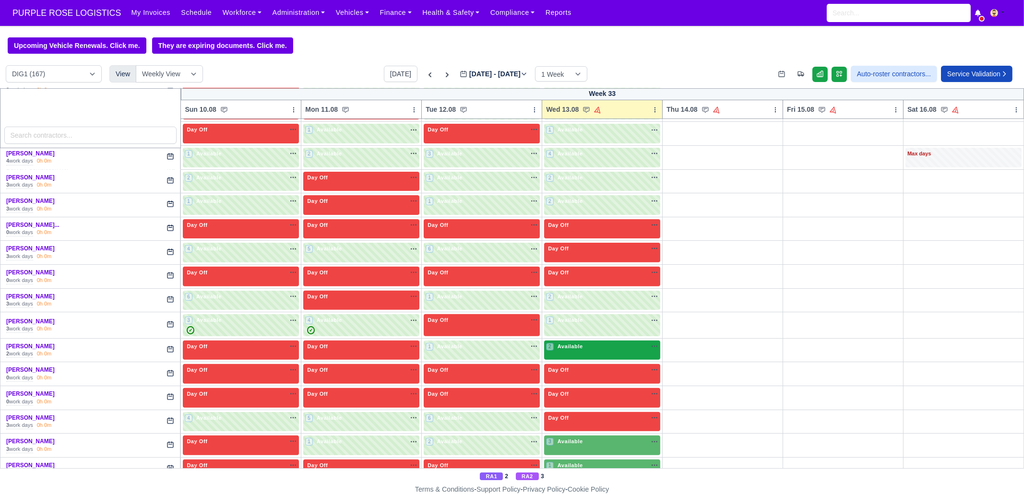
click at [579, 349] on div "2 Available" at bounding box center [602, 351] width 116 height 20
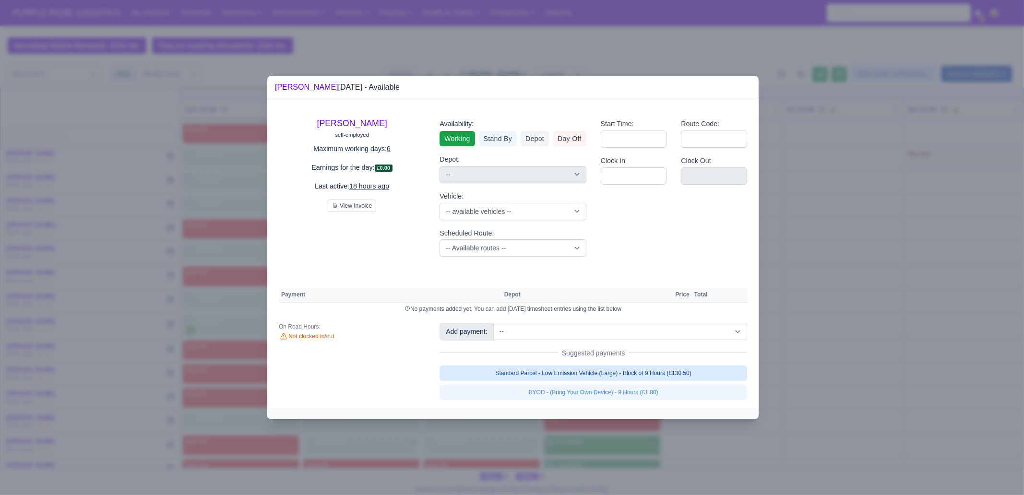
click at [622, 370] on link "Standard Parcel - Low Emission Vehicle (Large) - Block of 9 Hours (£130.50)" at bounding box center [594, 373] width 308 height 15
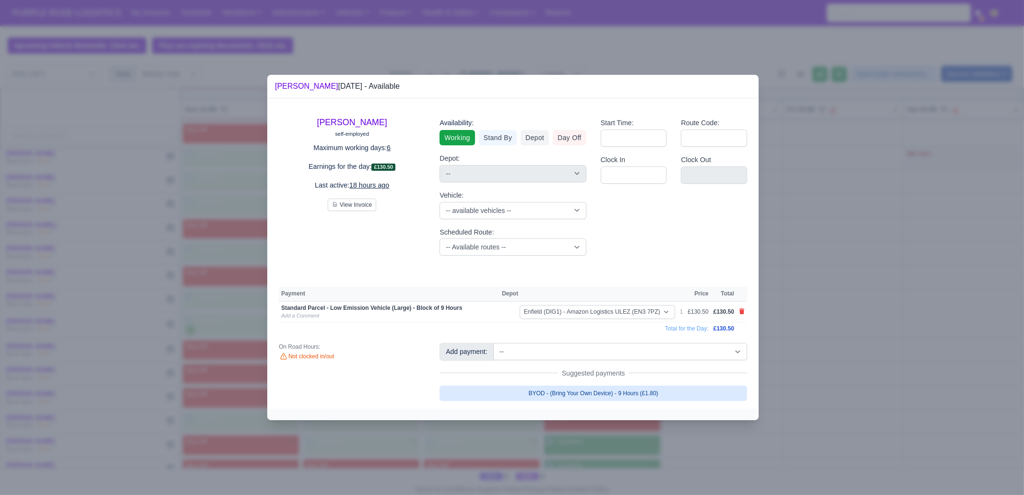
click at [616, 389] on link "BYOD - (Bring Your Own Device) - 9 Hours (£1.80)" at bounding box center [594, 393] width 308 height 15
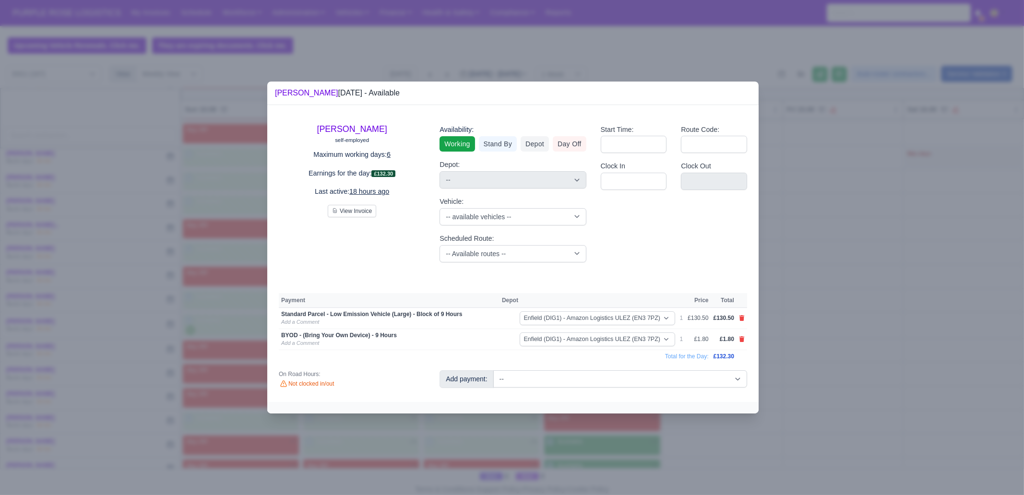
click at [612, 428] on div at bounding box center [512, 247] width 1024 height 495
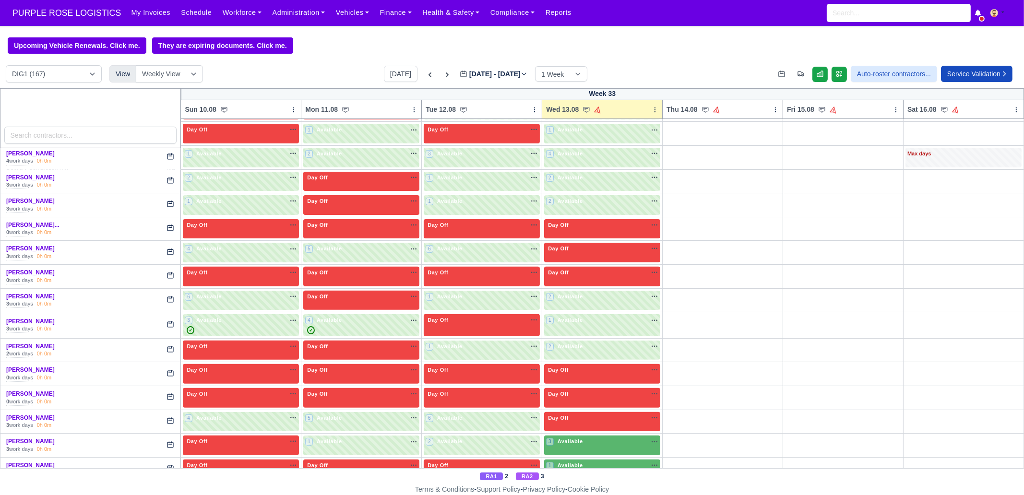
click at [581, 441] on div at bounding box center [512, 247] width 1024 height 495
click at [586, 438] on div "3 Available na" at bounding box center [602, 442] width 112 height 8
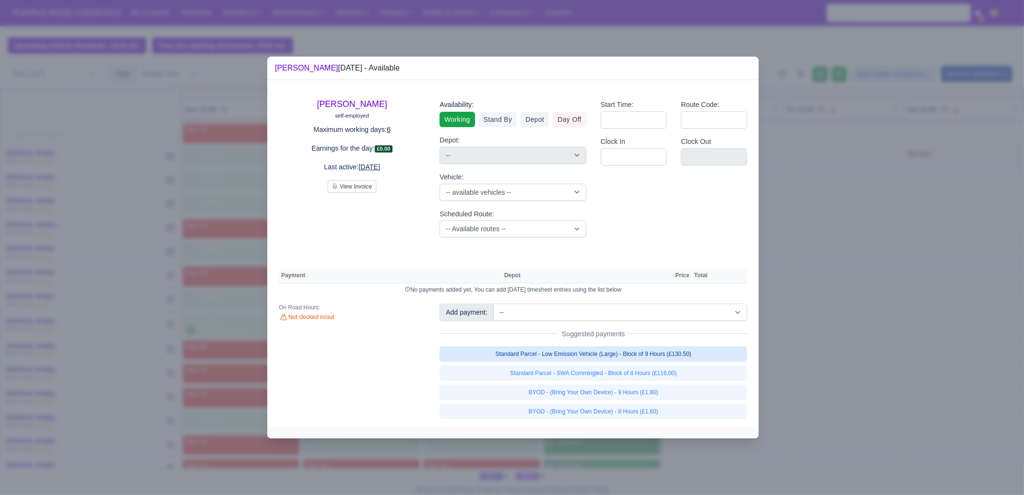
click at [643, 355] on link "Standard Parcel - Low Emission Vehicle (Large) - Block of 9 Hours (£130.50)" at bounding box center [594, 354] width 308 height 15
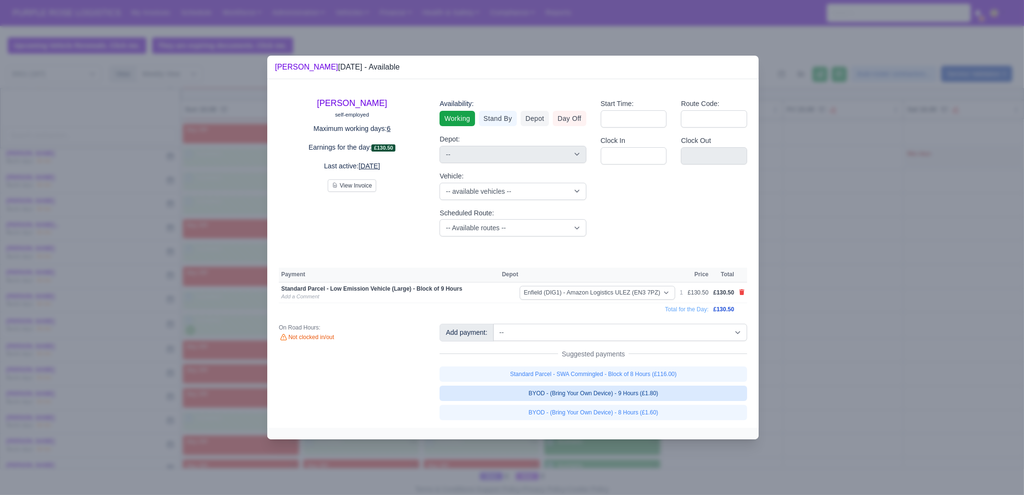
click at [638, 398] on link "BYOD - (Bring Your Own Device) - 9 Hours (£1.80)" at bounding box center [594, 393] width 308 height 15
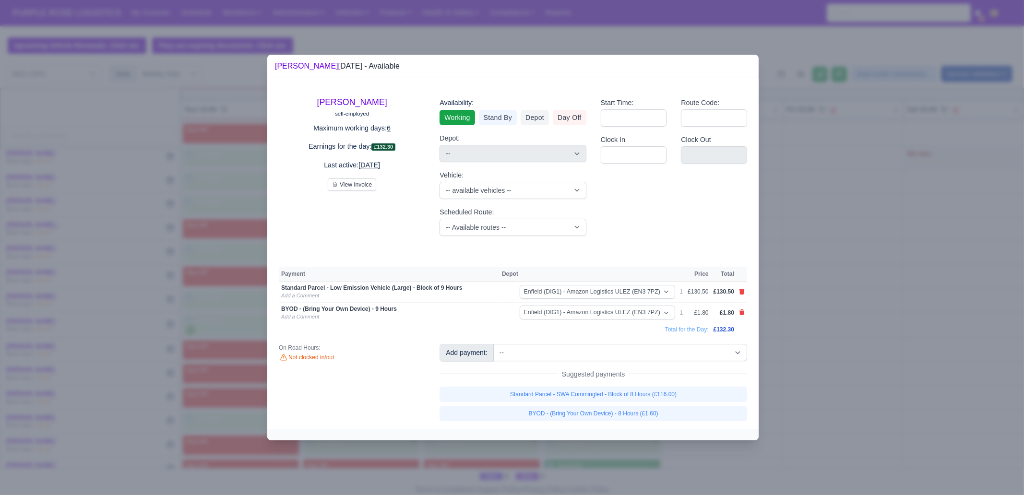
click at [886, 394] on div at bounding box center [512, 247] width 1024 height 495
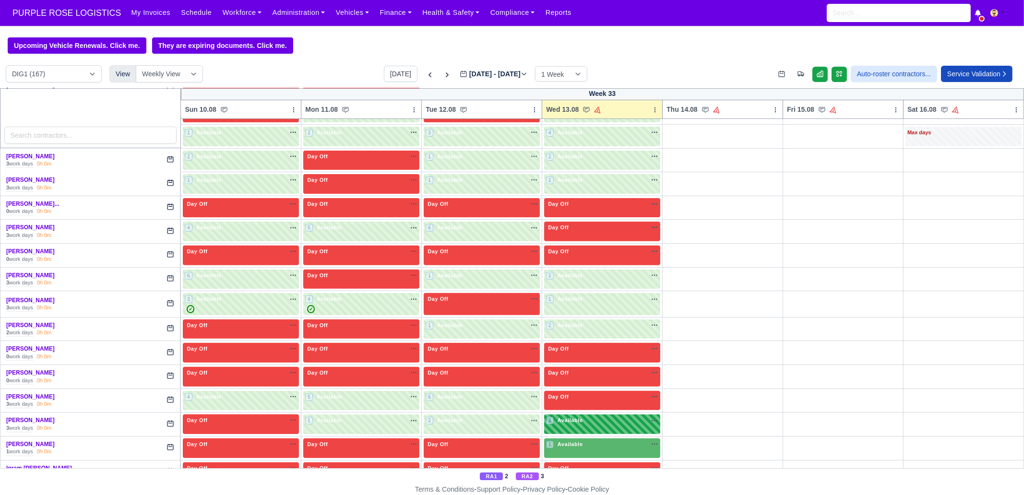
scroll to position [660, 0]
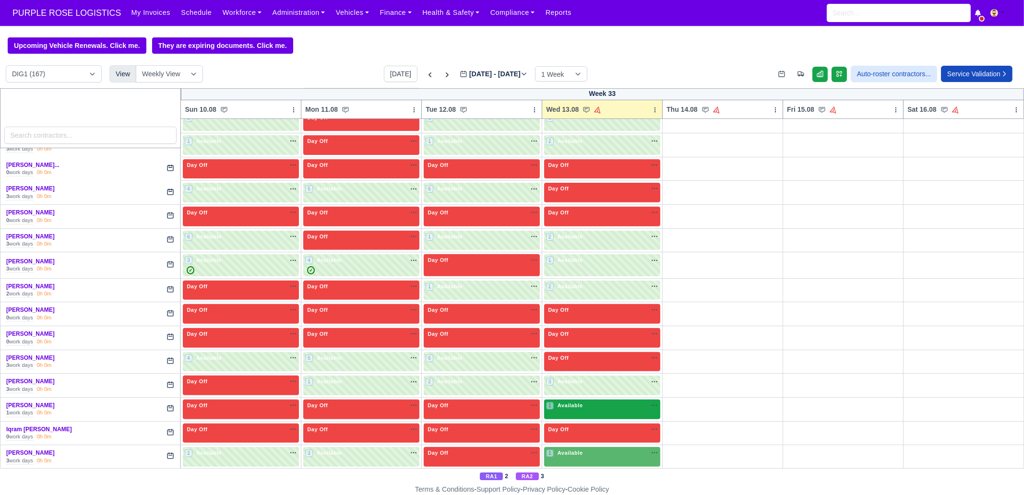
click at [590, 402] on div "1 Available na" at bounding box center [602, 406] width 112 height 8
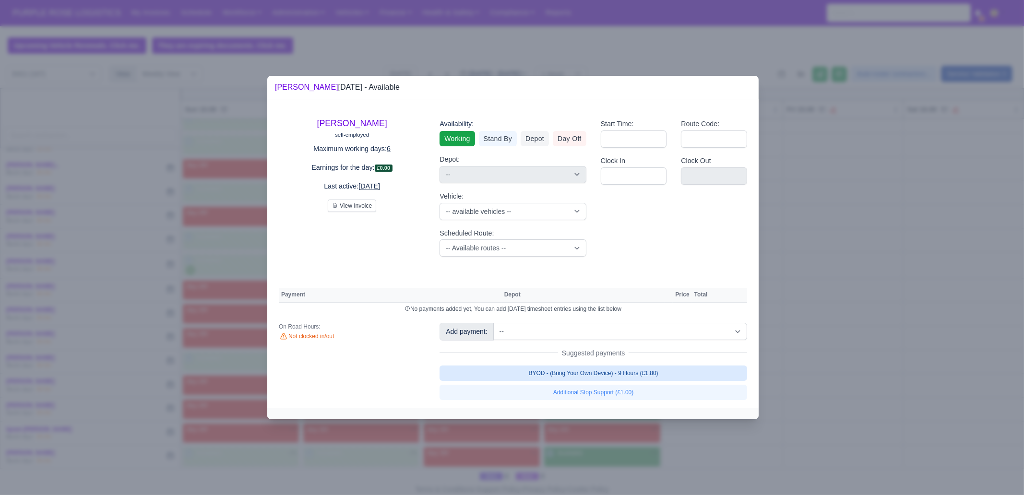
click at [665, 375] on link "BYOD - (Bring Your Own Device) - 9 Hours (£1.80)" at bounding box center [594, 373] width 308 height 15
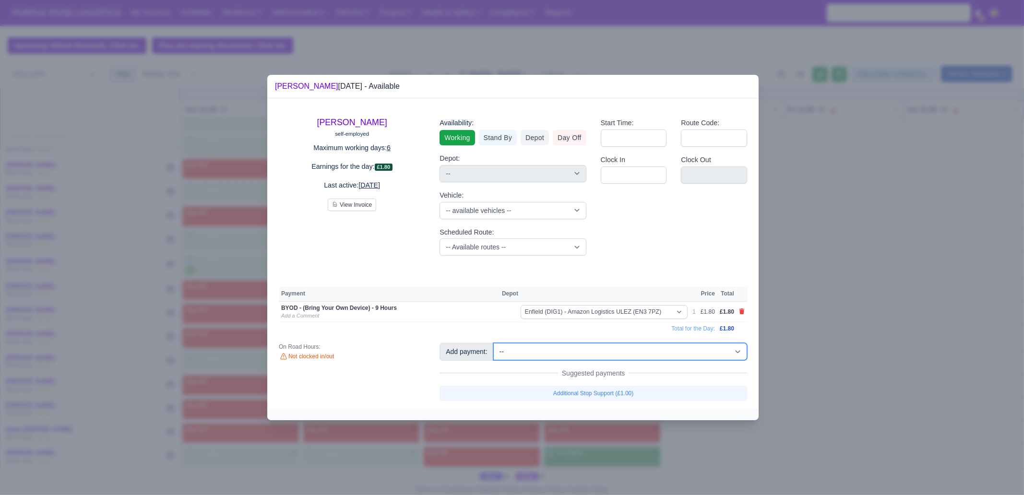
click at [666, 348] on select "-- Additional Hour Support (£14.50) Additional Stop Support (£1.00) BYOD - (Bri…" at bounding box center [620, 351] width 254 height 17
click at [493, 343] on select "-- Additional Hour Support (£14.50) Additional Stop Support (£1.00) BYOD - (Bri…" at bounding box center [620, 351] width 254 height 17
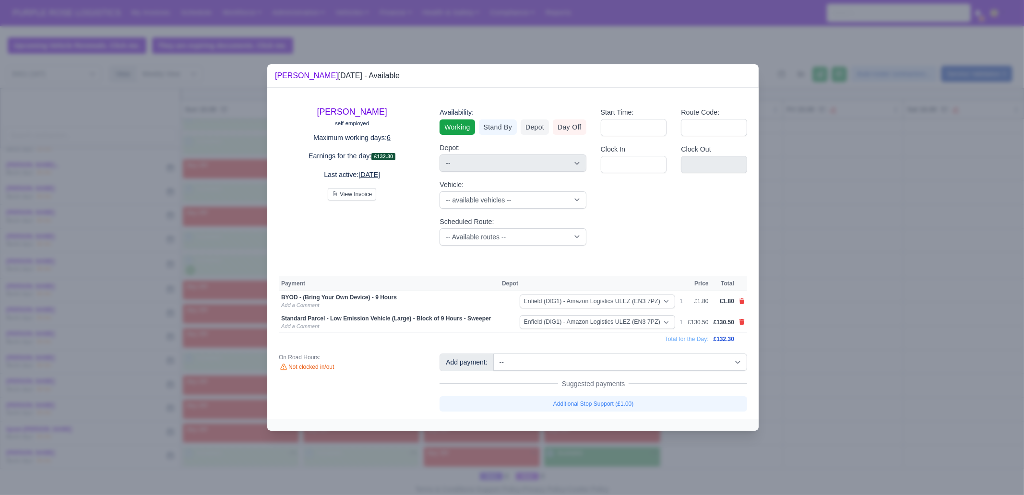
click at [827, 375] on div at bounding box center [512, 247] width 1024 height 495
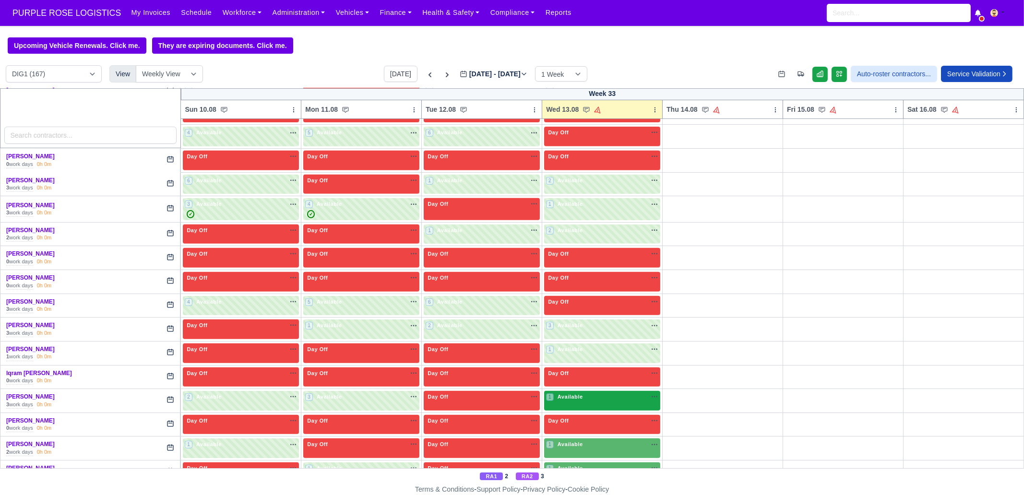
scroll to position [720, 0]
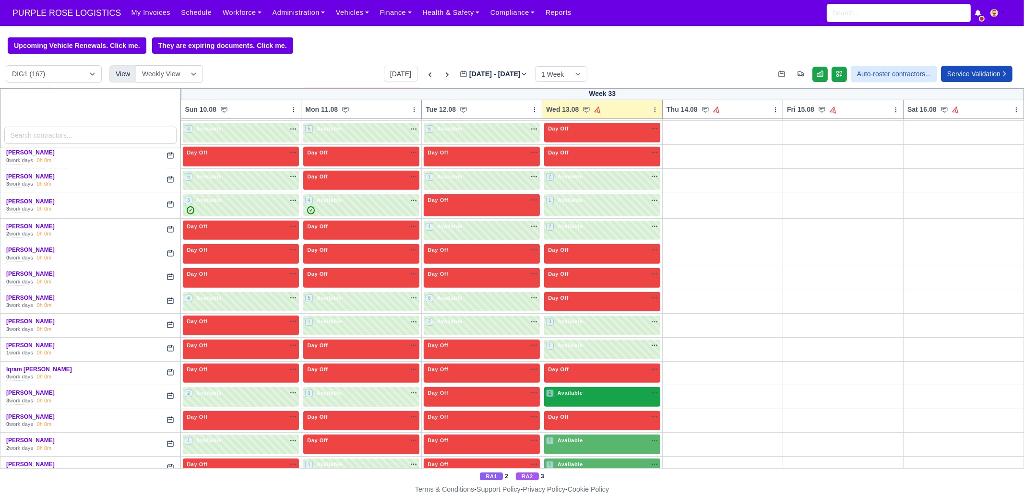
click at [607, 389] on div "1 Available na" at bounding box center [602, 393] width 112 height 8
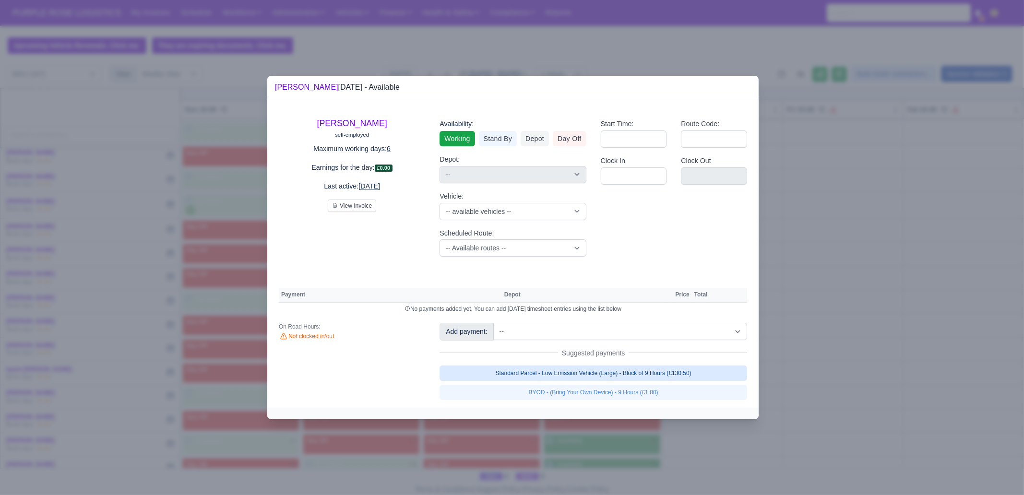
click at [602, 371] on link "Standard Parcel - Low Emission Vehicle (Large) - Block of 9 Hours (£130.50)" at bounding box center [594, 373] width 308 height 15
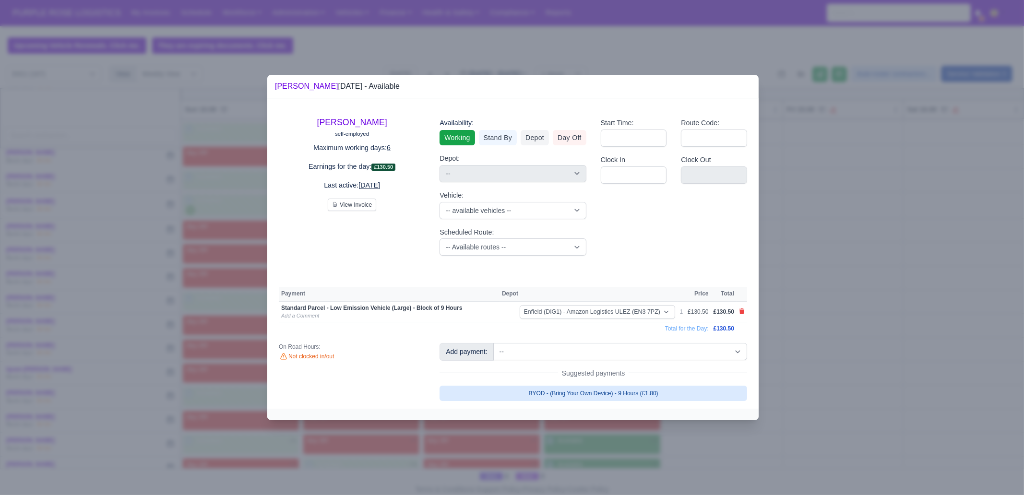
click at [609, 399] on link "BYOD - (Bring Your Own Device) - 9 Hours (£1.80)" at bounding box center [594, 393] width 308 height 15
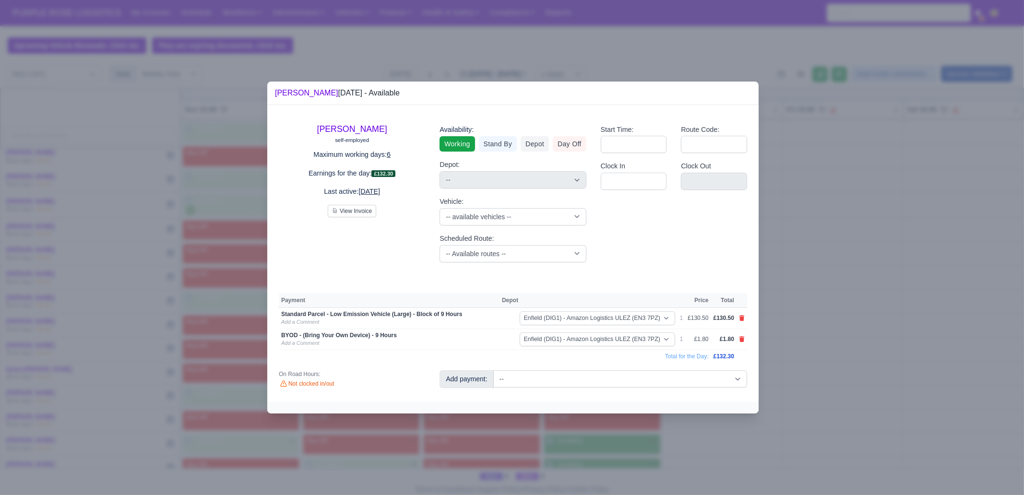
click at [832, 313] on div at bounding box center [512, 247] width 1024 height 495
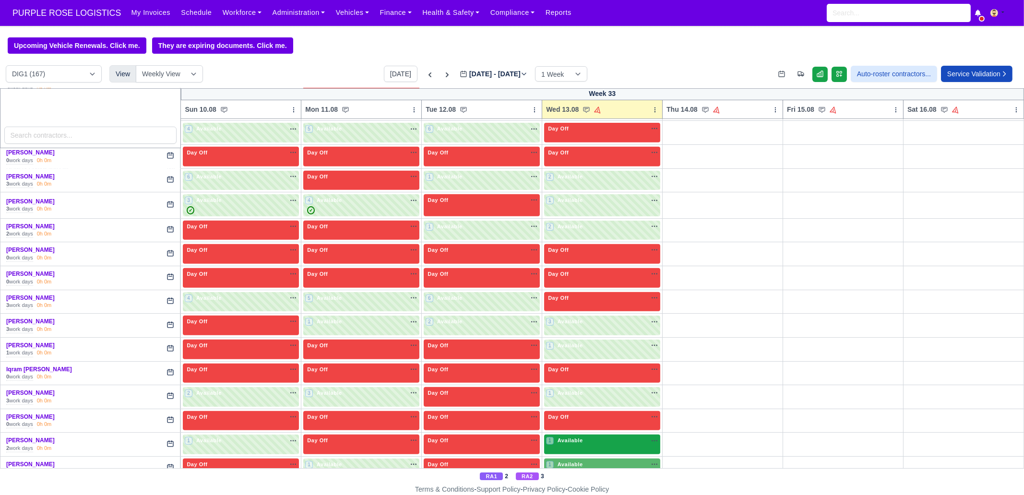
click at [583, 438] on div "1 Available na" at bounding box center [602, 441] width 112 height 8
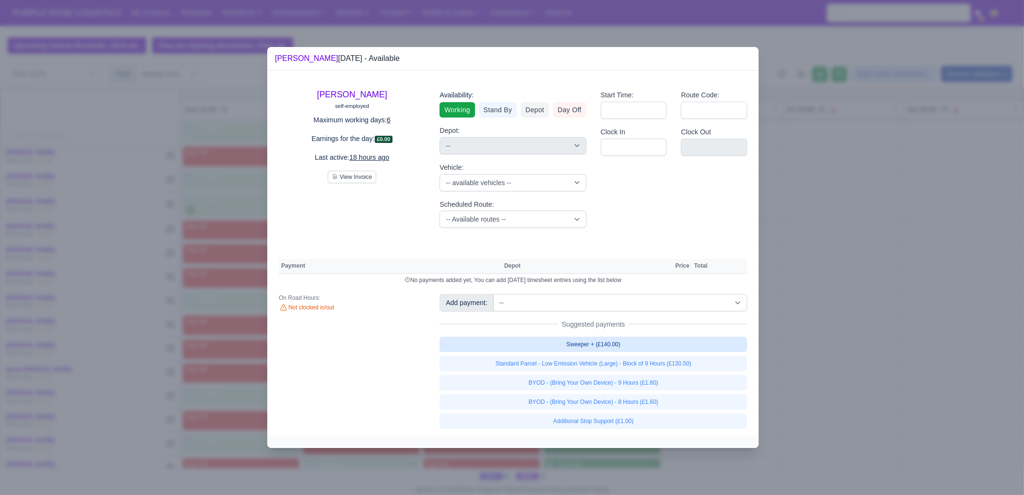
click at [680, 347] on link "Sweeper + (£140.00)" at bounding box center [594, 344] width 308 height 15
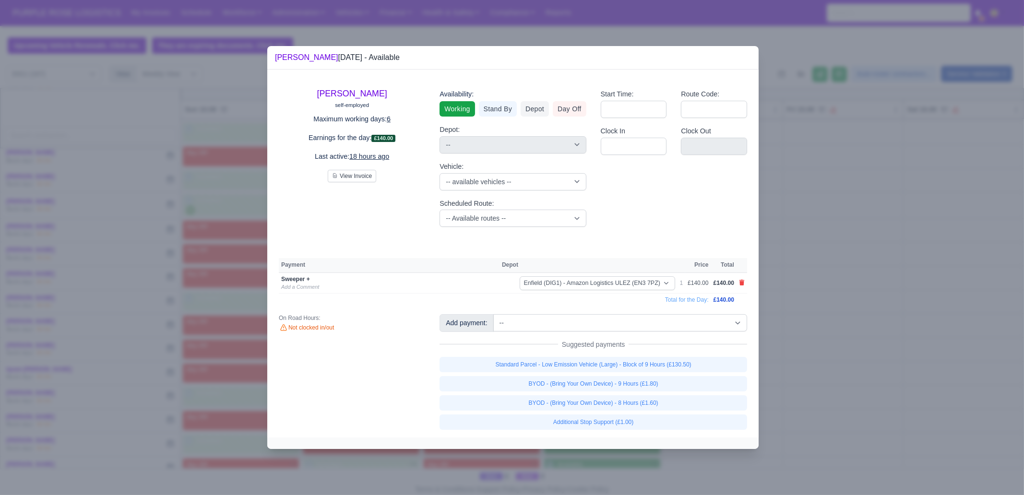
click at [826, 389] on div at bounding box center [512, 247] width 1024 height 495
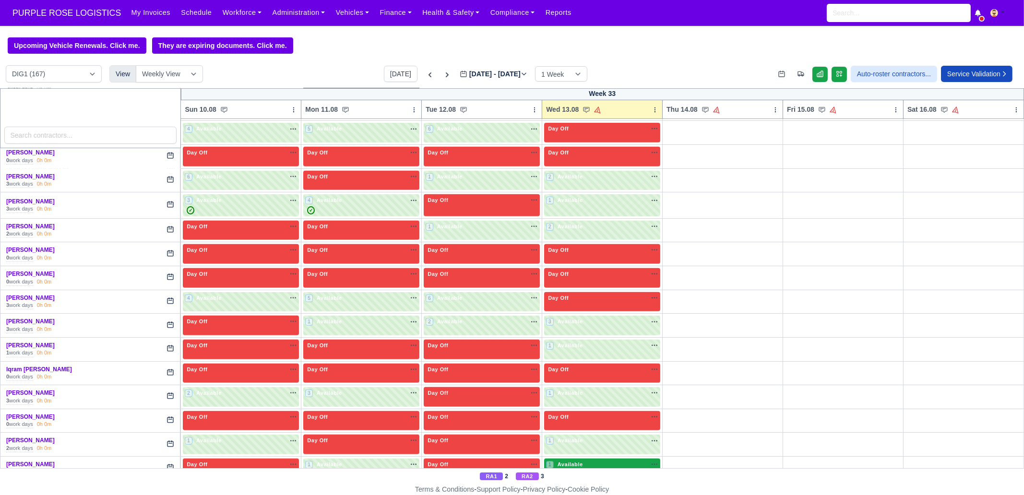
click at [590, 461] on div "1 Available na" at bounding box center [602, 465] width 112 height 8
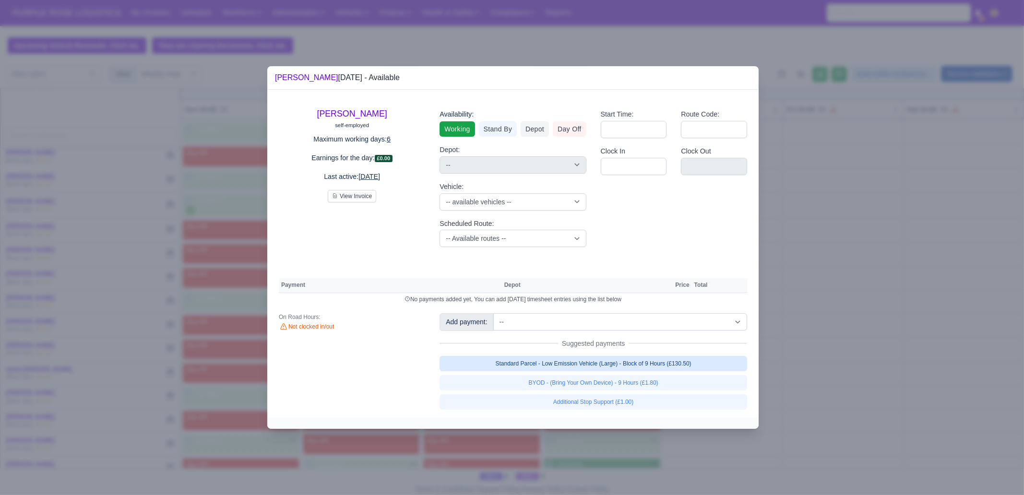
click at [635, 362] on link "Standard Parcel - Low Emission Vehicle (Large) - Block of 9 Hours (£130.50)" at bounding box center [594, 363] width 308 height 15
click at [632, 371] on link "Standard Parcel - Low Emission Vehicle (Large) - Block of 9 Hours (£130.50)" at bounding box center [594, 363] width 308 height 15
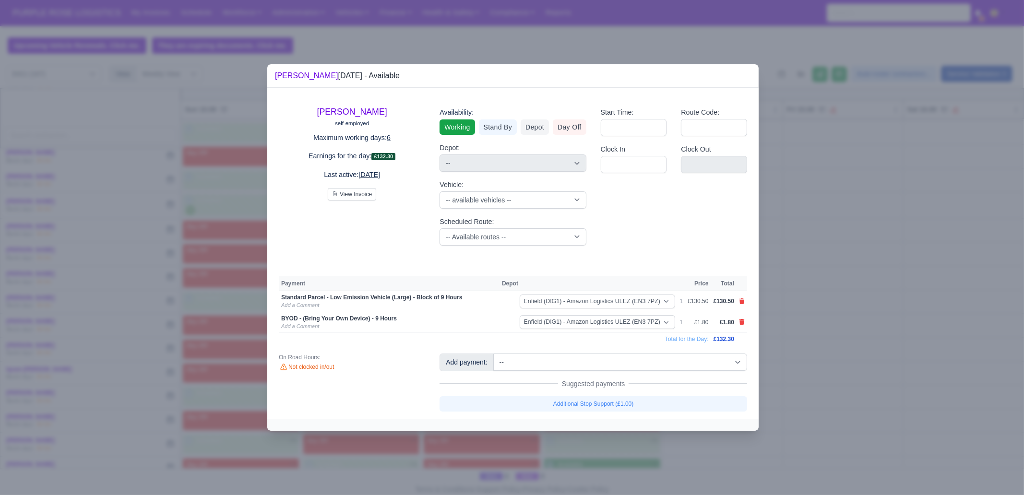
click at [630, 452] on div at bounding box center [512, 247] width 1024 height 495
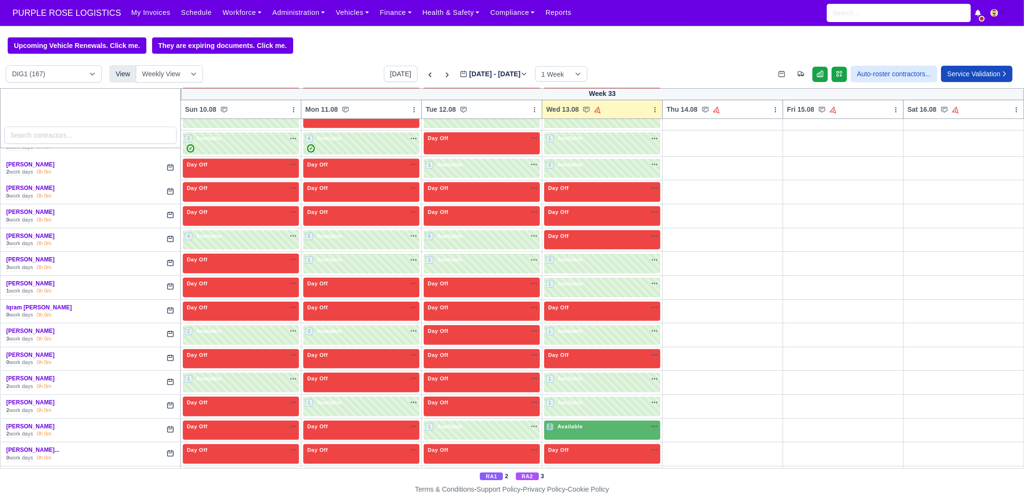
scroll to position [839, 0]
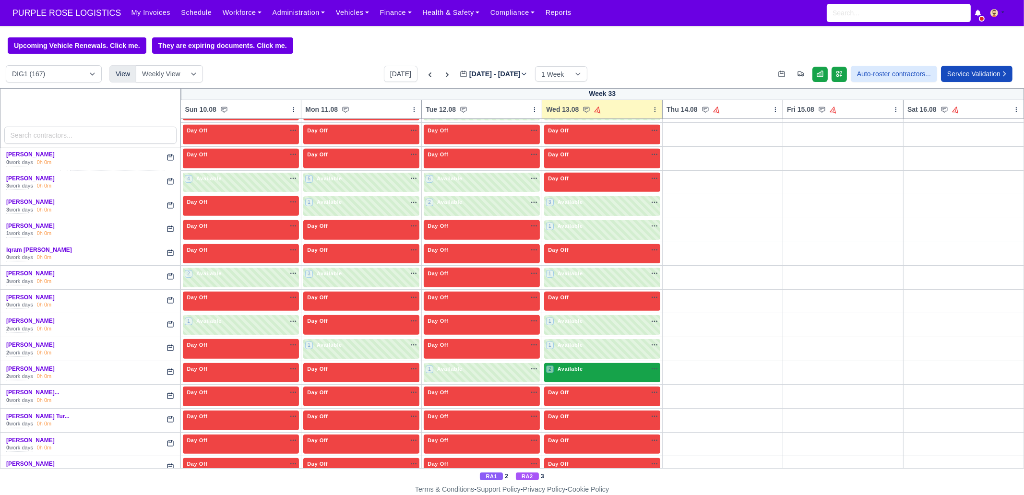
click at [586, 368] on div "2 Available na" at bounding box center [602, 370] width 112 height 10
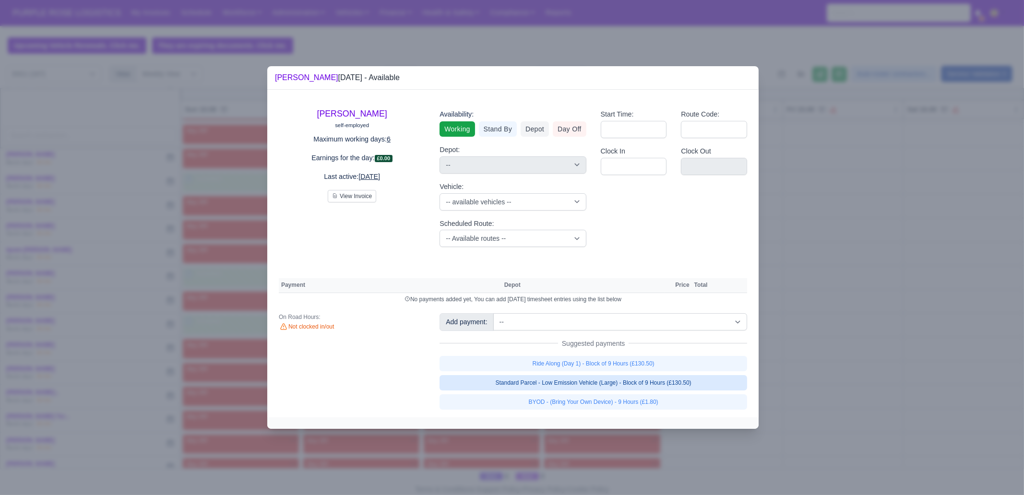
click at [596, 384] on link "Standard Parcel - Low Emission Vehicle (Large) - Block of 9 Hours (£130.50)" at bounding box center [594, 382] width 308 height 15
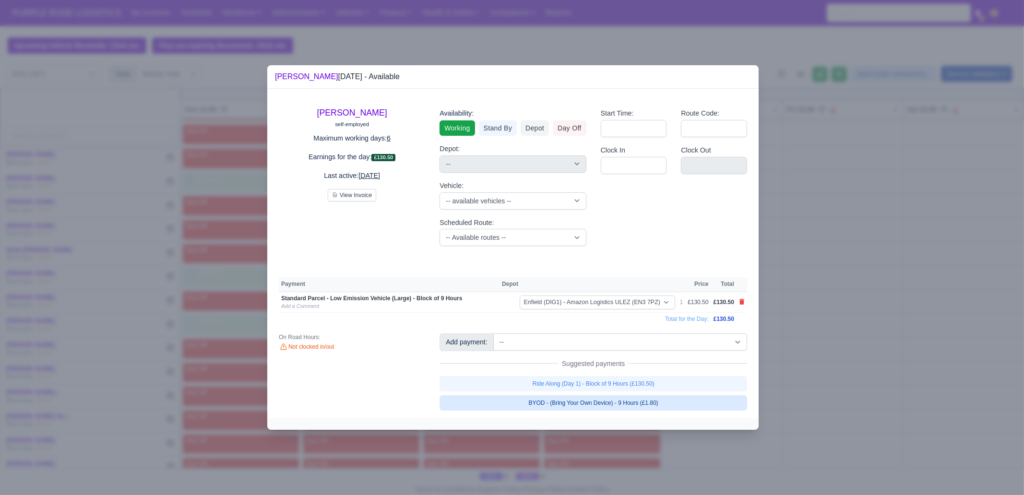
click at [598, 404] on link "BYOD - (Bring Your Own Device) - 9 Hours (£1.80)" at bounding box center [594, 402] width 308 height 15
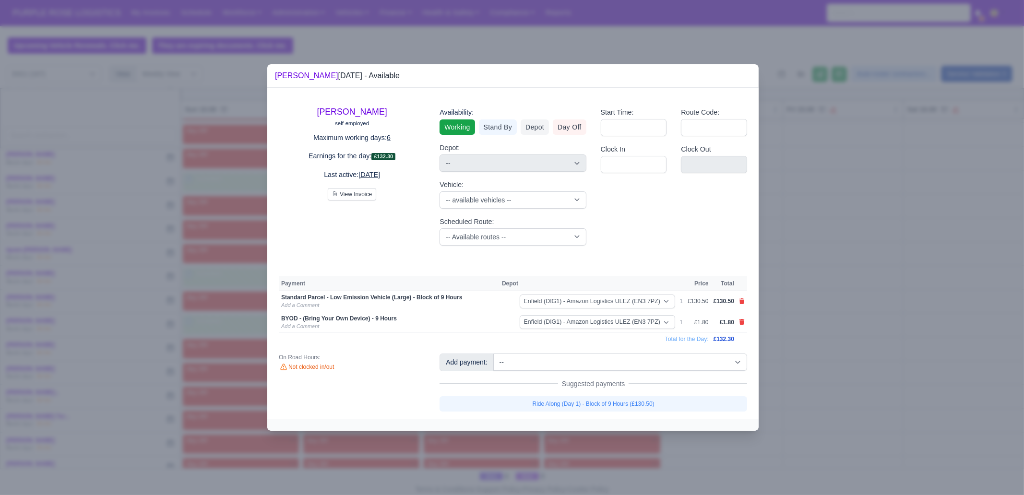
click at [590, 454] on div at bounding box center [512, 247] width 1024 height 495
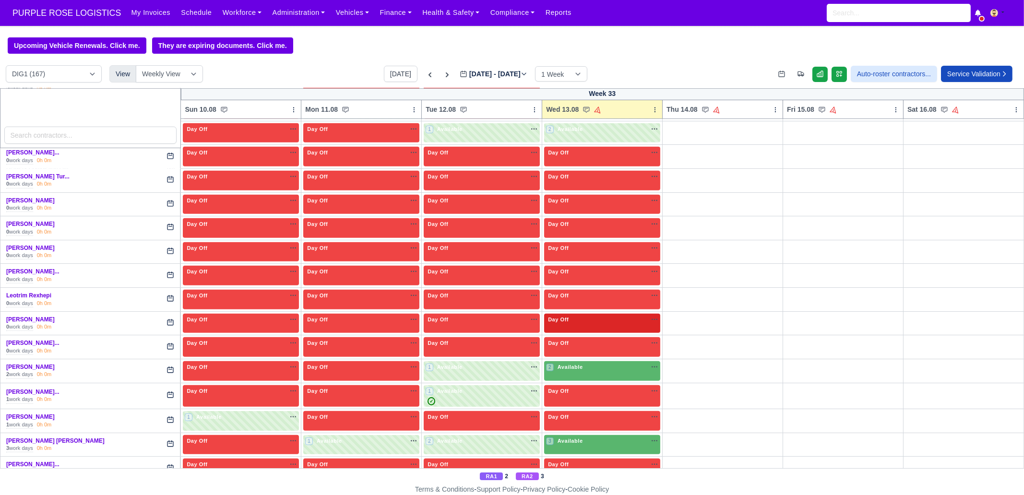
scroll to position [1080, 0]
click at [589, 363] on div "2 Available na" at bounding box center [602, 367] width 112 height 8
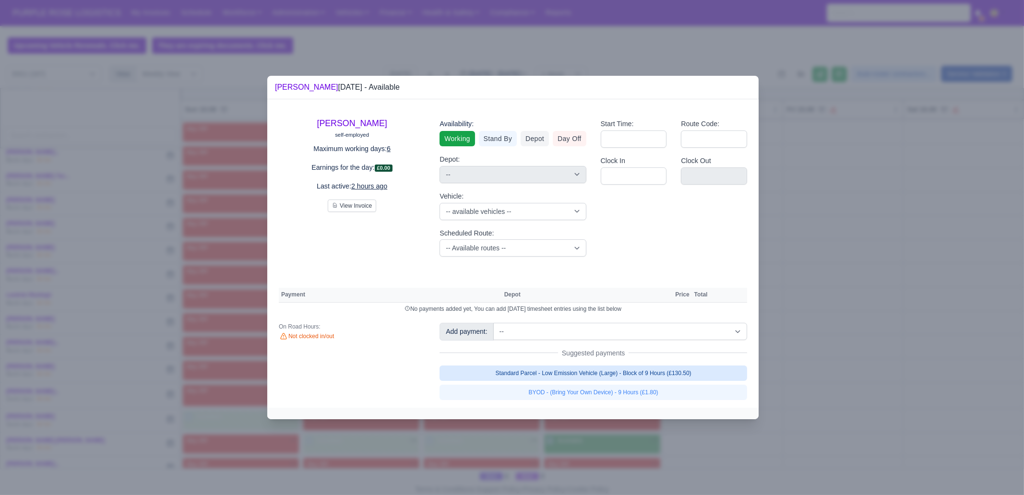
click at [624, 371] on link "Standard Parcel - Low Emission Vehicle (Large) - Block of 9 Hours (£130.50)" at bounding box center [594, 373] width 308 height 15
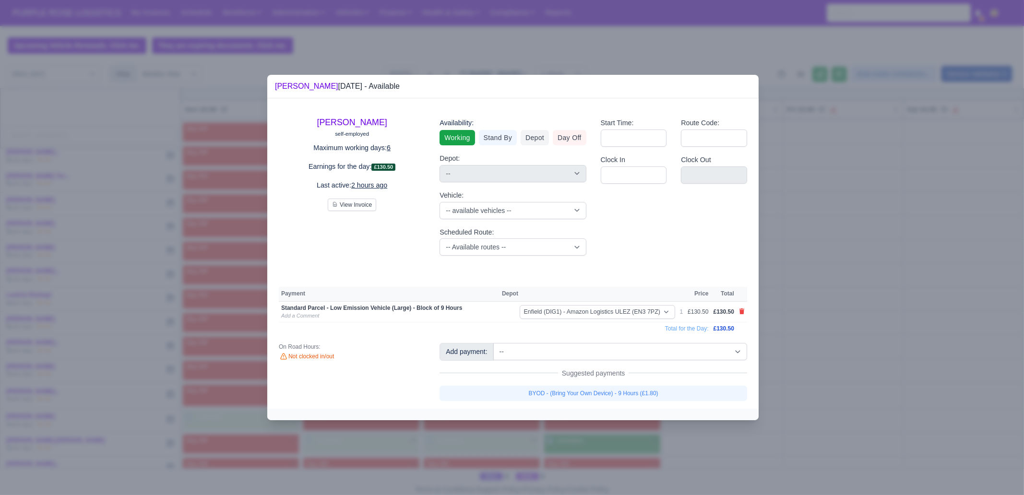
click at [623, 393] on link "BYOD - (Bring Your Own Device) - 9 Hours (£1.80)" at bounding box center [594, 393] width 308 height 15
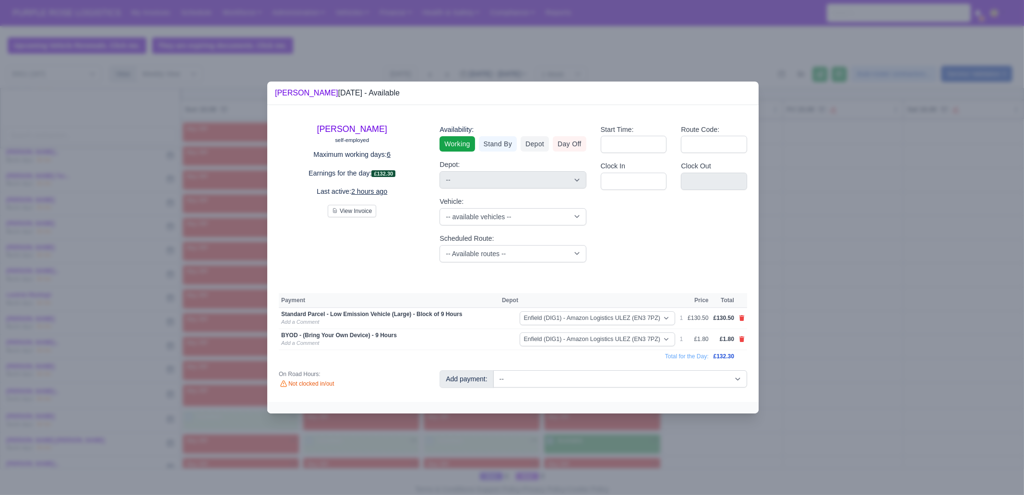
click at [586, 439] on div at bounding box center [512, 247] width 1024 height 495
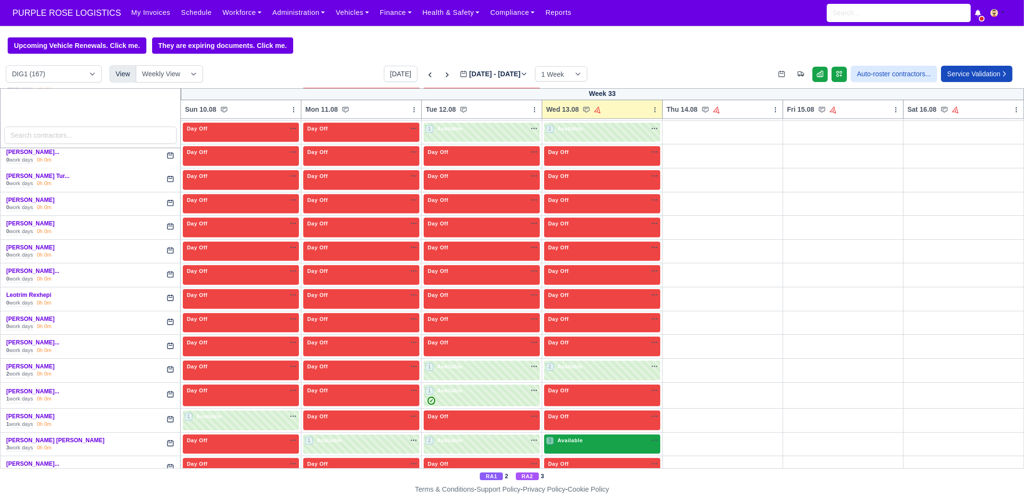
click at [590, 440] on div "3 Available" at bounding box center [602, 445] width 116 height 20
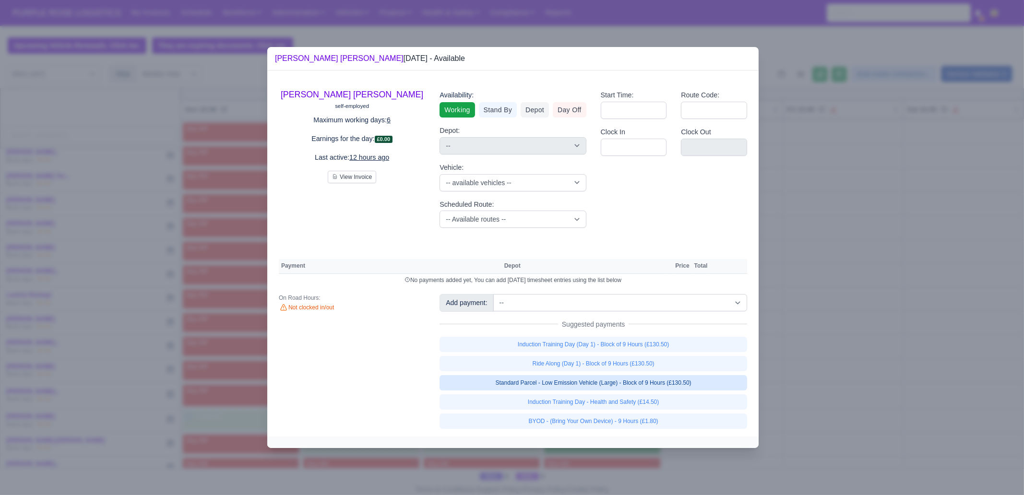
click at [622, 386] on link "Standard Parcel - Low Emission Vehicle (Large) - Block of 9 Hours (£130.50)" at bounding box center [594, 382] width 308 height 15
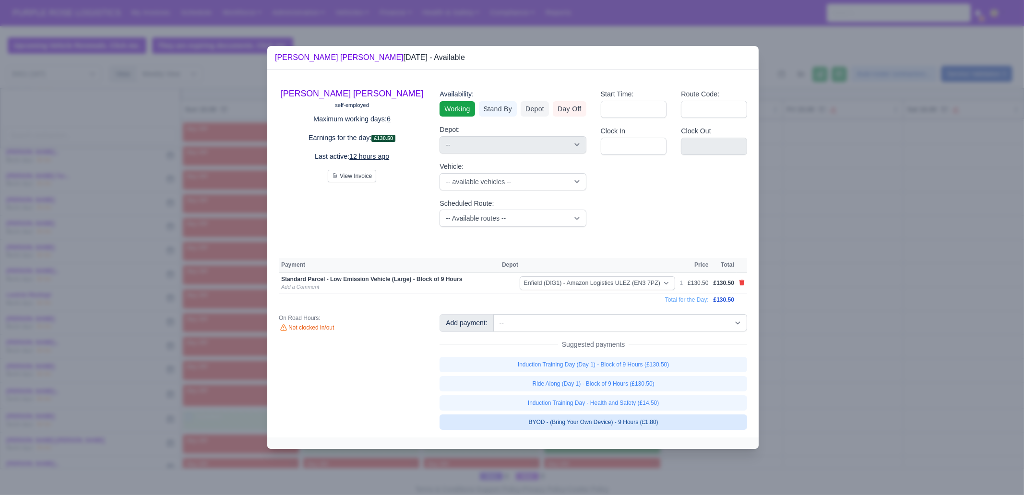
click at [619, 421] on link "BYOD - (Bring Your Own Device) - 9 Hours (£1.80)" at bounding box center [594, 422] width 308 height 15
click at [602, 454] on div at bounding box center [512, 247] width 1024 height 495
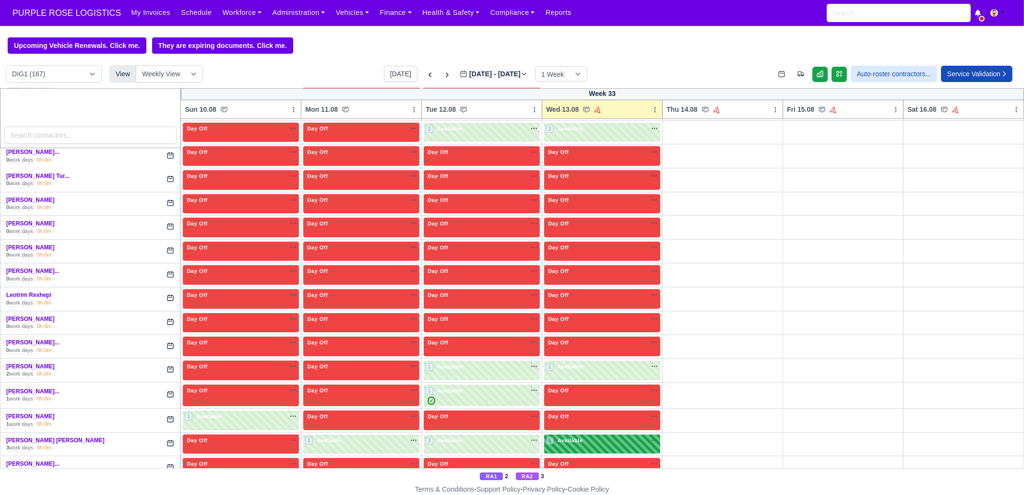
click at [588, 437] on div "3 Available na" at bounding box center [602, 442] width 112 height 10
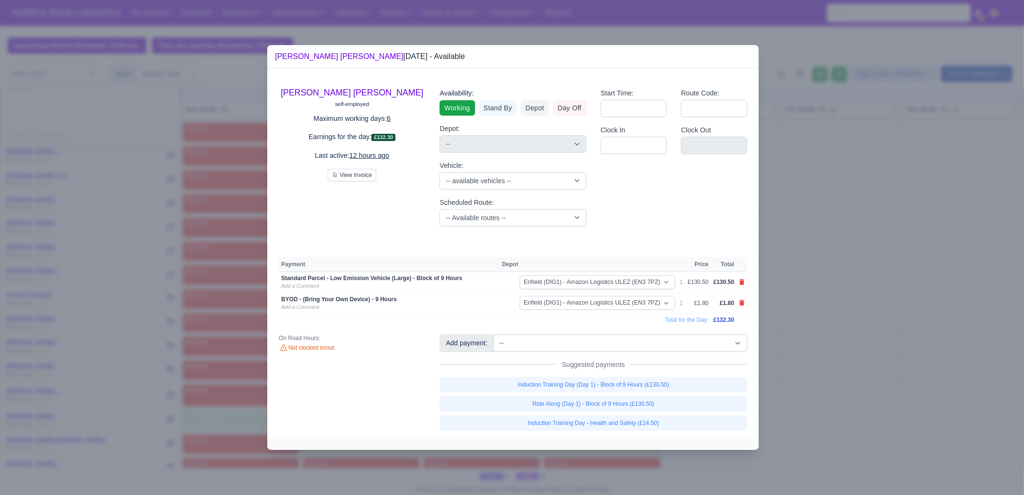
click at [891, 331] on div at bounding box center [512, 247] width 1024 height 495
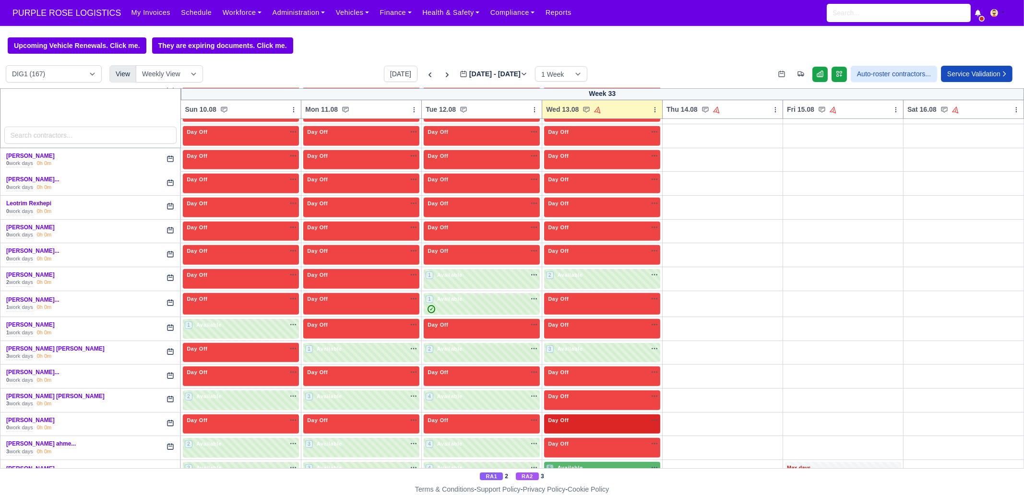
scroll to position [1200, 0]
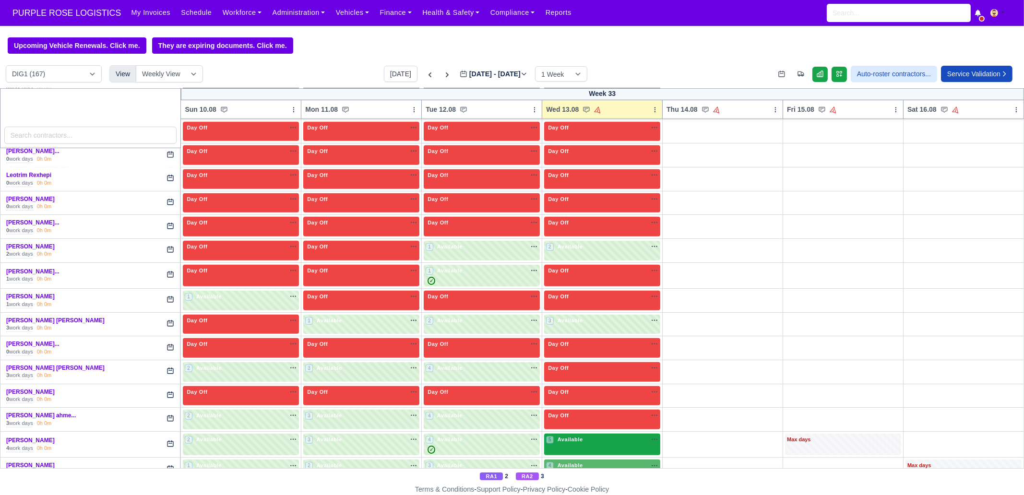
click at [581, 436] on div "5 Available na" at bounding box center [602, 440] width 112 height 8
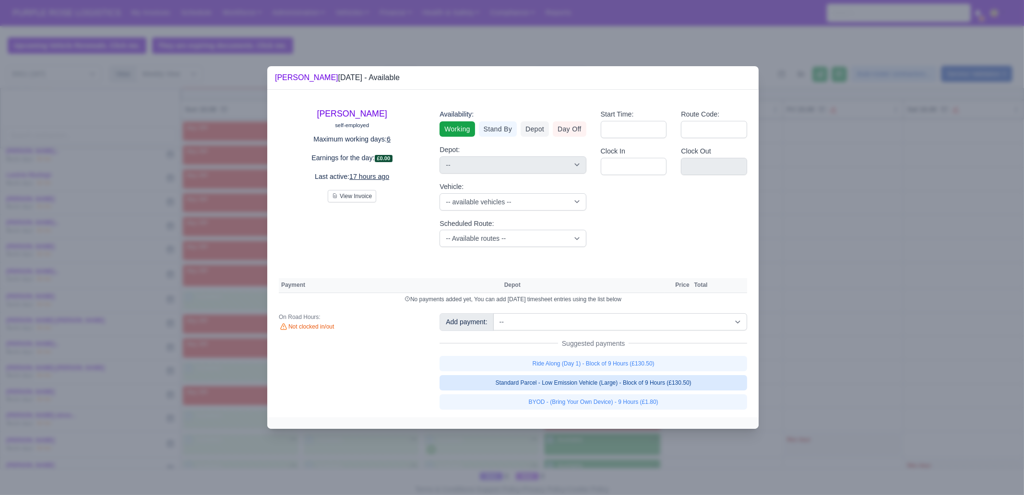
click at [627, 384] on link "Standard Parcel - Low Emission Vehicle (Large) - Block of 9 Hours (£130.50)" at bounding box center [594, 382] width 308 height 15
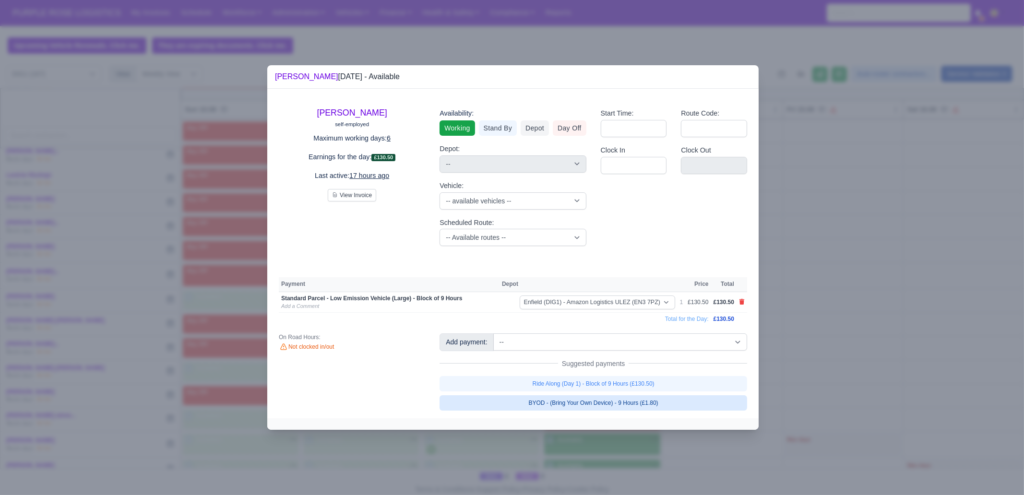
click at [623, 396] on link "BYOD - (Bring Your Own Device) - 9 Hours (£1.80)" at bounding box center [594, 402] width 308 height 15
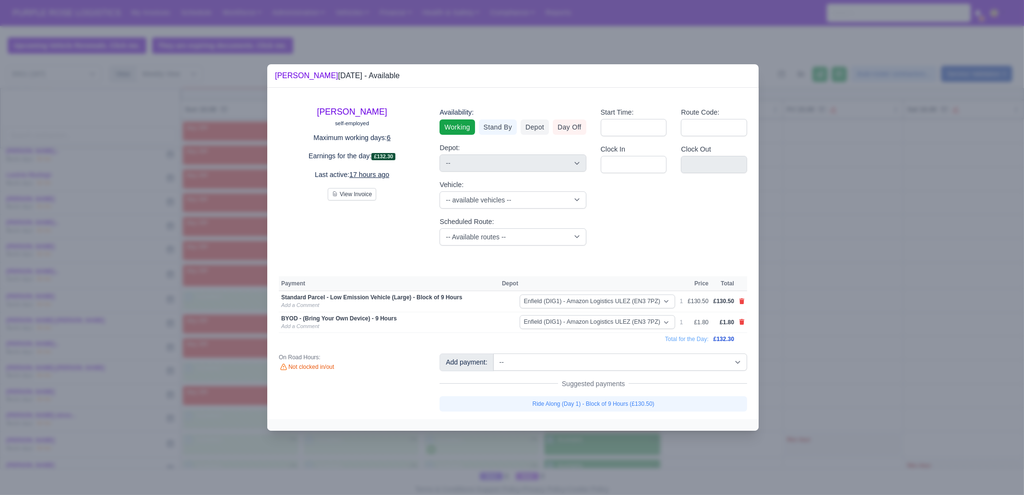
click at [617, 455] on div at bounding box center [512, 247] width 1024 height 495
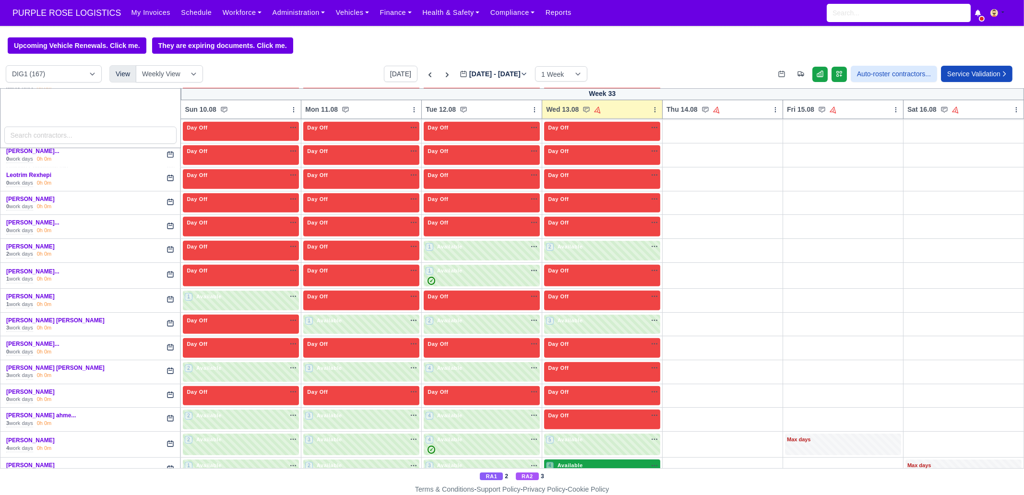
click at [604, 462] on div "4 Available na" at bounding box center [602, 466] width 112 height 8
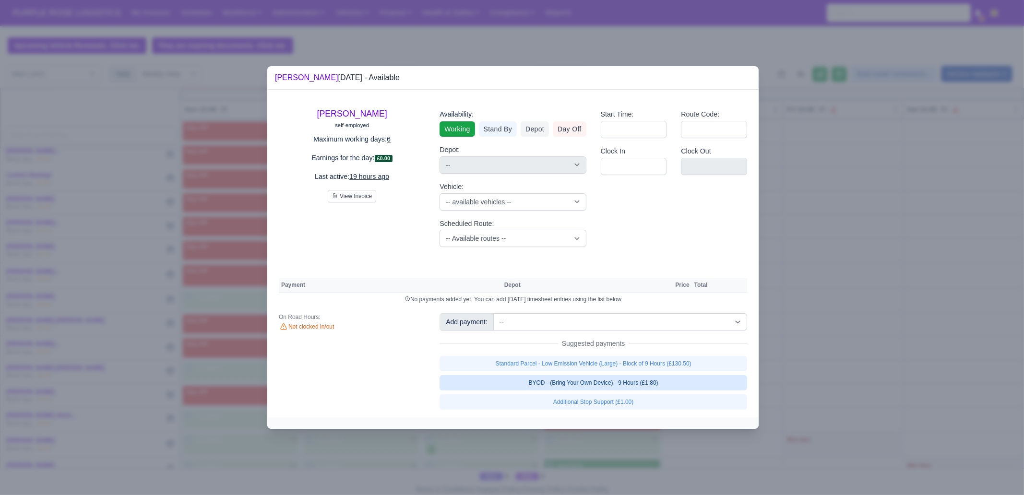
click at [615, 378] on link "BYOD - (Bring Your Own Device) - 9 Hours (£1.80)" at bounding box center [594, 382] width 308 height 15
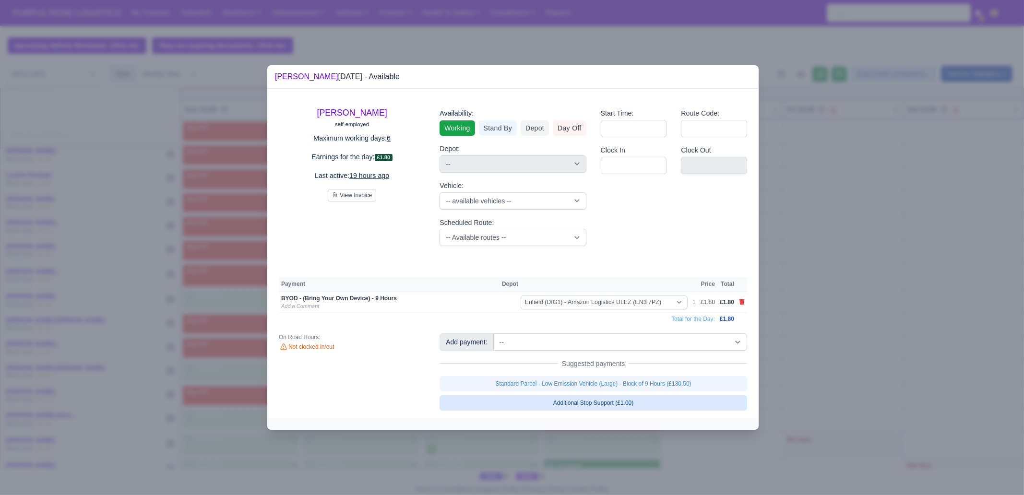
click at [615, 378] on link "Standard Parcel - Low Emission Vehicle (Large) - Block of 9 Hours (£130.50)" at bounding box center [594, 383] width 308 height 15
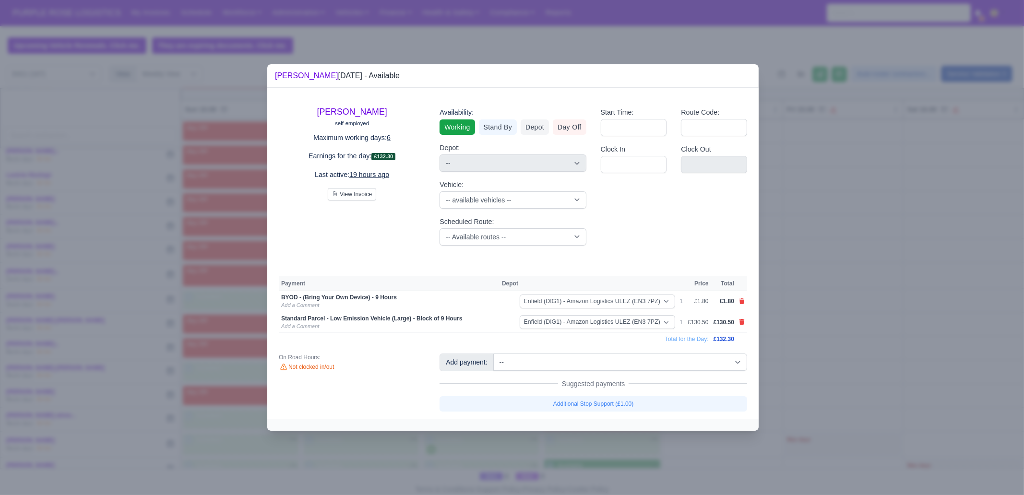
click at [606, 452] on div at bounding box center [512, 247] width 1024 height 495
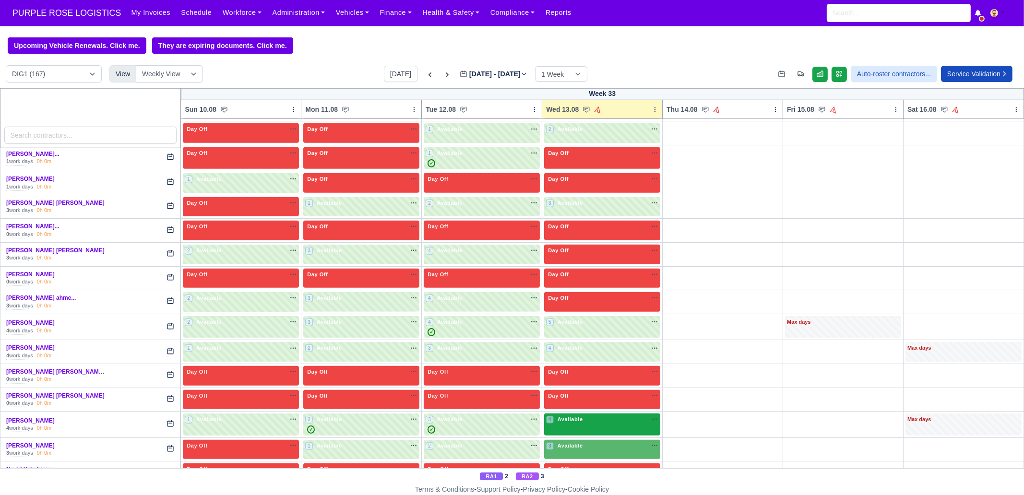
scroll to position [1320, 0]
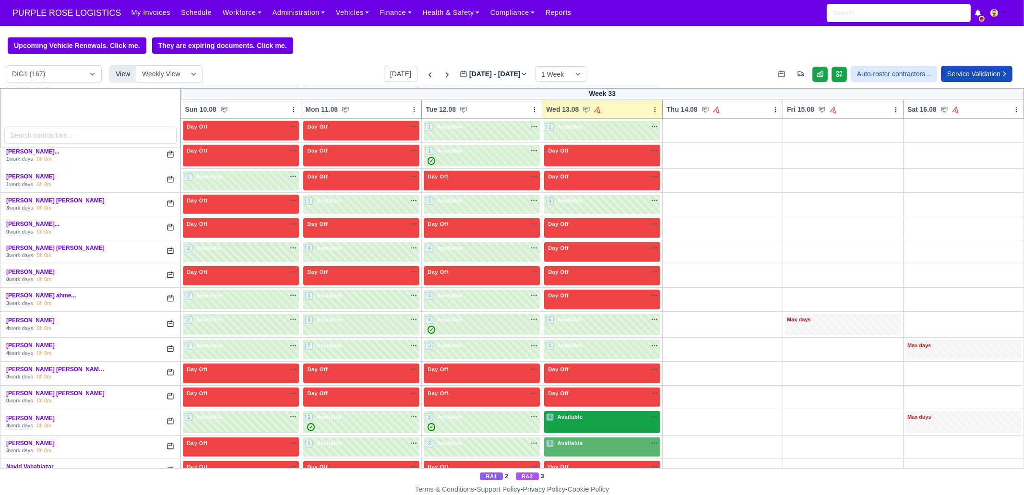
click at [578, 413] on div "4 Available na" at bounding box center [602, 417] width 112 height 8
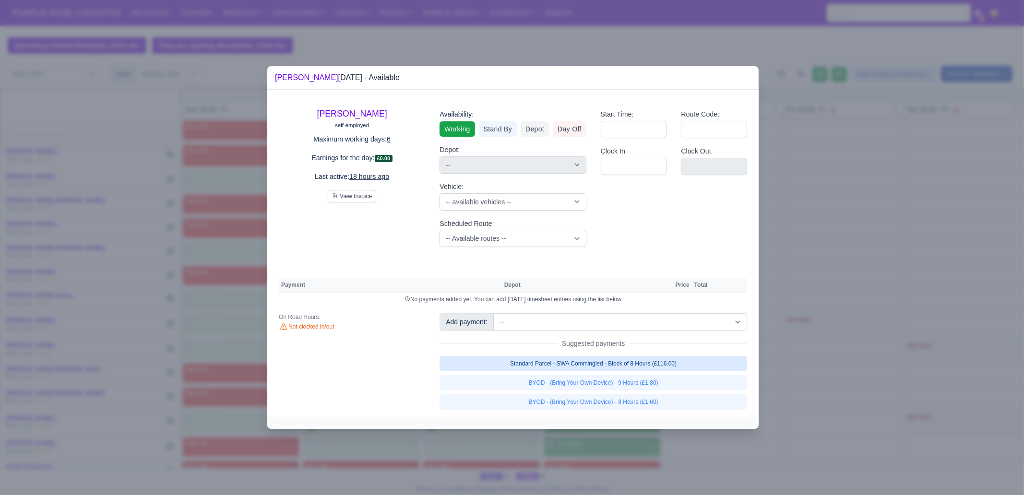
click at [638, 366] on link "Standard Parcel - SWA Commingled - Block of 8 Hours (£116.00)" at bounding box center [594, 363] width 308 height 15
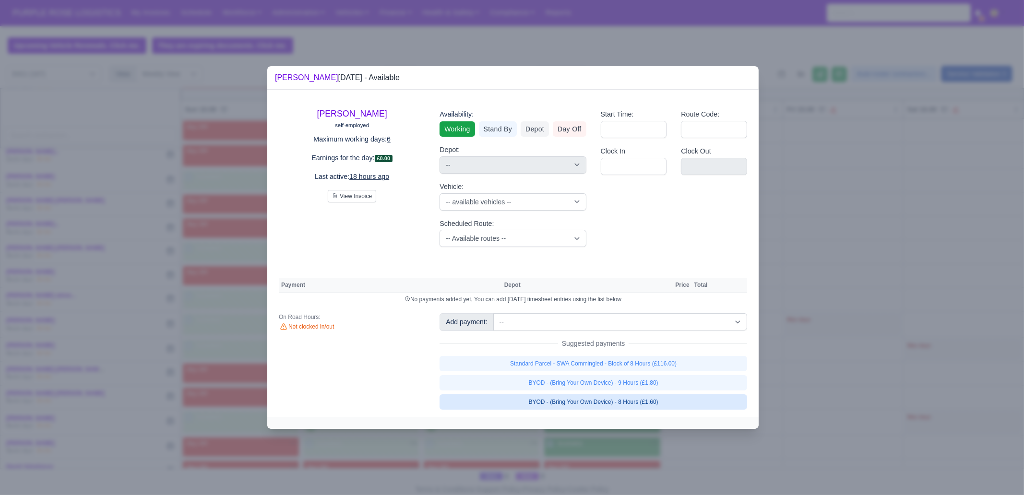
click at [633, 391] on link "BYOD - (Bring Your Own Device) - 9 Hours (£1.80)" at bounding box center [594, 382] width 308 height 15
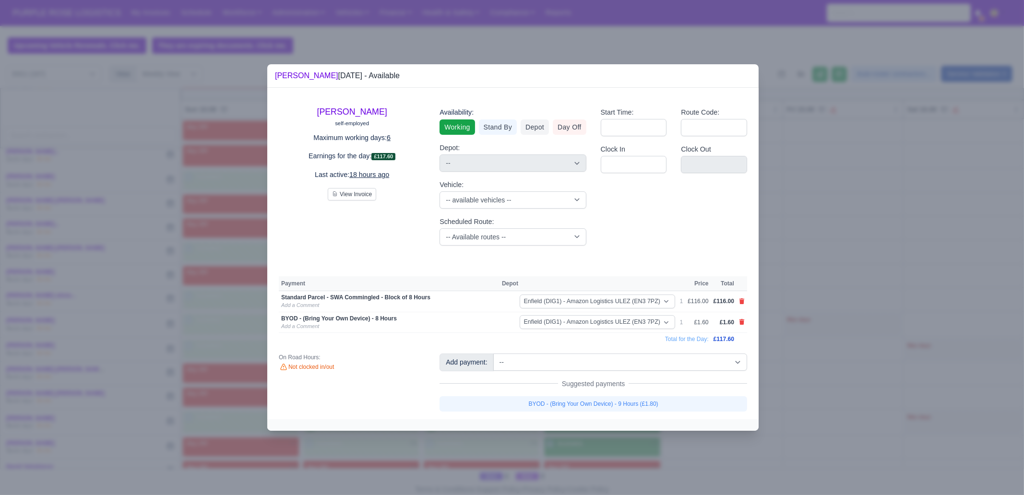
click at [617, 451] on div at bounding box center [512, 247] width 1024 height 495
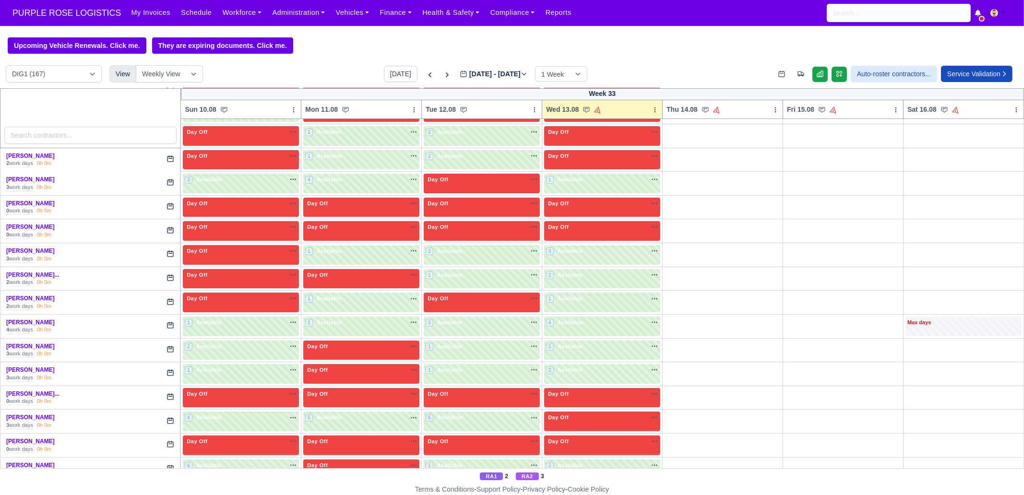
scroll to position [419, 0]
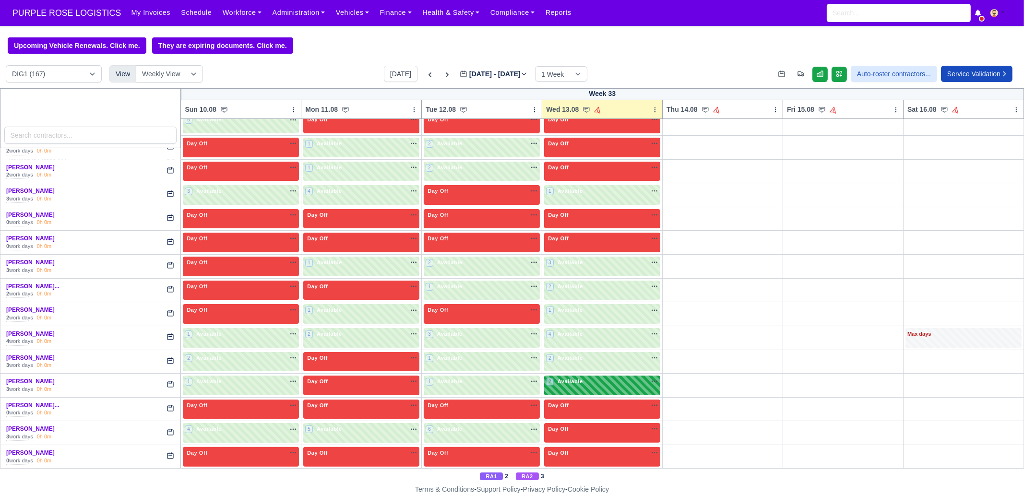
click at [597, 378] on div "2 Available na" at bounding box center [602, 382] width 112 height 8
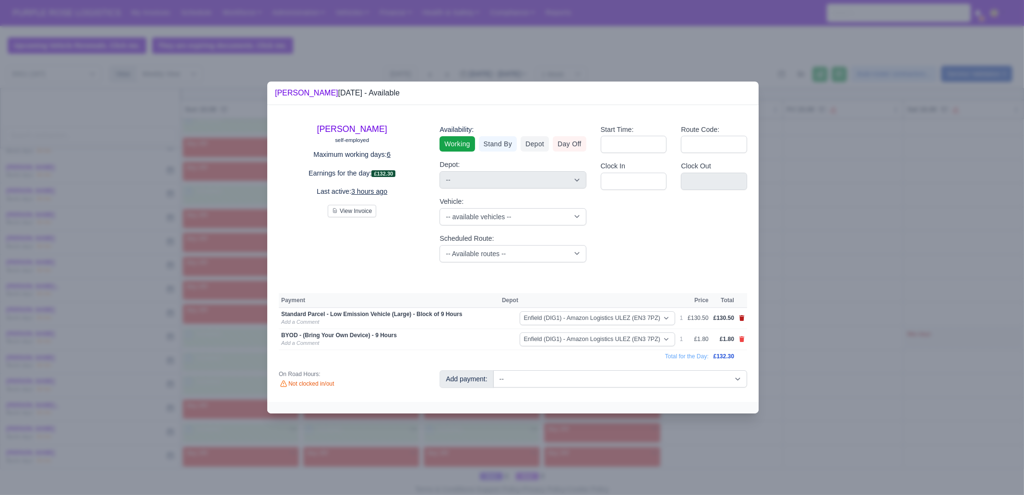
click at [742, 320] on icon at bounding box center [742, 318] width 5 height 6
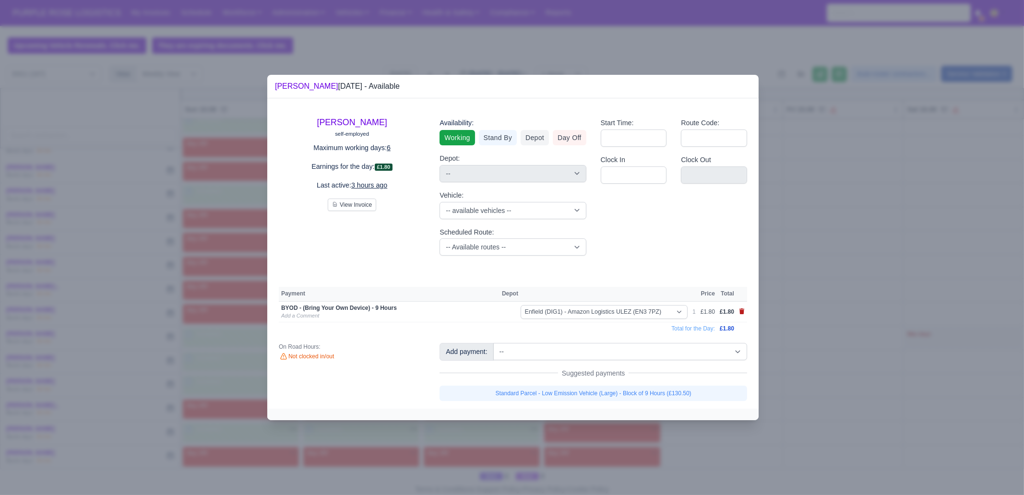
click at [742, 320] on td at bounding box center [742, 311] width 11 height 21
click at [743, 314] on icon at bounding box center [742, 312] width 5 height 6
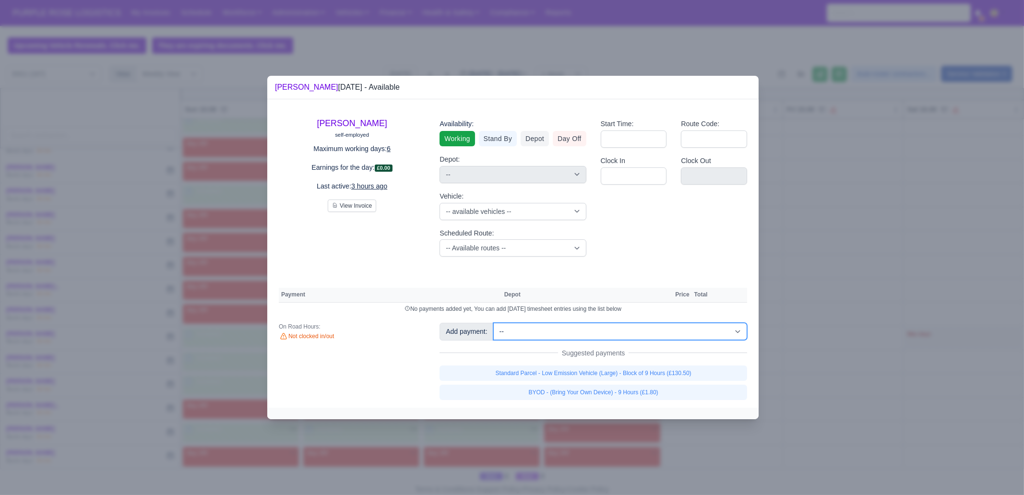
click at [647, 337] on select "-- Additional Hour Support (£14.50) Additional Stop Support (£1.00) BYOD - (Bri…" at bounding box center [620, 331] width 254 height 17
click at [493, 323] on select "-- Additional Hour Support (£14.50) Additional Stop Support (£1.00) BYOD - (Bri…" at bounding box center [620, 331] width 254 height 17
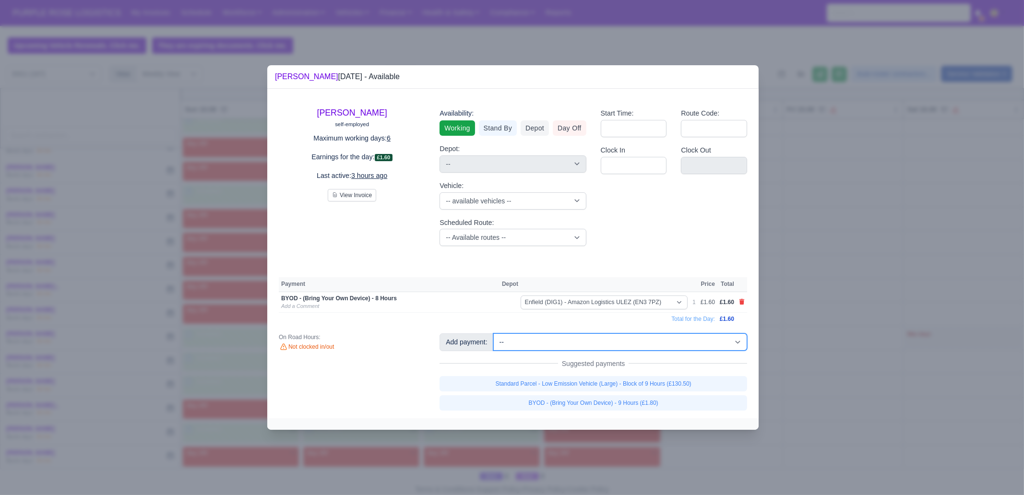
click at [597, 338] on select "-- Additional Hour Support (£14.50) Additional Stop Support (£1.00) BYOD - (Bri…" at bounding box center [620, 342] width 254 height 17
click at [493, 334] on select "-- Additional Hour Support (£14.50) Additional Stop Support (£1.00) BYOD - (Bri…" at bounding box center [620, 342] width 254 height 17
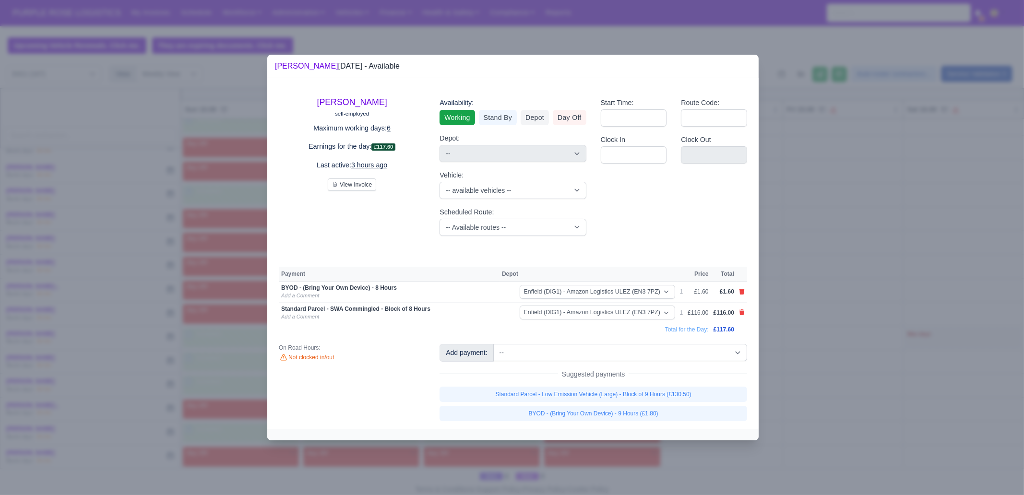
click at [829, 336] on div at bounding box center [512, 247] width 1024 height 495
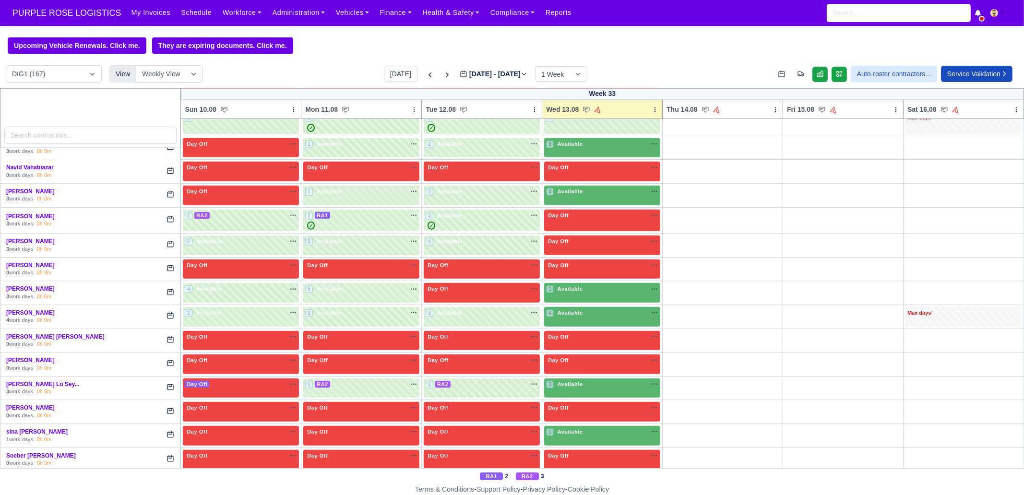
scroll to position [1846, 0]
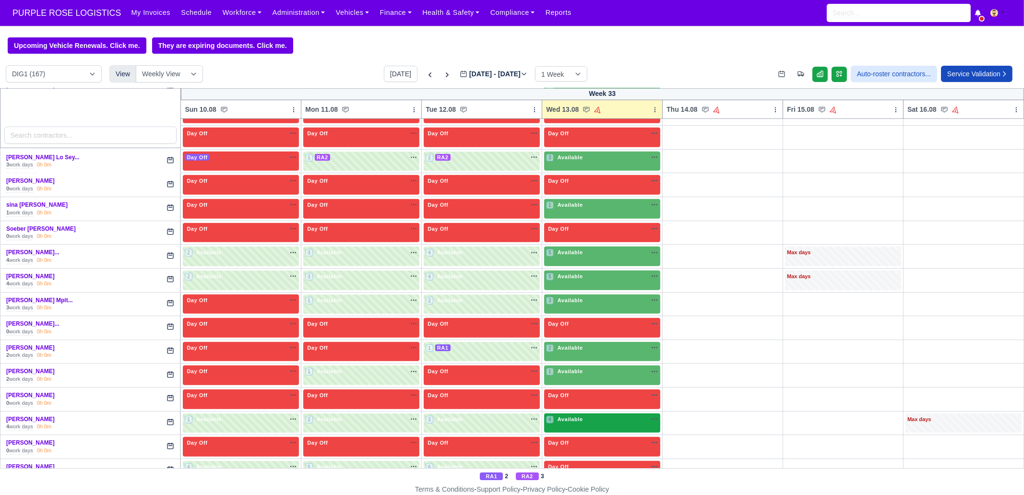
click at [589, 416] on div "4 Available na" at bounding box center [602, 420] width 112 height 8
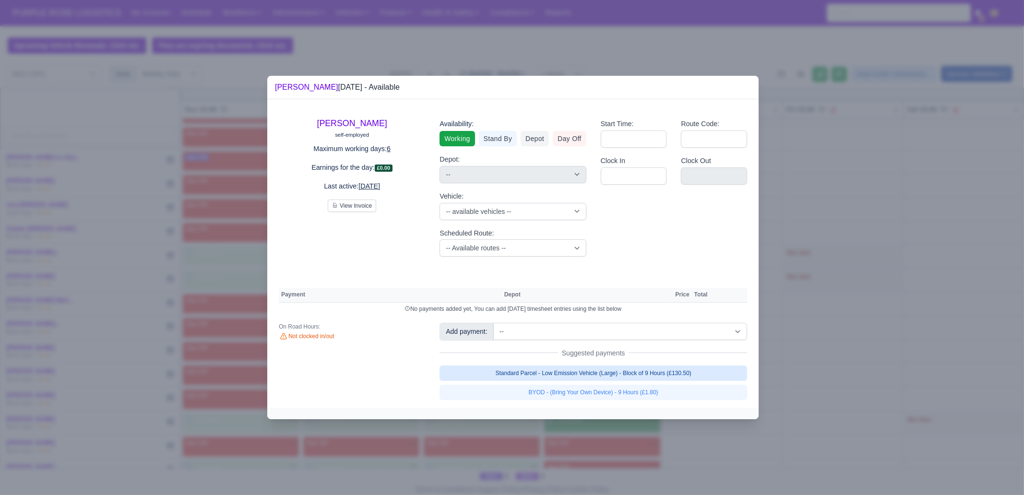
click at [654, 380] on link "Standard Parcel - Low Emission Vehicle (Large) - Block of 9 Hours (£130.50)" at bounding box center [594, 373] width 308 height 15
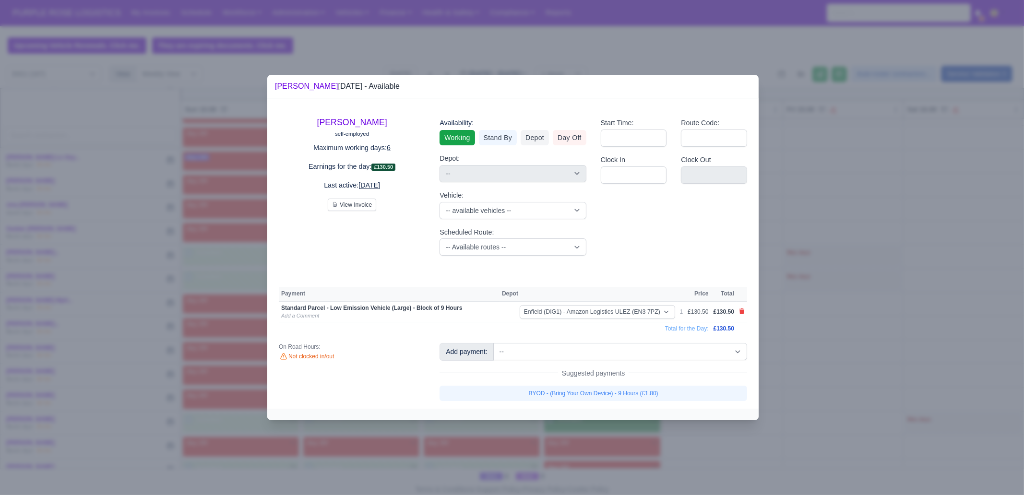
click at [653, 384] on div "Add payment: -- Additional Hour Support (£14.50) Additional Stop Support (£1.00…" at bounding box center [593, 372] width 322 height 58
click at [652, 391] on link "BYOD - (Bring Your Own Device) - 9 Hours (£1.80)" at bounding box center [594, 393] width 308 height 15
click at [686, 443] on div at bounding box center [512, 247] width 1024 height 495
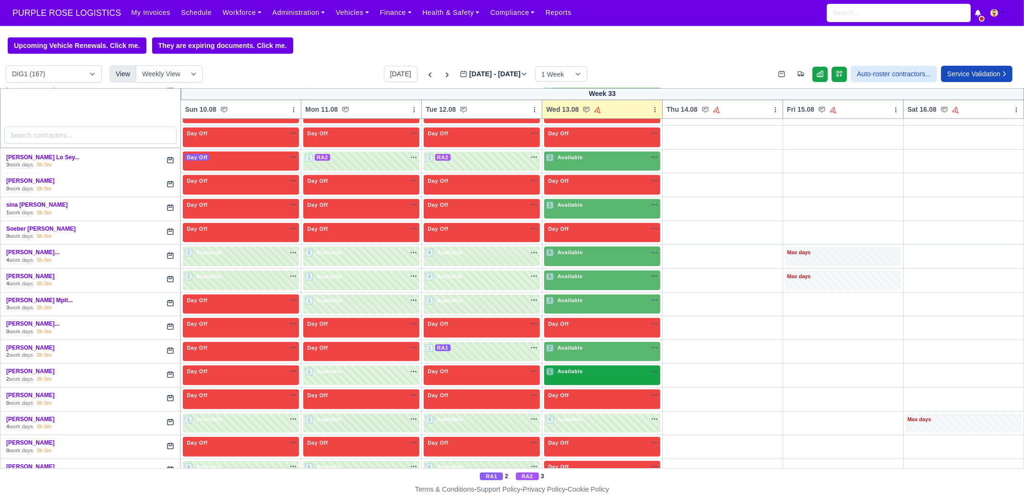
click at [582, 368] on div "1 Available na" at bounding box center [602, 373] width 112 height 10
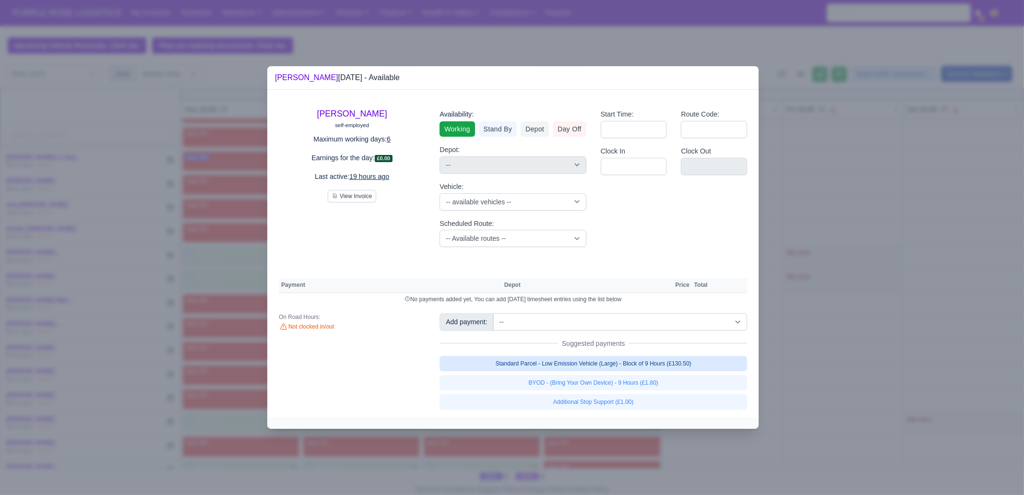
click at [646, 361] on link "Standard Parcel - Low Emission Vehicle (Large) - Block of 9 Hours (£130.50)" at bounding box center [594, 363] width 308 height 15
click at [641, 371] on link "Standard Parcel - Low Emission Vehicle (Large) - Block of 9 Hours (£130.50)" at bounding box center [594, 363] width 308 height 15
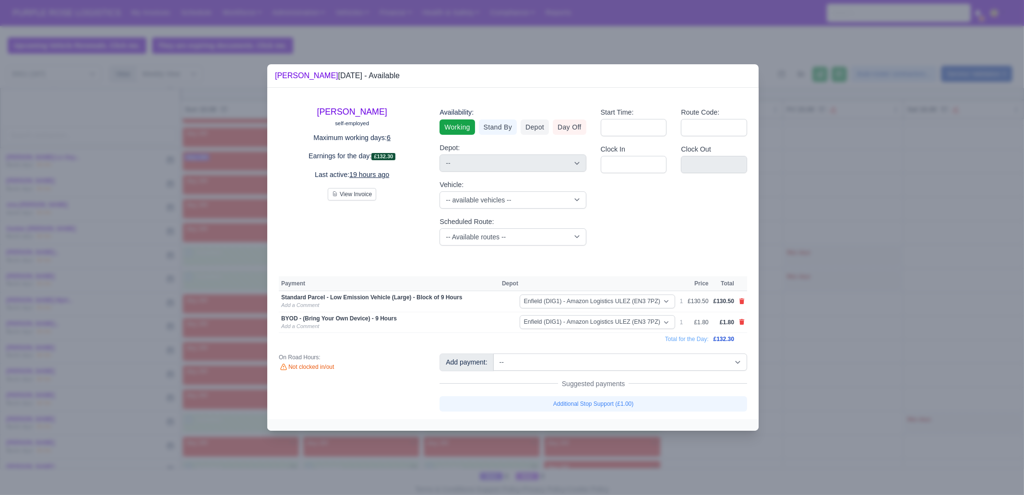
click at [806, 399] on div at bounding box center [512, 247] width 1024 height 495
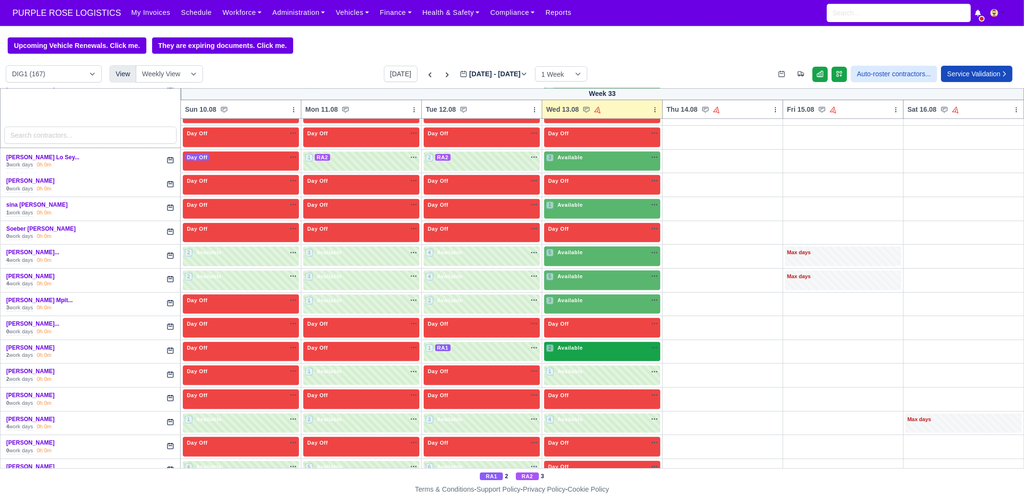
click at [634, 344] on div "2 Available na" at bounding box center [602, 349] width 112 height 10
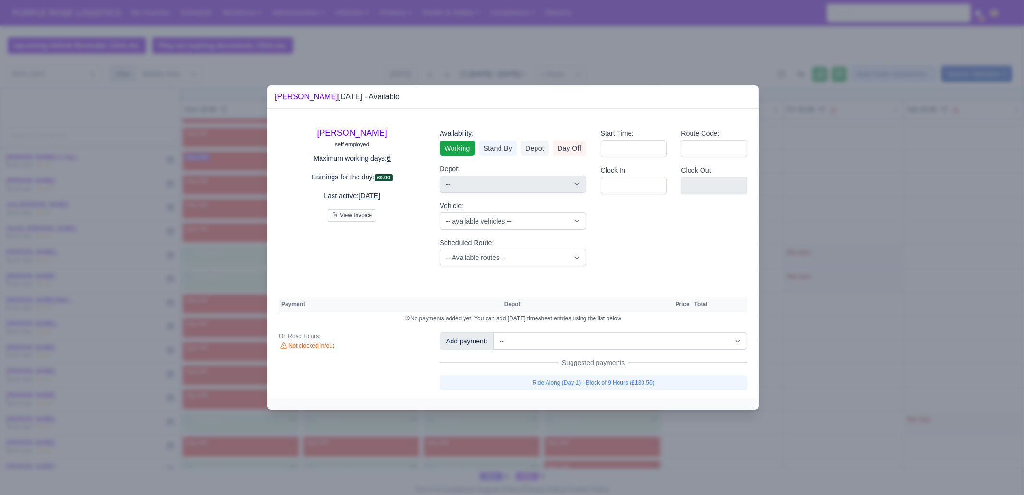
click at [535, 269] on div "Availability: Working Stand By Depot Day Off Depot: -- Harlow (DHW1) - Amazon L…" at bounding box center [512, 197] width 161 height 154
click at [525, 253] on select "-- Available routes -- Standard Parcel - Block of 6 Hours - (SD6) AmFlex RTS Ve…" at bounding box center [513, 257] width 146 height 17
click at [440, 249] on select "-- Available routes -- Standard Parcel - Block of 6 Hours - (SD6) AmFlex RTS Ve…" at bounding box center [513, 257] width 146 height 17
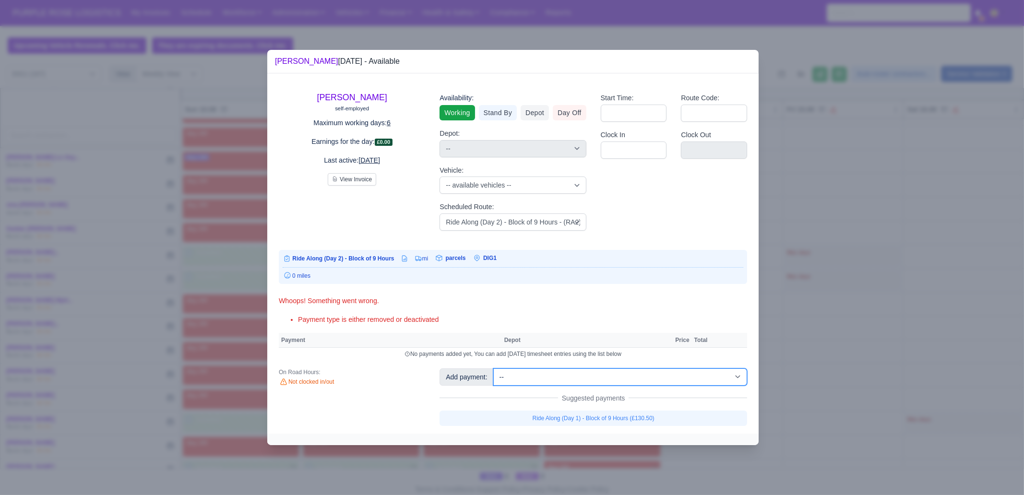
click at [593, 375] on select "-- Additional Hour Support (£14.50) Additional Stop Support (£1.00) BYOD - (Bri…" at bounding box center [620, 377] width 254 height 17
click at [493, 369] on select "-- Additional Hour Support (£14.50) Additional Stop Support (£1.00) BYOD - (Bri…" at bounding box center [620, 377] width 254 height 17
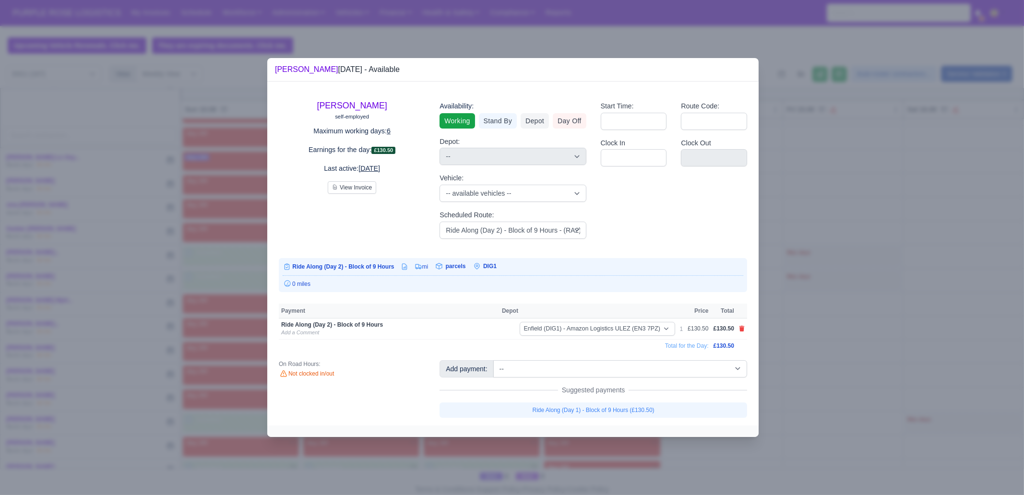
click at [822, 326] on div at bounding box center [512, 247] width 1024 height 495
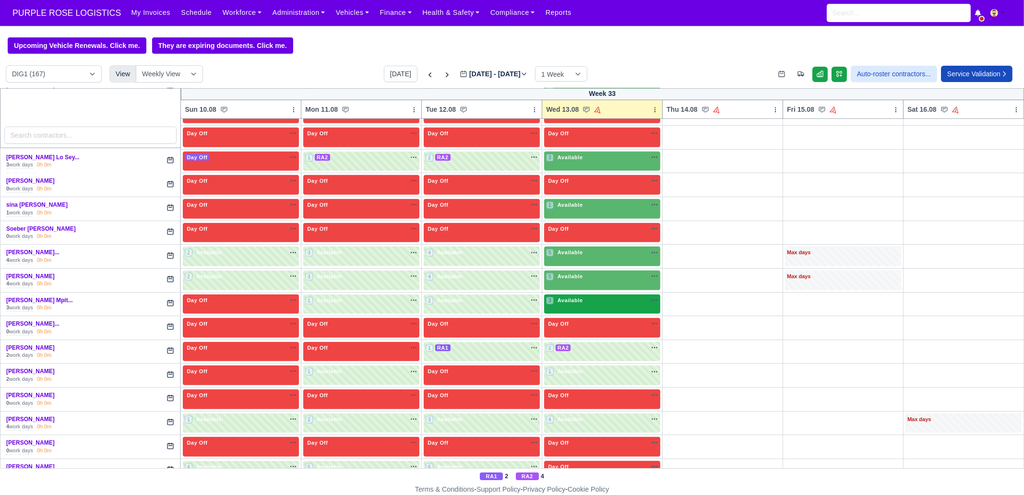
click at [604, 297] on div "3 Available na" at bounding box center [602, 302] width 112 height 10
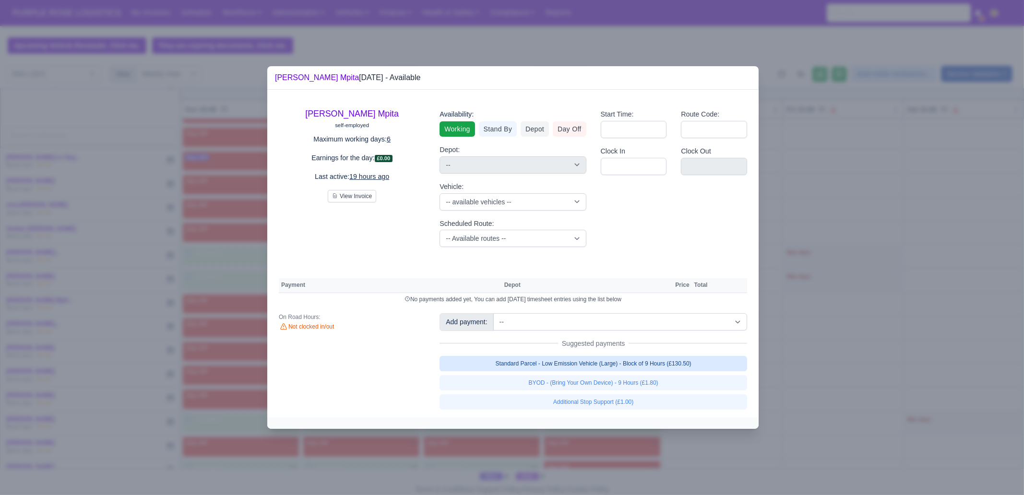
click at [622, 363] on link "Standard Parcel - Low Emission Vehicle (Large) - Block of 9 Hours (£130.50)" at bounding box center [594, 363] width 308 height 15
click at [629, 371] on link "Standard Parcel - Low Emission Vehicle (Large) - Block of 9 Hours (£130.50)" at bounding box center [594, 363] width 308 height 15
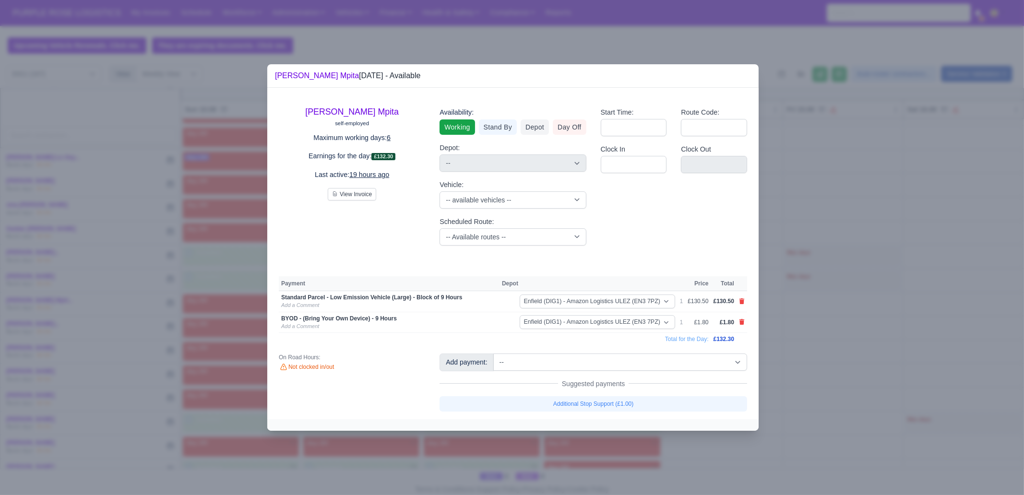
click at [823, 364] on div at bounding box center [512, 247] width 1024 height 495
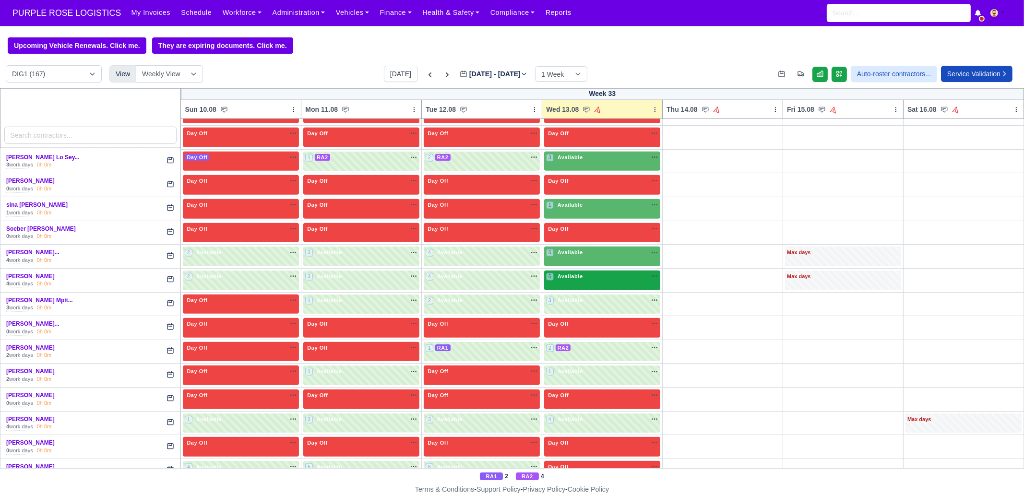
click at [592, 273] on div "5 Available na" at bounding box center [602, 277] width 112 height 8
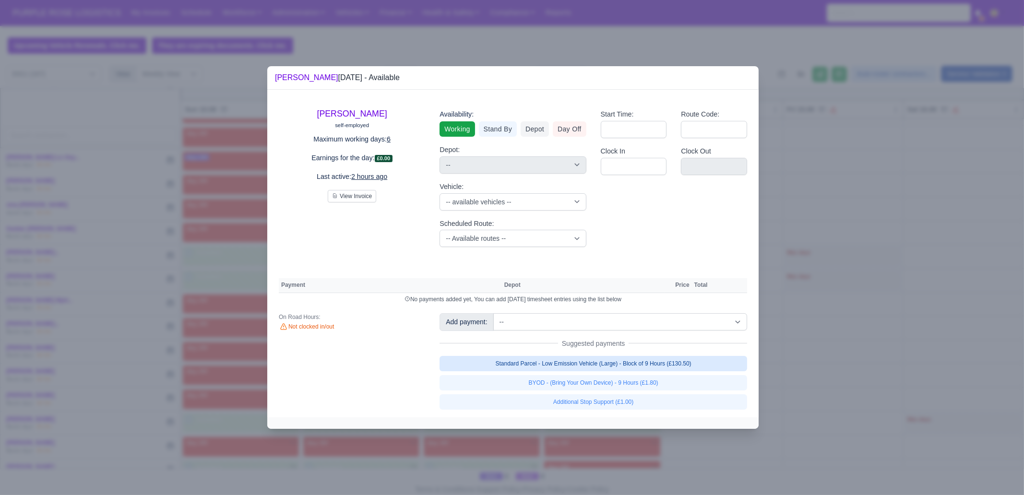
click at [632, 368] on link "Standard Parcel - Low Emission Vehicle (Large) - Block of 9 Hours (£130.50)" at bounding box center [594, 363] width 308 height 15
click at [633, 386] on link "BYOD - (Bring Your Own Device) - 9 Hours (£1.80)" at bounding box center [594, 382] width 308 height 15
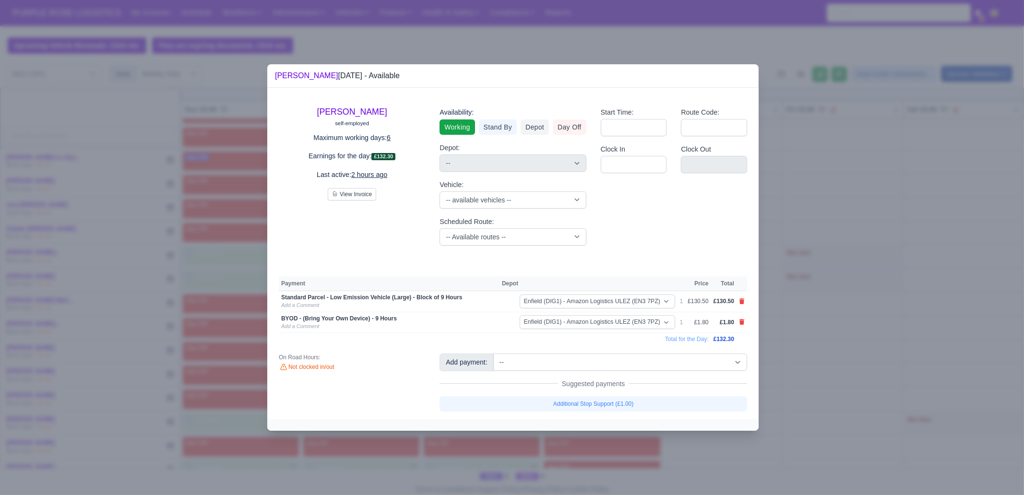
click at [688, 386] on div "Suggested payments" at bounding box center [594, 384] width 308 height 10
click at [824, 366] on div at bounding box center [512, 247] width 1024 height 495
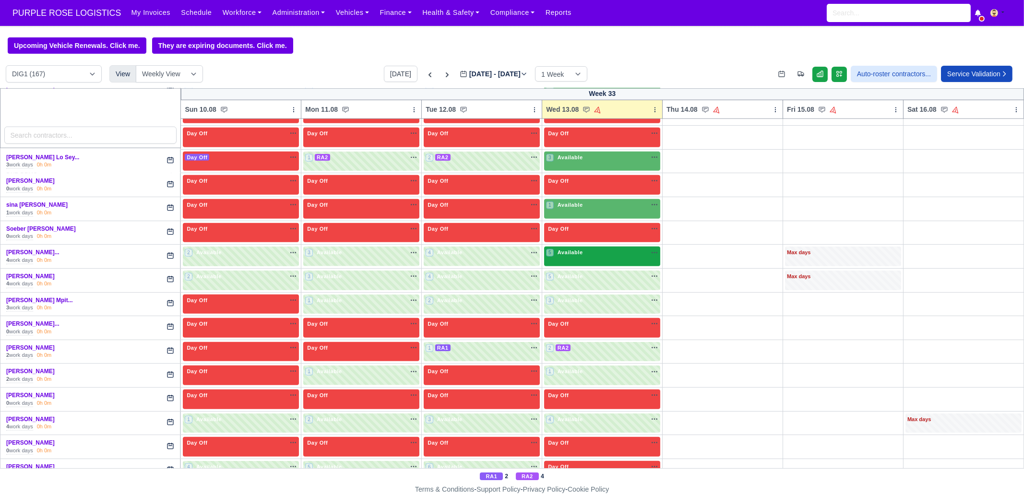
click at [606, 249] on div "5 Available na" at bounding box center [602, 253] width 112 height 8
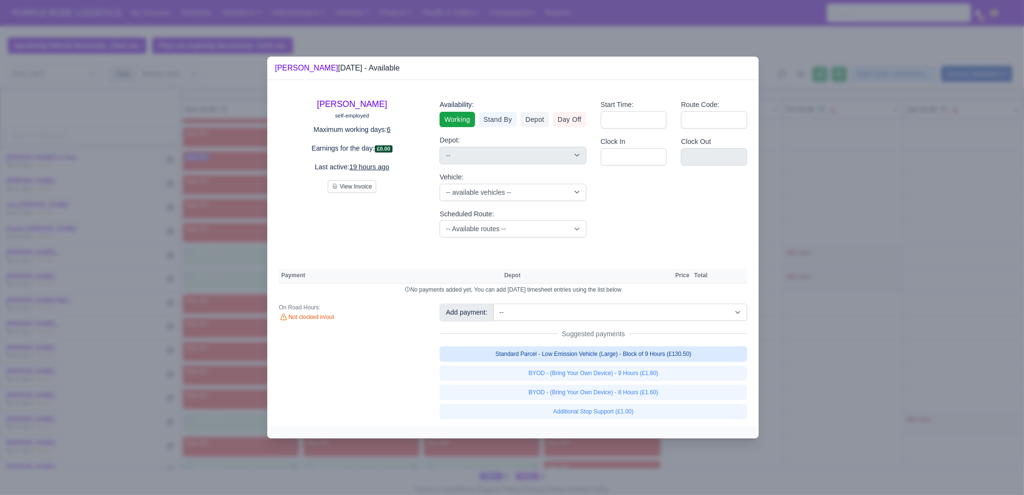
click at [606, 353] on link "Standard Parcel - Low Emission Vehicle (Large) - Block of 9 Hours (£130.50)" at bounding box center [594, 354] width 308 height 15
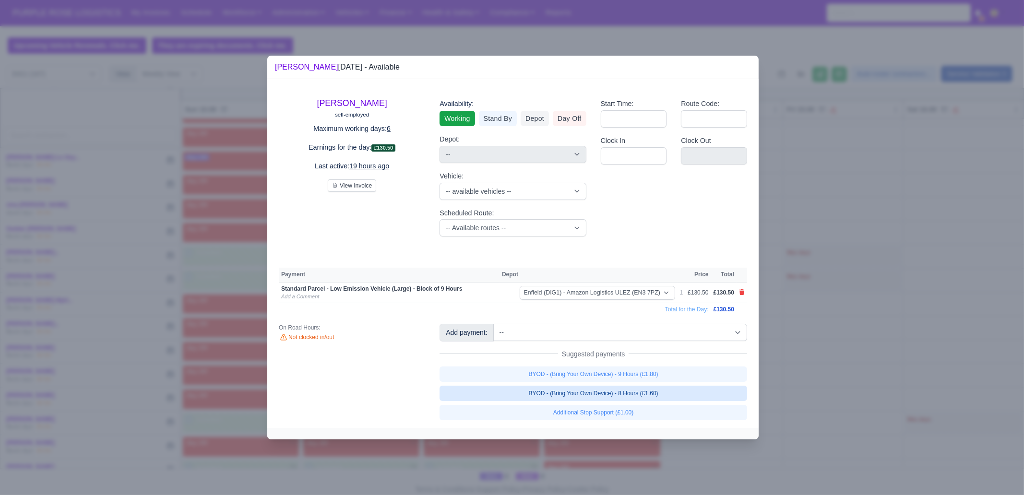
click at [620, 378] on link "BYOD - (Bring Your Own Device) - 9 Hours (£1.80)" at bounding box center [594, 374] width 308 height 15
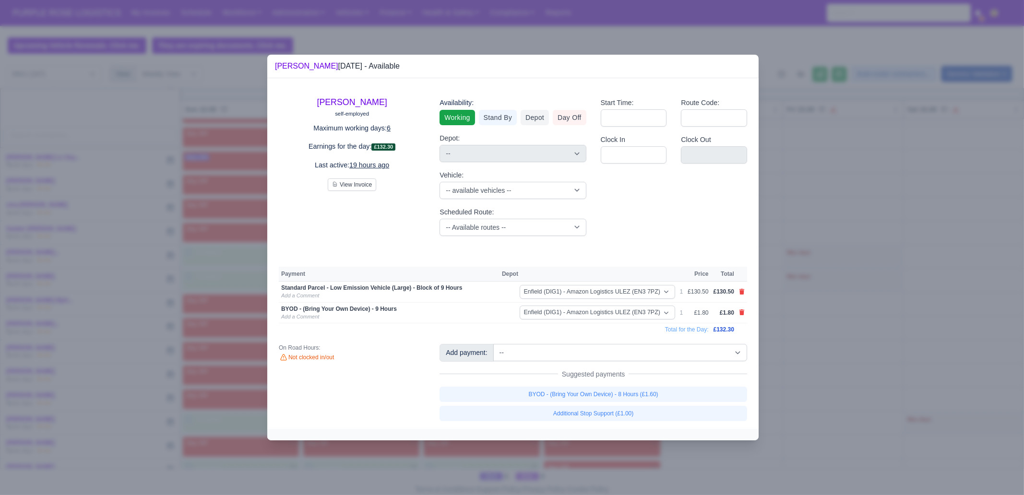
click at [828, 369] on div at bounding box center [512, 247] width 1024 height 495
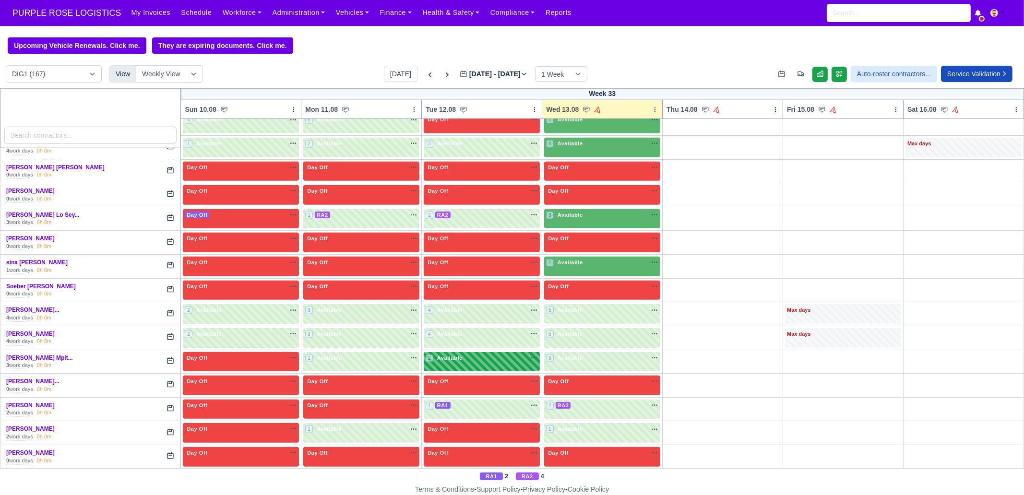
scroll to position [1786, 0]
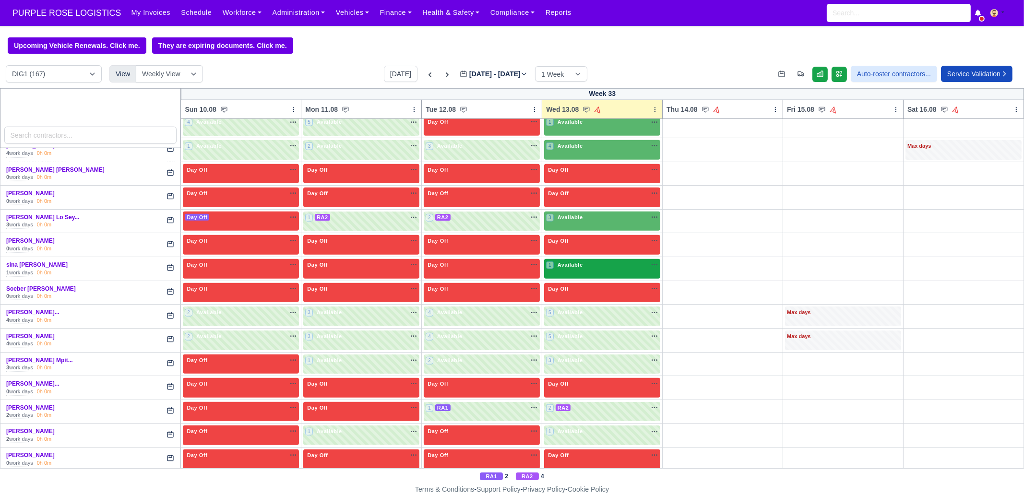
click at [593, 264] on div "1 Available" at bounding box center [602, 269] width 116 height 20
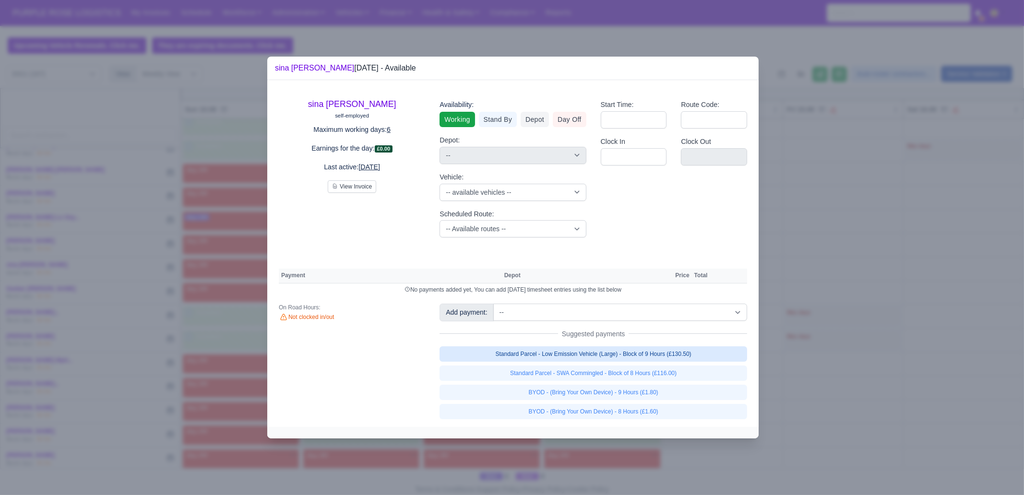
click at [607, 355] on link "Standard Parcel - Low Emission Vehicle (Large) - Block of 9 Hours (£130.50)" at bounding box center [594, 354] width 308 height 15
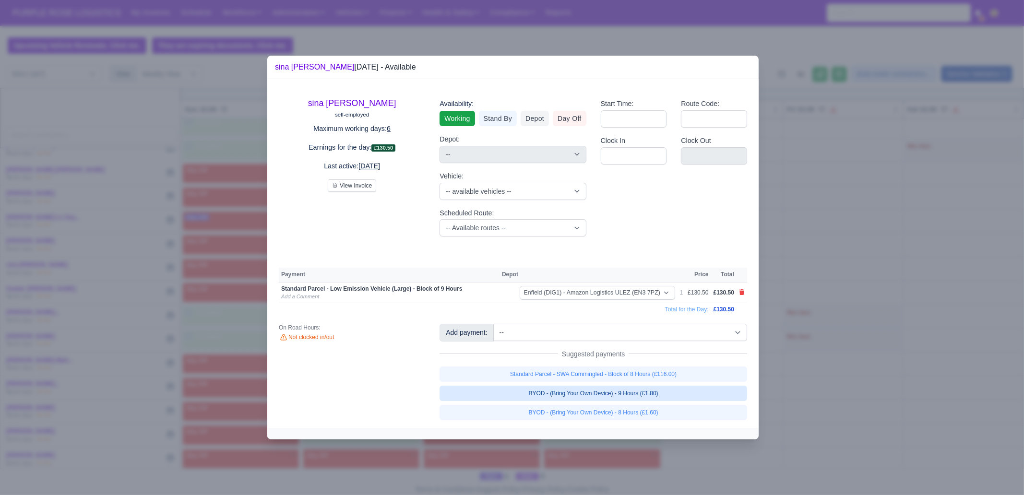
click at [607, 391] on link "BYOD - (Bring Your Own Device) - 9 Hours (£1.80)" at bounding box center [594, 393] width 308 height 15
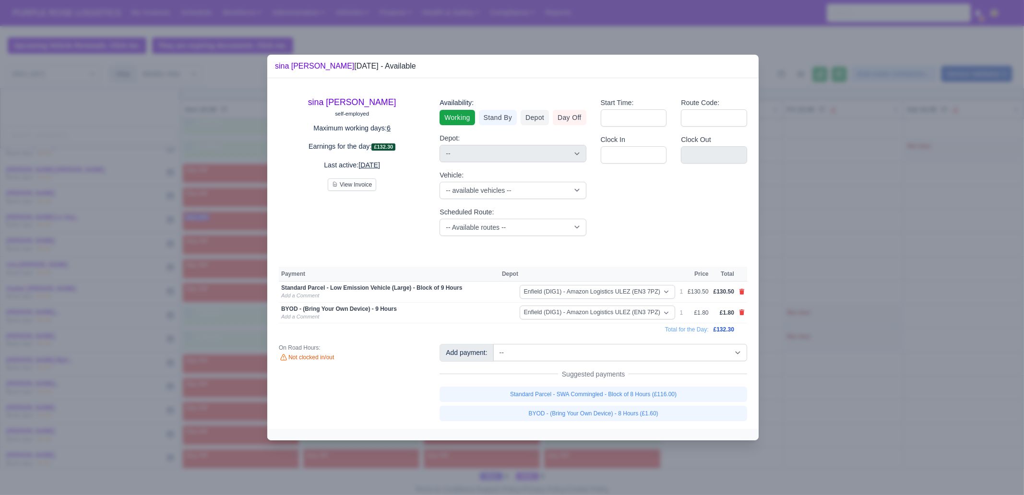
click at [864, 394] on div at bounding box center [512, 247] width 1024 height 495
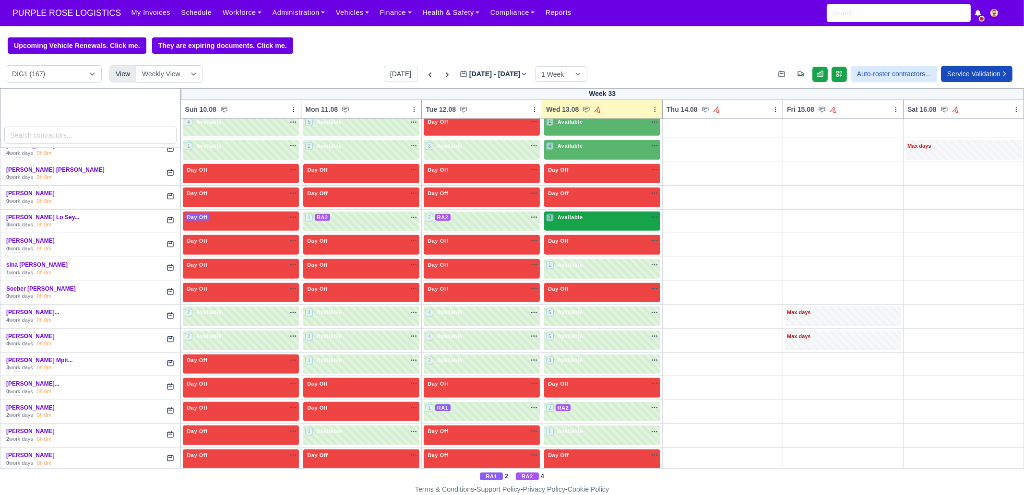
click at [597, 214] on div "3 Available na" at bounding box center [602, 218] width 112 height 8
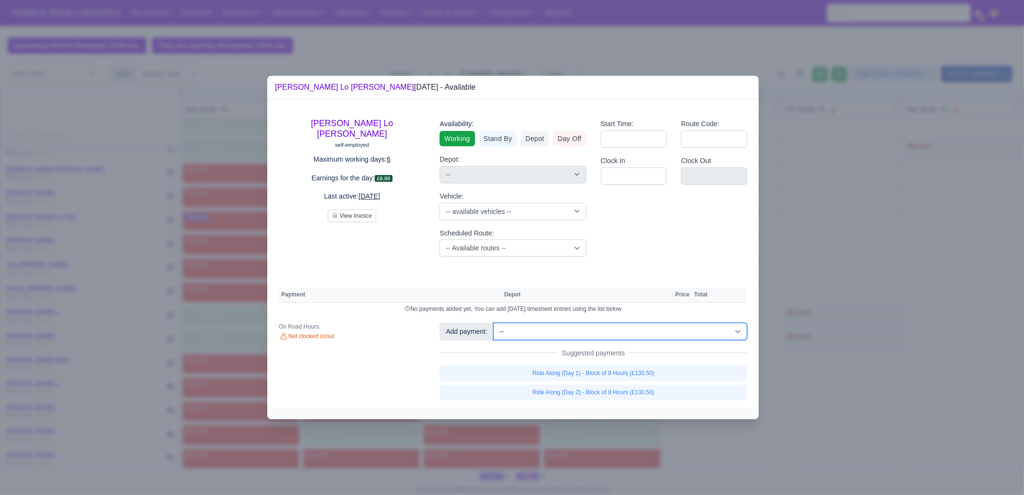
click at [661, 332] on select "-- Additional Hour Support (£14.50) Additional Stop Support (£1.00) BYOD - (Bri…" at bounding box center [620, 331] width 254 height 17
click at [493, 323] on select "-- Additional Hour Support (£14.50) Additional Stop Support (£1.00) BYOD - (Bri…" at bounding box center [620, 331] width 254 height 17
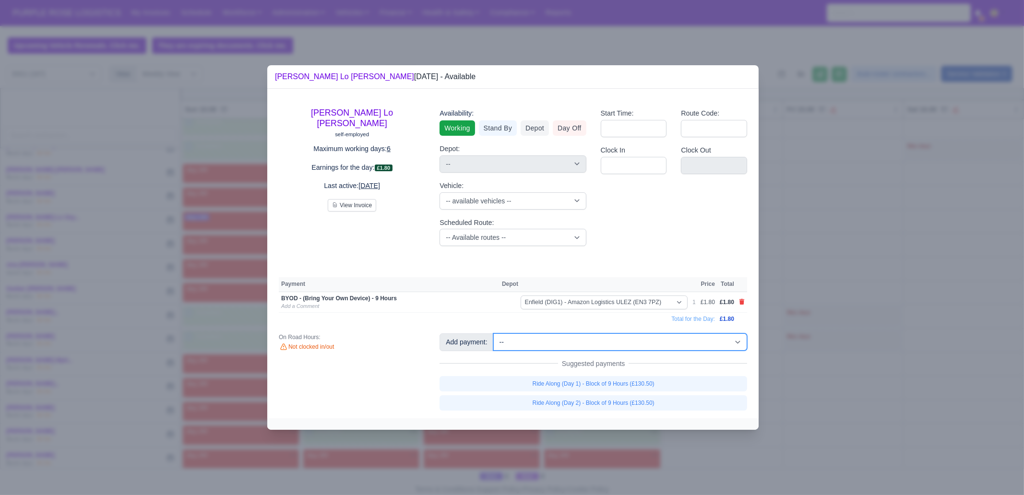
click at [641, 338] on select "-- Additional Hour Support (£14.50) Additional Stop Support (£1.00) BYOD - (Bri…" at bounding box center [620, 342] width 254 height 17
click at [493, 334] on select "-- Additional Hour Support (£14.50) Additional Stop Support (£1.00) BYOD - (Bri…" at bounding box center [620, 342] width 254 height 17
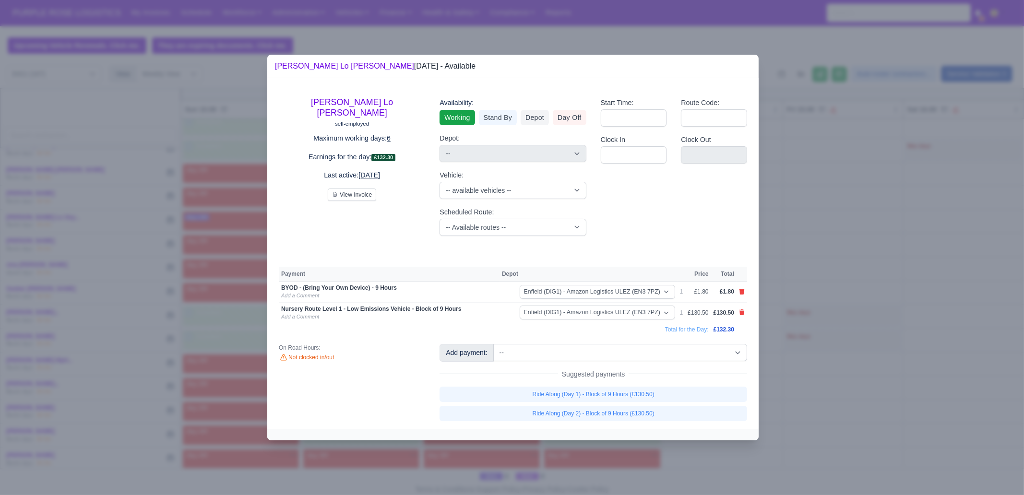
click at [879, 278] on div at bounding box center [512, 247] width 1024 height 495
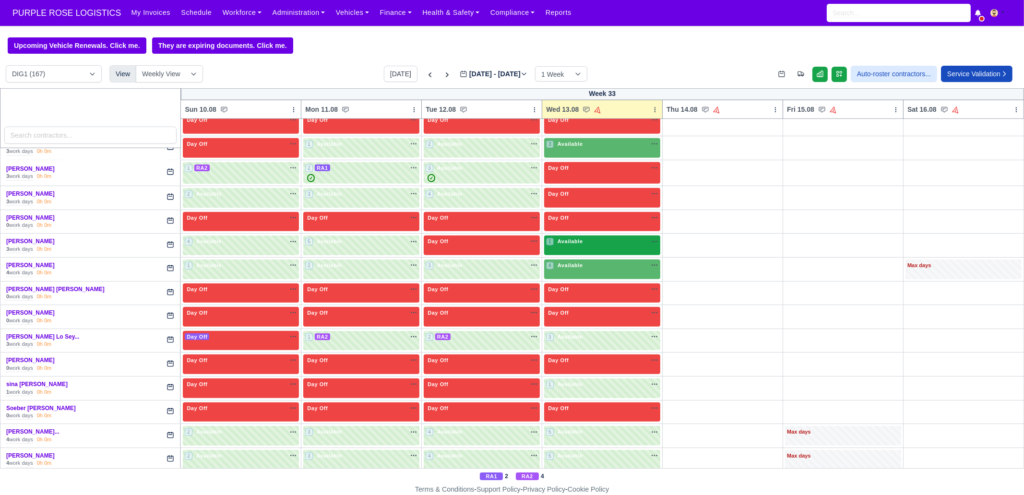
scroll to position [1666, 0]
click at [587, 260] on div "4 Available" at bounding box center [602, 270] width 116 height 20
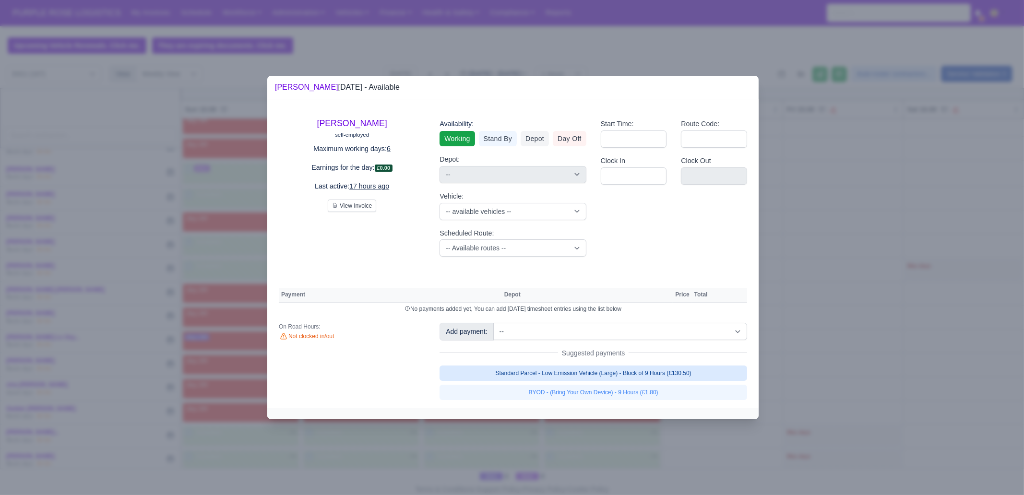
drag, startPoint x: 645, startPoint y: 375, endPoint x: 641, endPoint y: 391, distance: 16.0
click at [645, 375] on link "Standard Parcel - Low Emission Vehicle (Large) - Block of 9 Hours (£130.50)" at bounding box center [594, 373] width 308 height 15
click at [641, 393] on link "BYOD - (Bring Your Own Device) - 9 Hours (£1.80)" at bounding box center [594, 392] width 308 height 15
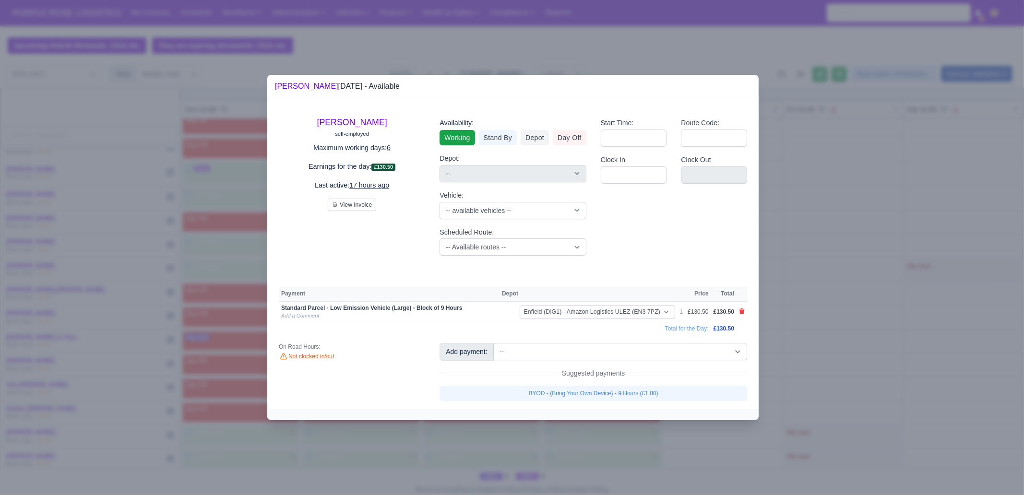
click at [641, 393] on link "BYOD - (Bring Your Own Device) - 9 Hours (£1.80)" at bounding box center [594, 393] width 308 height 15
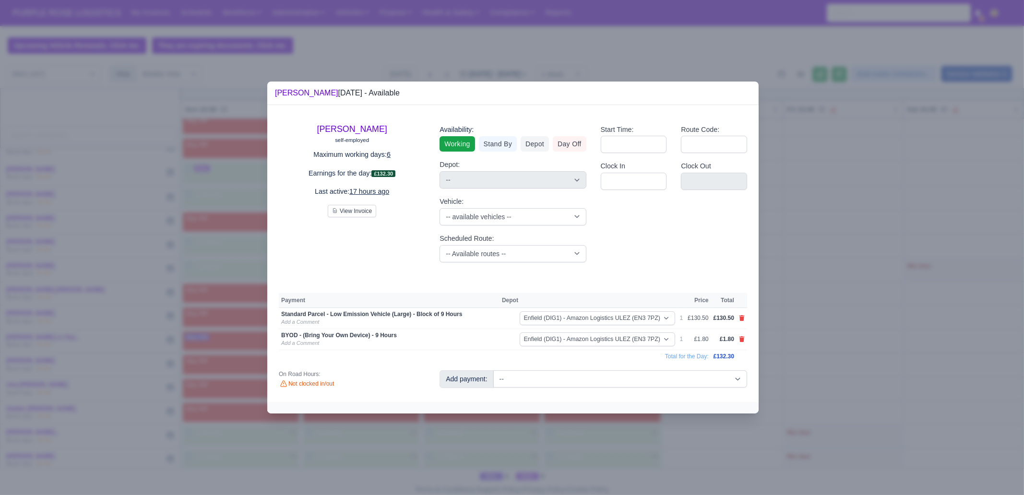
click at [647, 446] on div at bounding box center [512, 247] width 1024 height 495
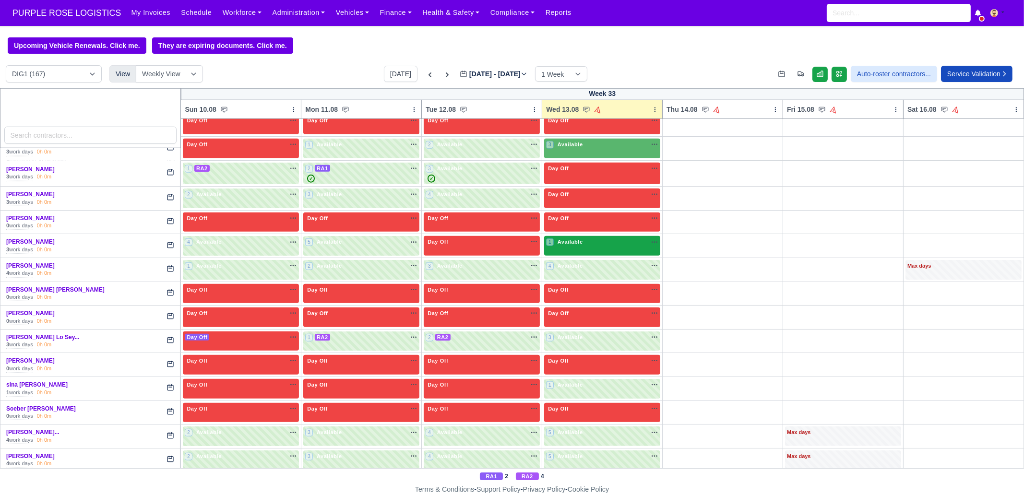
click at [612, 238] on div "1 Available na" at bounding box center [602, 243] width 112 height 10
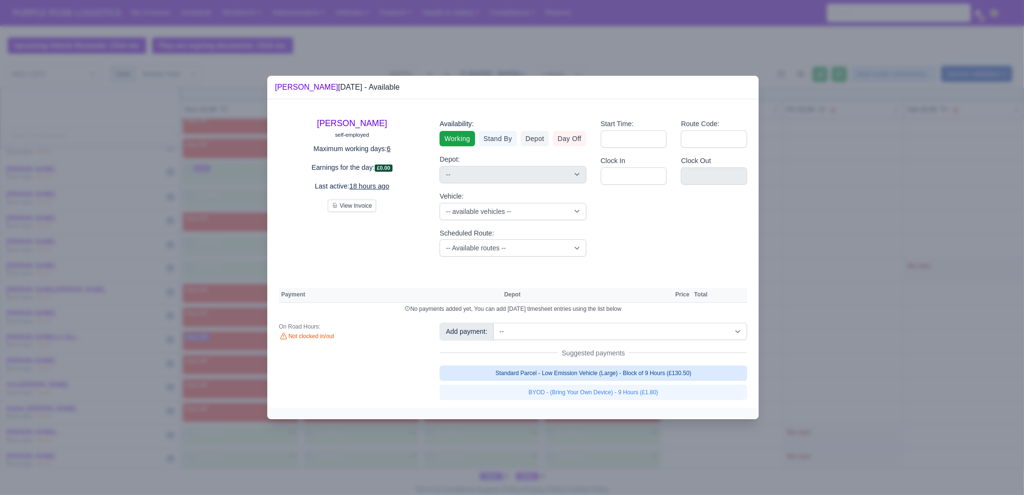
click at [634, 374] on link "Standard Parcel - Low Emission Vehicle (Large) - Block of 9 Hours (£130.50)" at bounding box center [594, 373] width 308 height 15
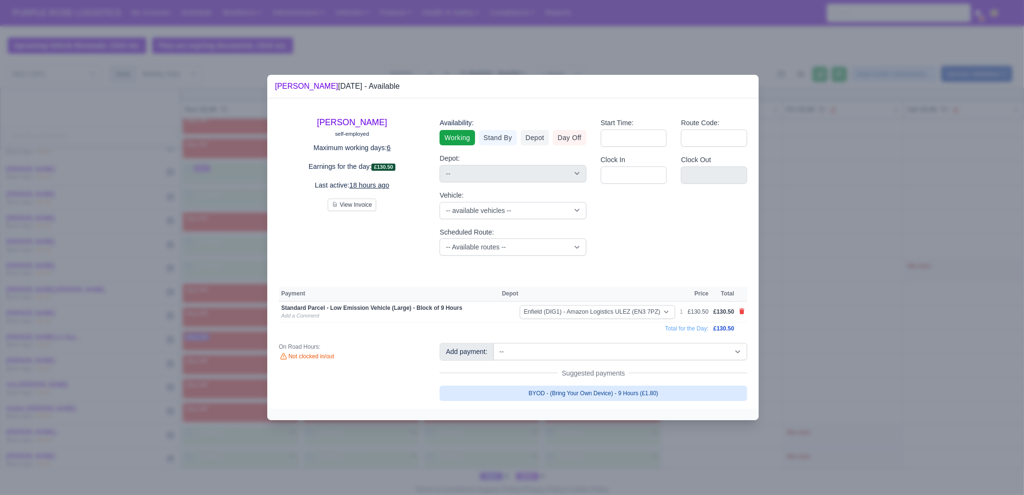
click at [623, 394] on link "BYOD - (Bring Your Own Device) - 9 Hours (£1.80)" at bounding box center [594, 393] width 308 height 15
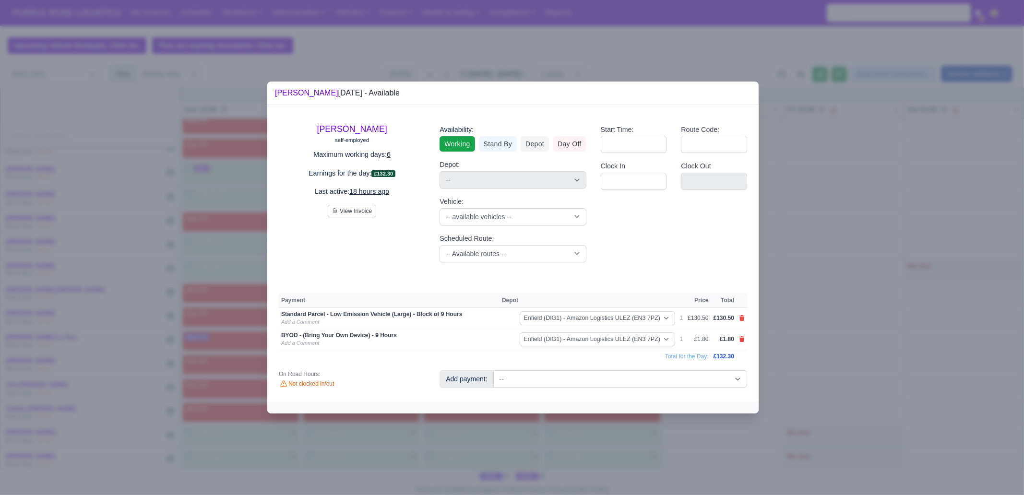
click at [626, 433] on div at bounding box center [512, 247] width 1024 height 495
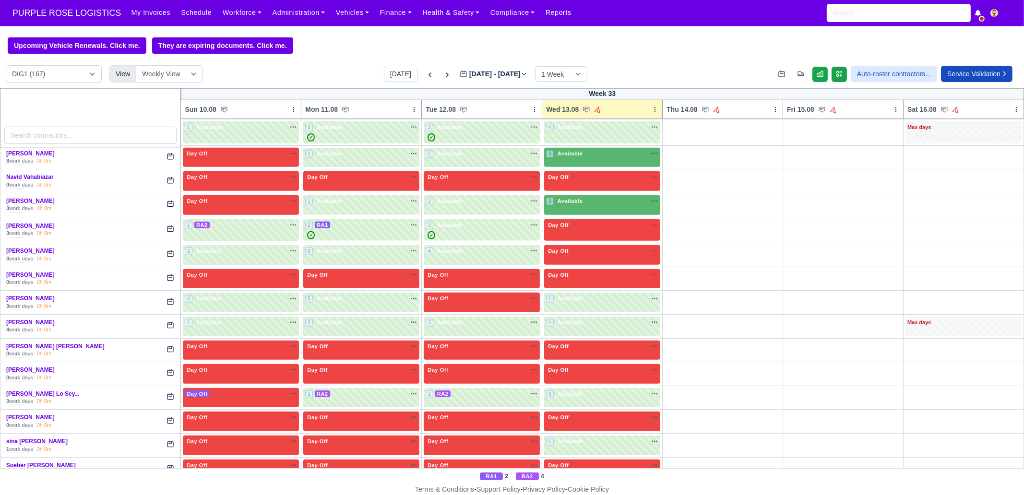
scroll to position [1606, 0]
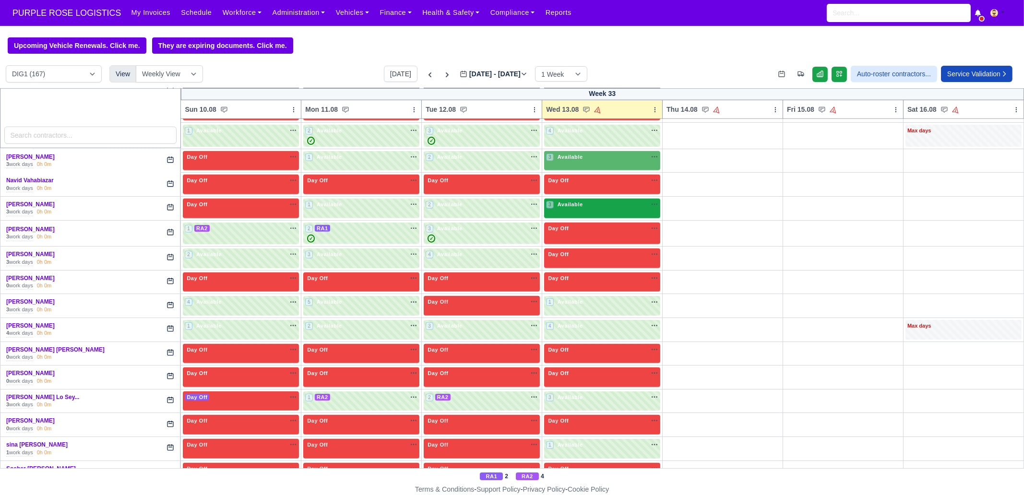
click at [574, 201] on span "Available" at bounding box center [570, 204] width 29 height 7
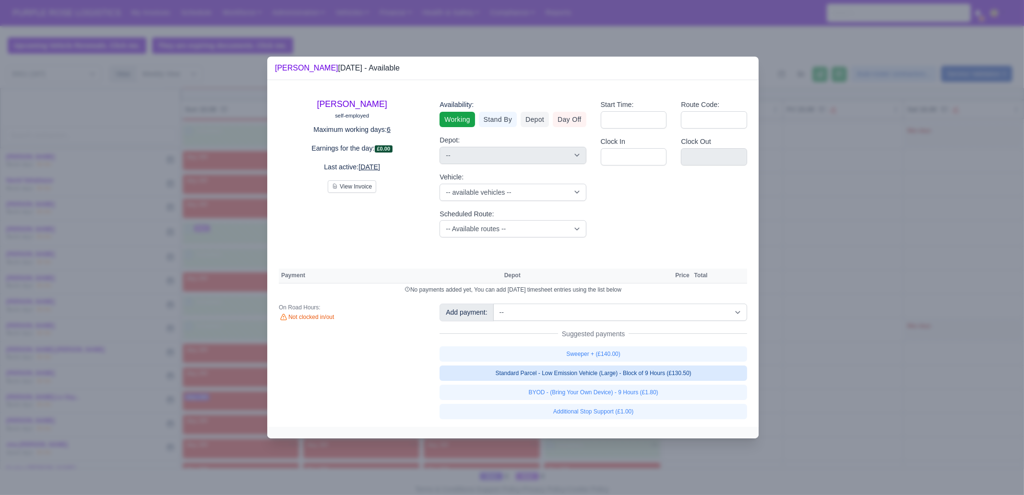
click at [623, 377] on link "Standard Parcel - Low Emission Vehicle (Large) - Block of 9 Hours (£130.50)" at bounding box center [594, 373] width 308 height 15
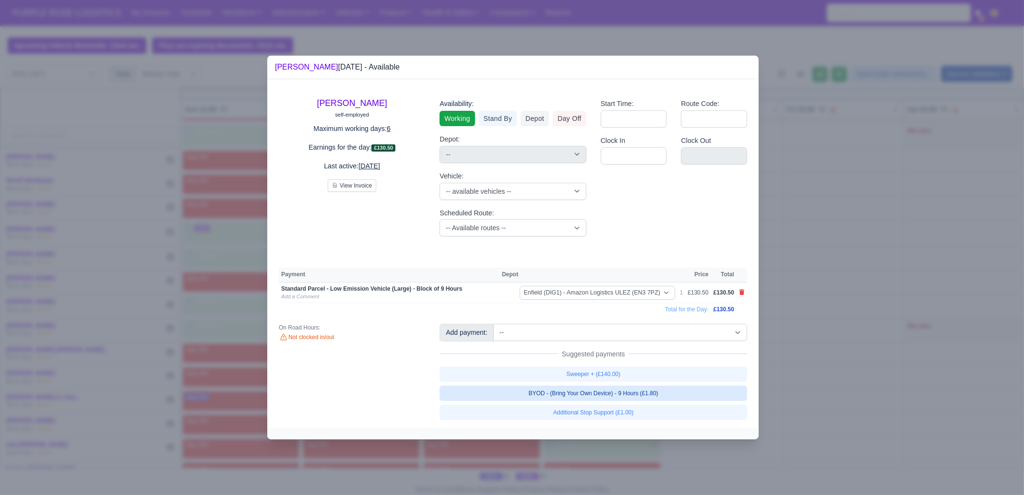
click at [627, 392] on link "BYOD - (Bring Your Own Device) - 9 Hours (£1.80)" at bounding box center [594, 393] width 308 height 15
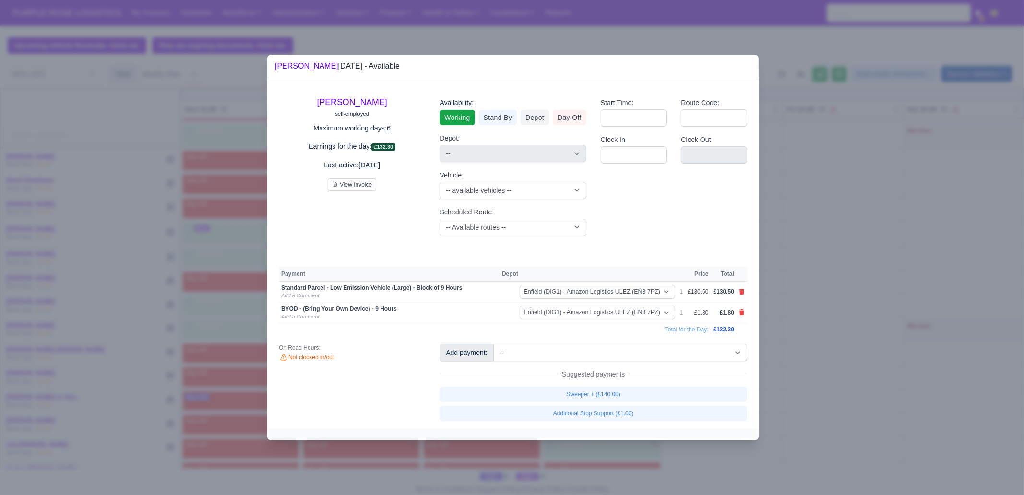
click at [828, 393] on div at bounding box center [512, 247] width 1024 height 495
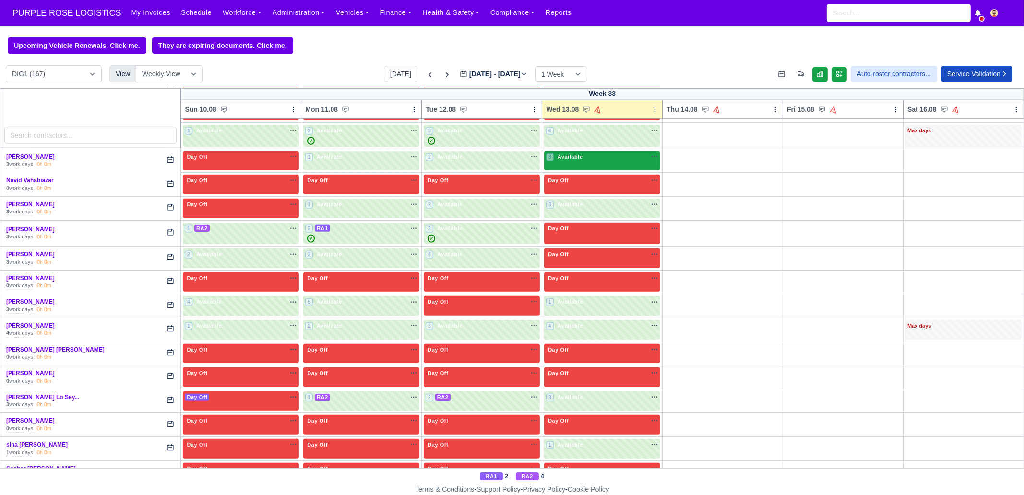
click at [607, 157] on div "3 Available" at bounding box center [602, 161] width 116 height 20
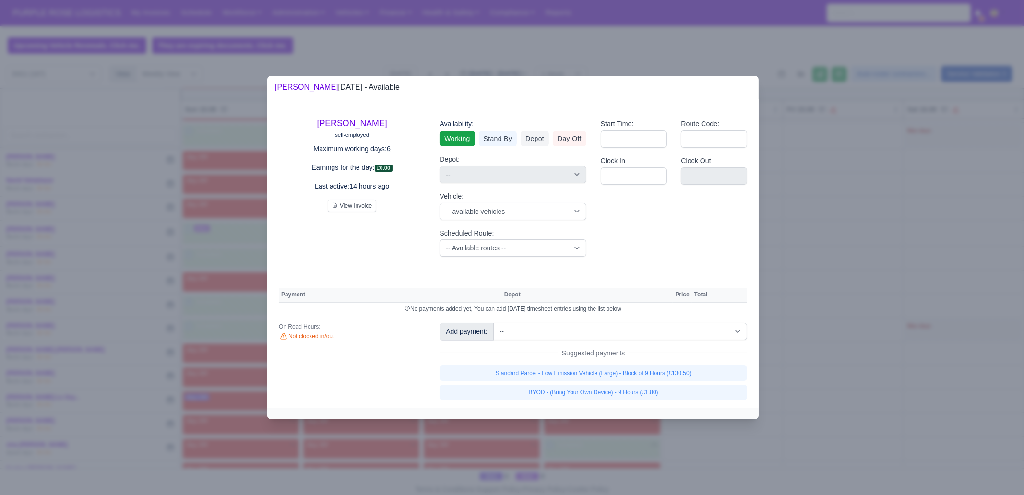
click at [677, 359] on div "Add payment: -- Additional Hour Support (£14.50) Additional Stop Support (£1.00…" at bounding box center [593, 361] width 322 height 77
click at [677, 373] on link "Standard Parcel - Low Emission Vehicle (Large) - Block of 9 Hours (£130.50)" at bounding box center [594, 373] width 308 height 15
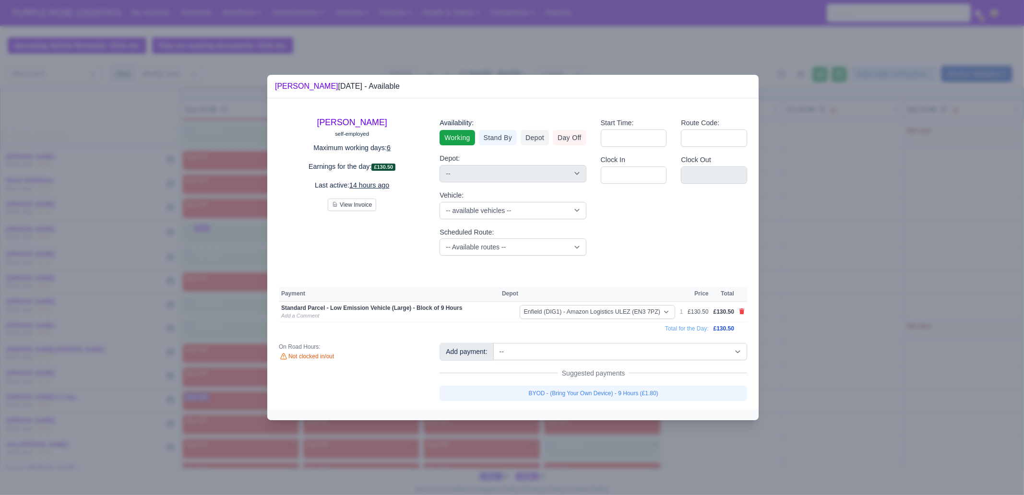
click at [673, 390] on link "BYOD - (Bring Your Own Device) - 9 Hours (£1.80)" at bounding box center [594, 393] width 308 height 15
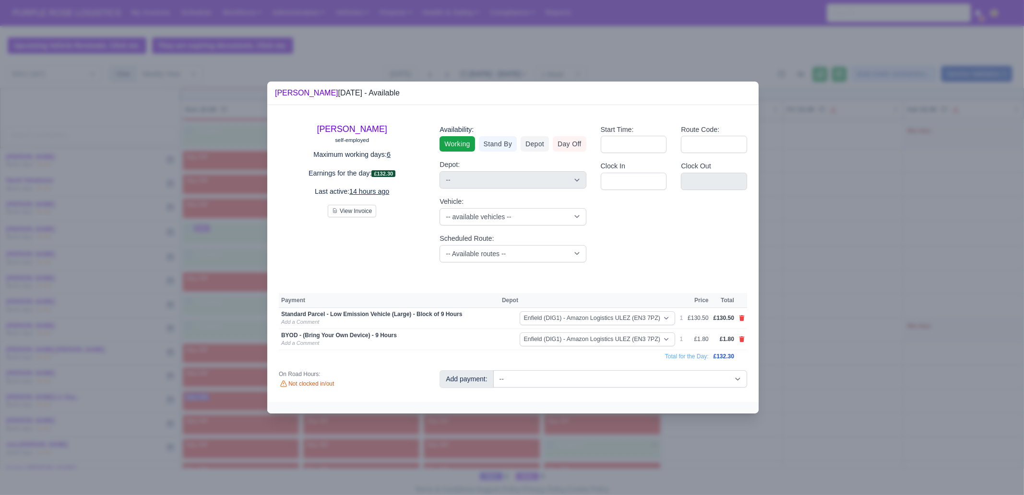
click at [864, 407] on div at bounding box center [512, 247] width 1024 height 495
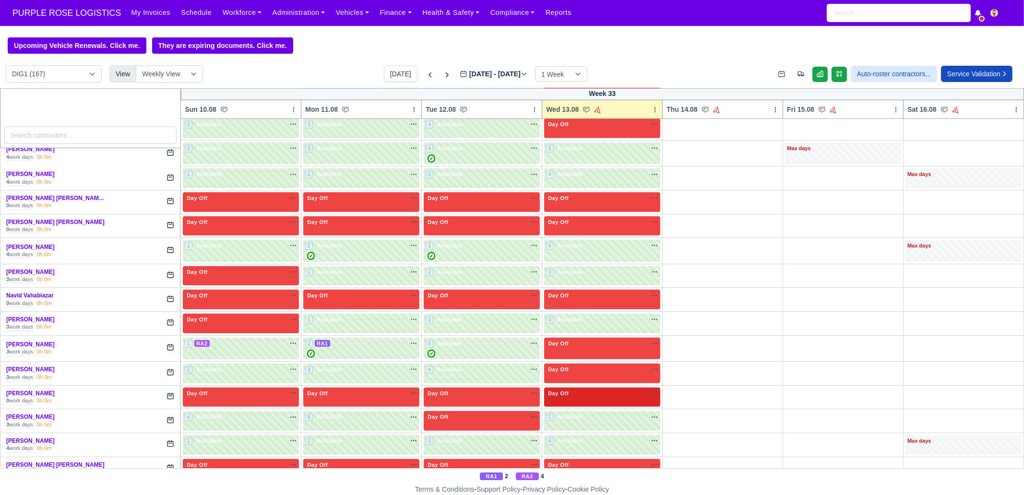
scroll to position [1486, 0]
